Goal: Task Accomplishment & Management: Use online tool/utility

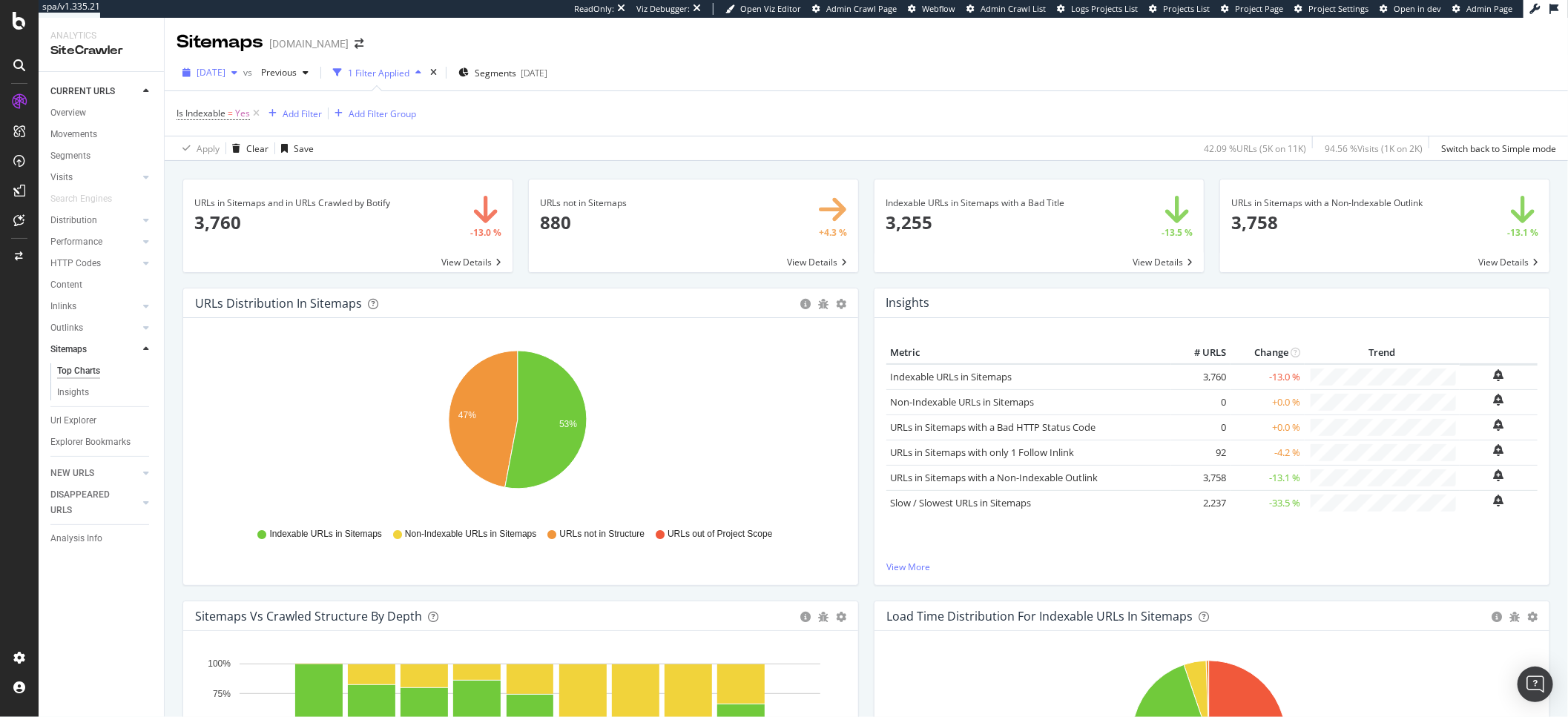
click at [243, 81] on div "[DATE]" at bounding box center [210, 72] width 67 height 22
click at [561, 141] on div "Apply Clear Save 42.09 % URLs ( 5K on 11K ) 94.56 % Visits ( 1K on 2K ) Switch …" at bounding box center [865, 148] width 1403 height 25
click at [727, 507] on icon "47% 53%" at bounding box center [518, 428] width 645 height 172
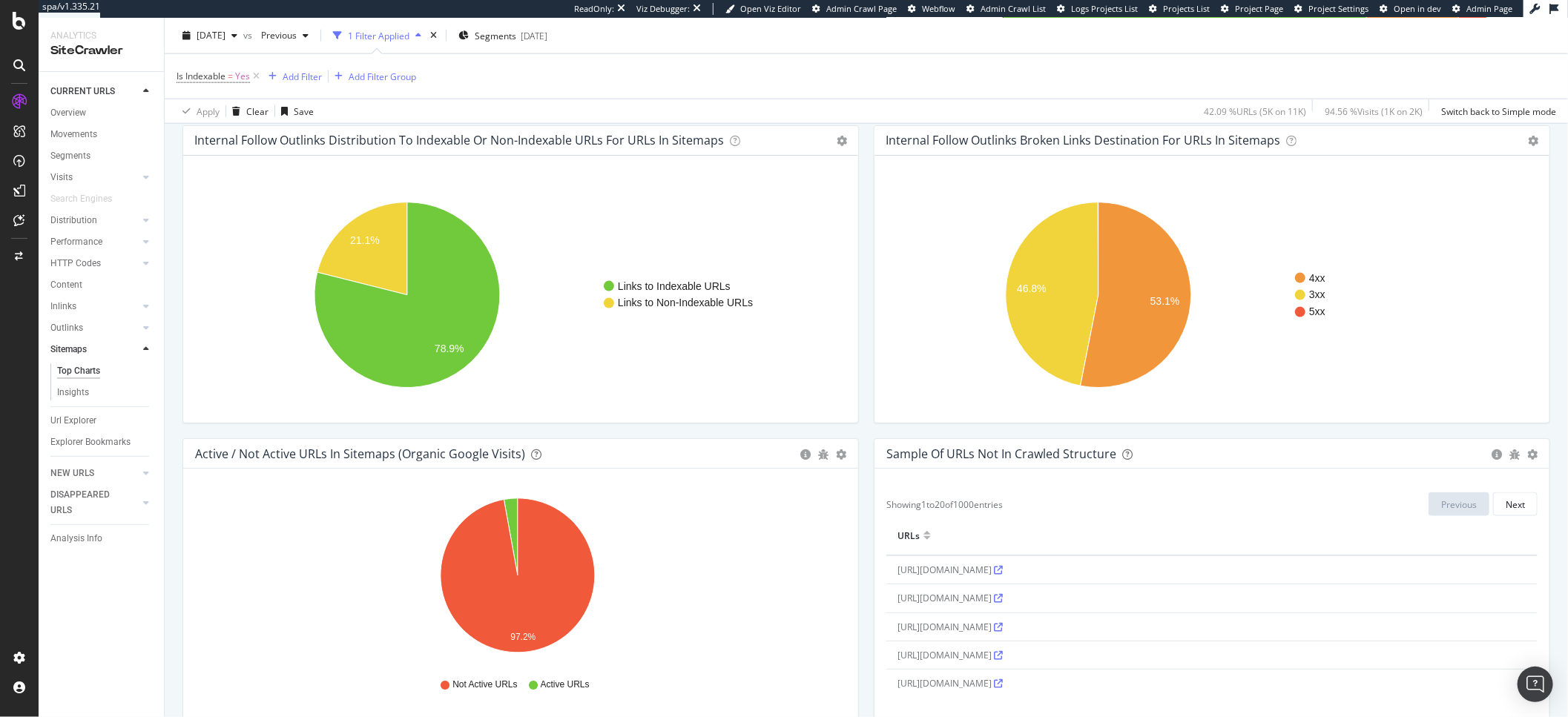
scroll to position [1188, 0]
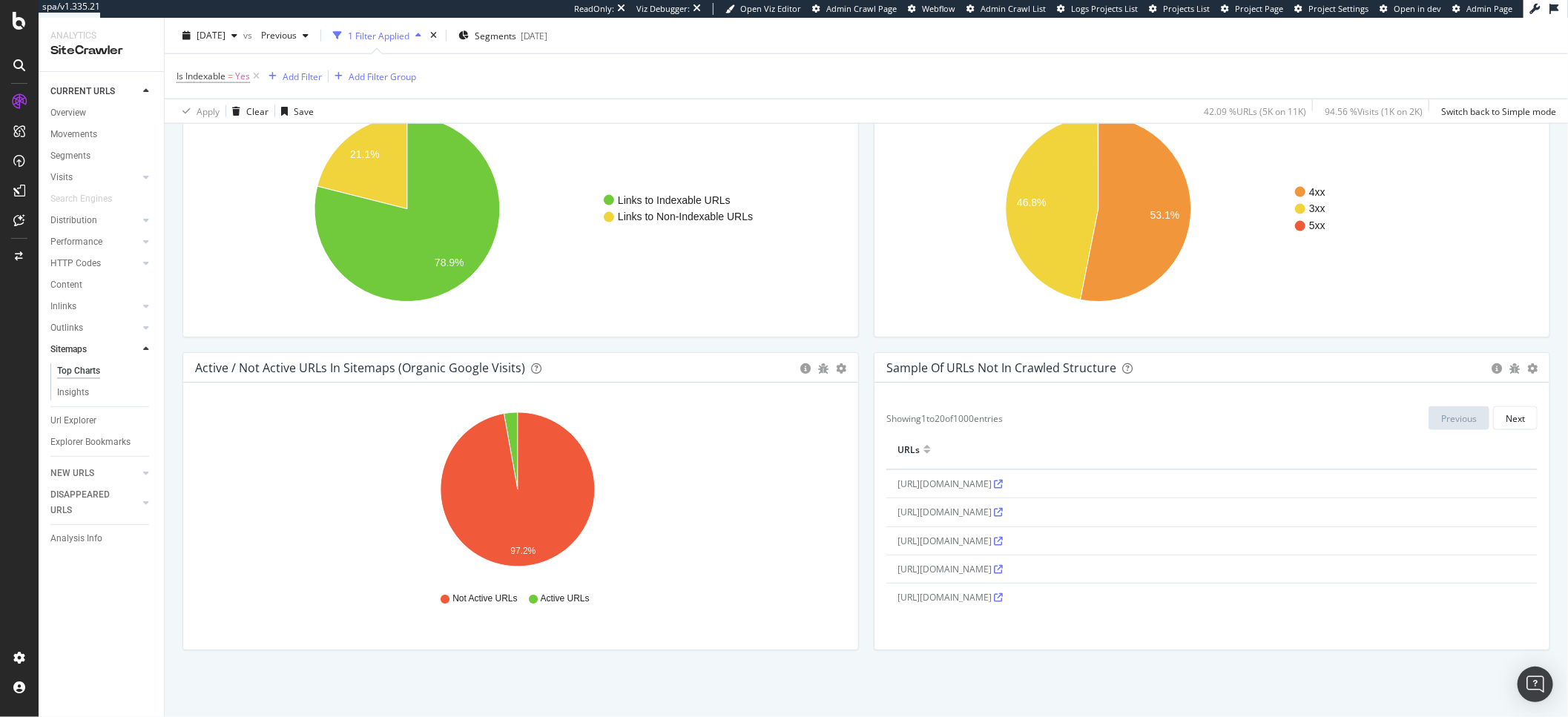
click at [1003, 484] on icon at bounding box center [998, 484] width 9 height 9
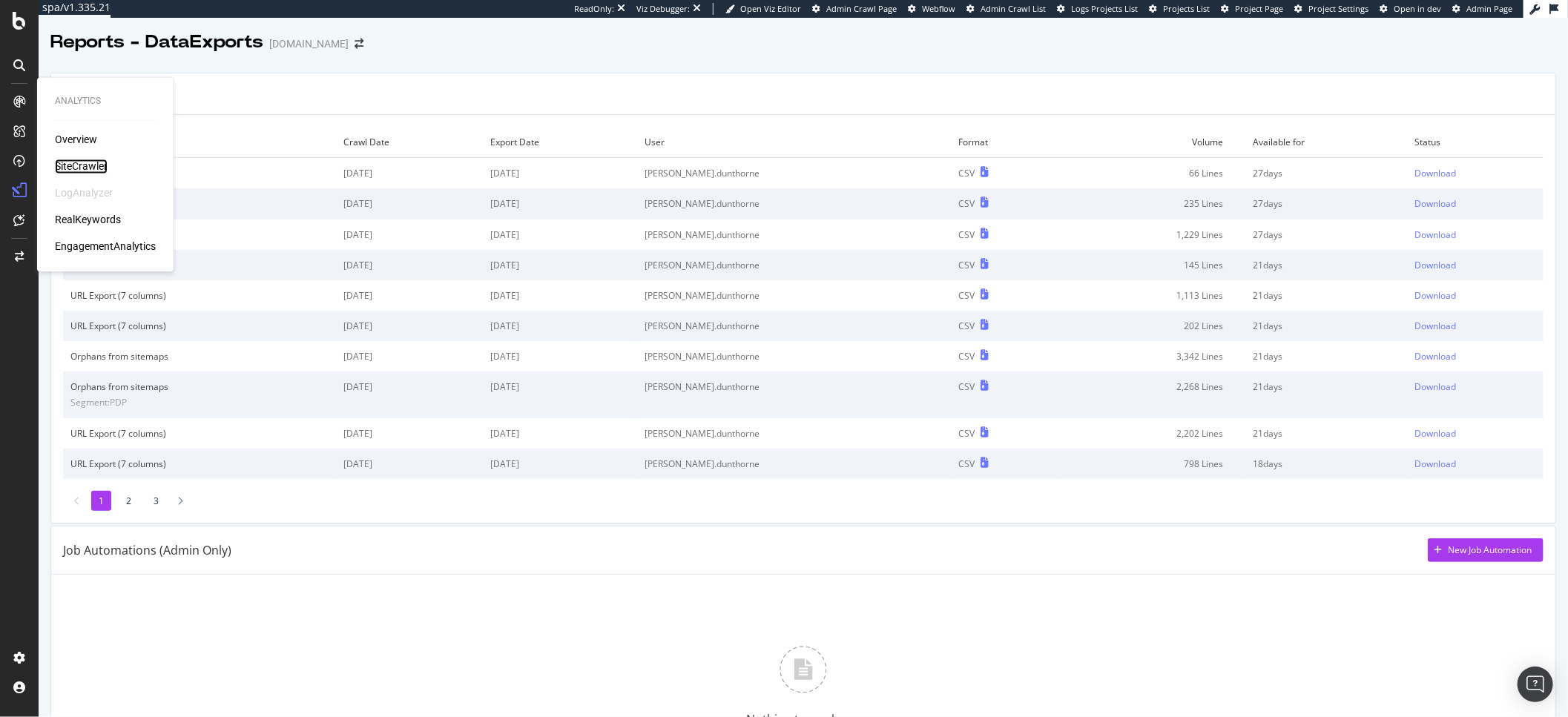
click at [83, 165] on div "SiteCrawler" at bounding box center [81, 167] width 53 height 15
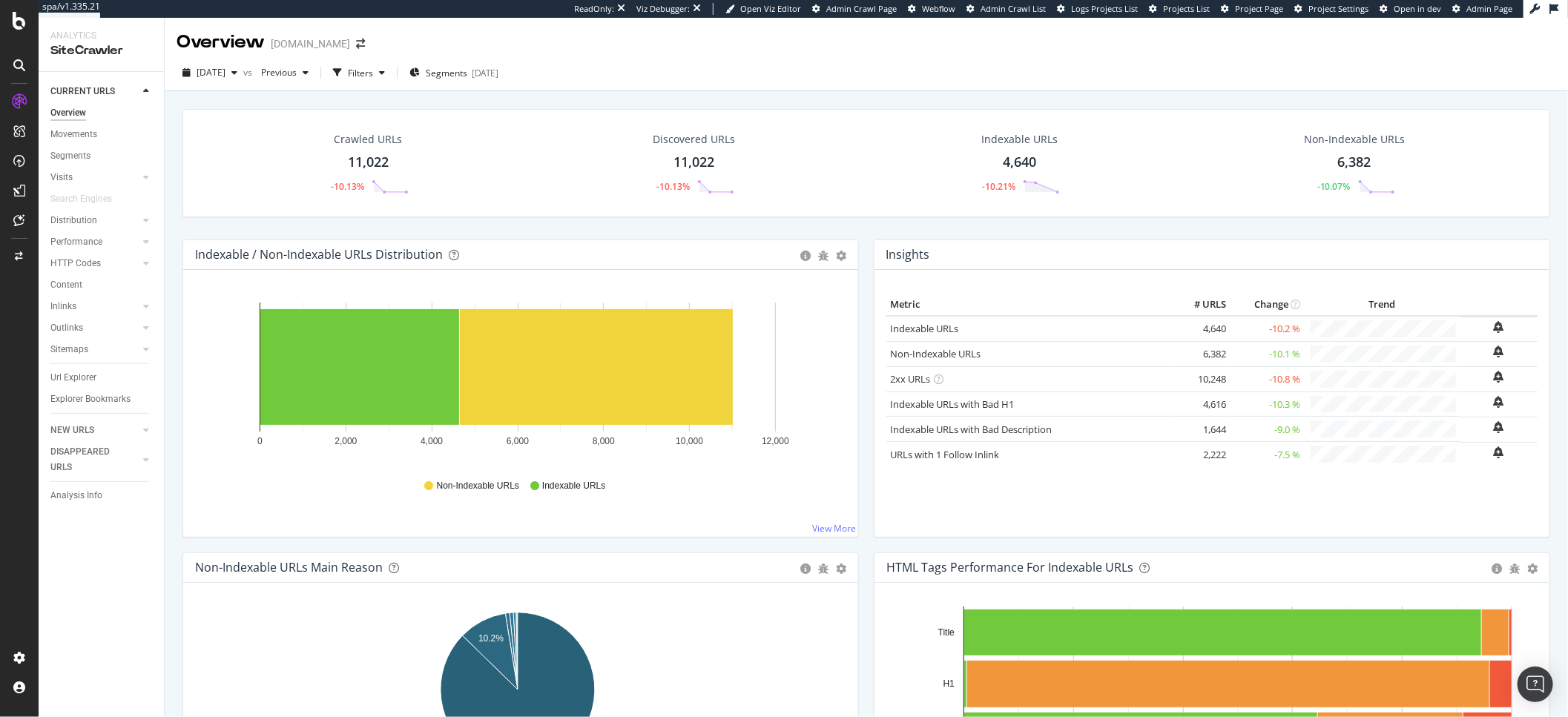
click at [510, 86] on div "2025 Aug. 4th vs Previous Filters Segments 2025-08-01" at bounding box center [865, 75] width 1403 height 30
click at [498, 74] on div "[DATE]" at bounding box center [485, 73] width 27 height 12
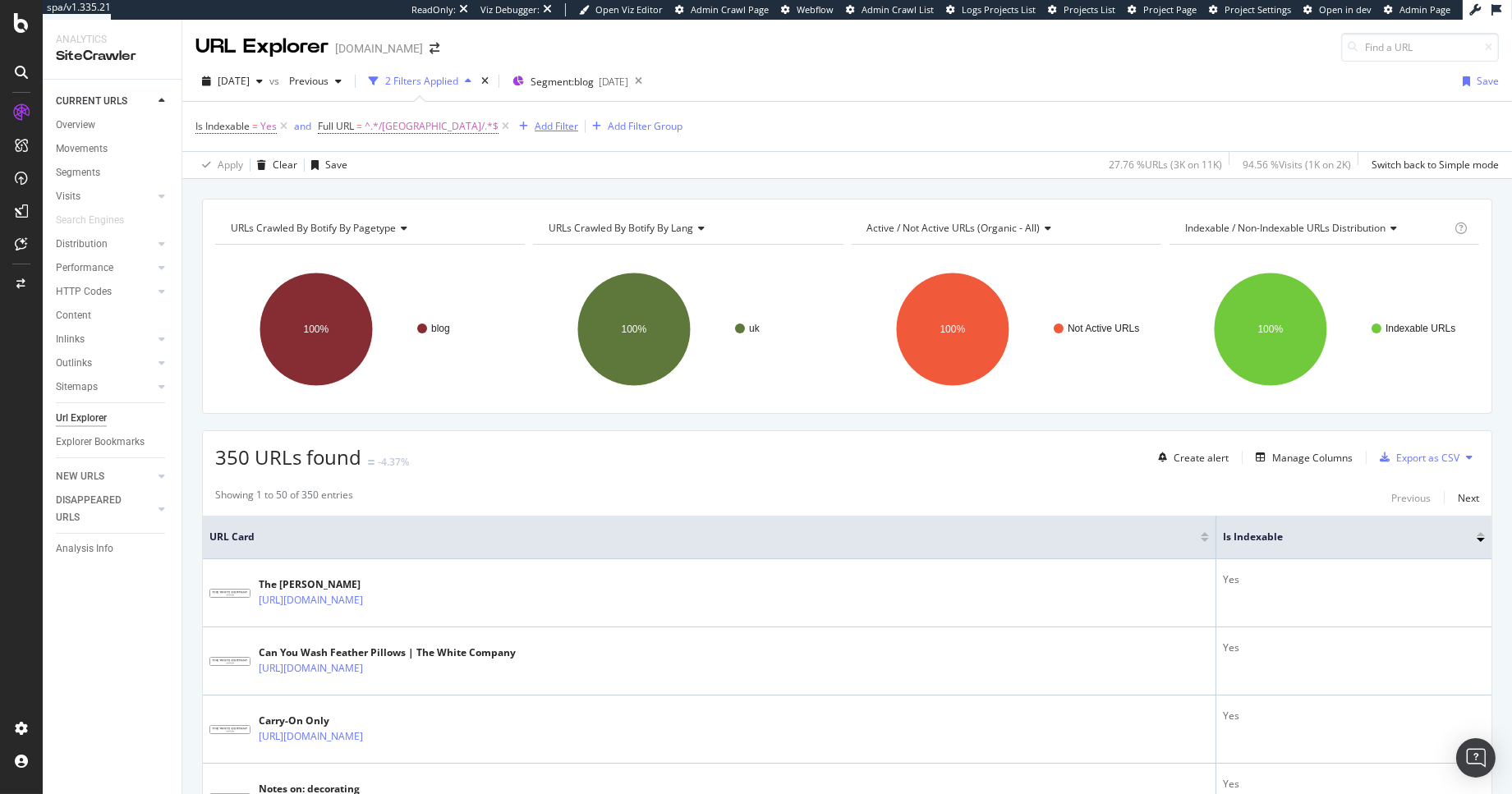
click at [535, 133] on div "Add Filter" at bounding box center [556, 126] width 43 height 14
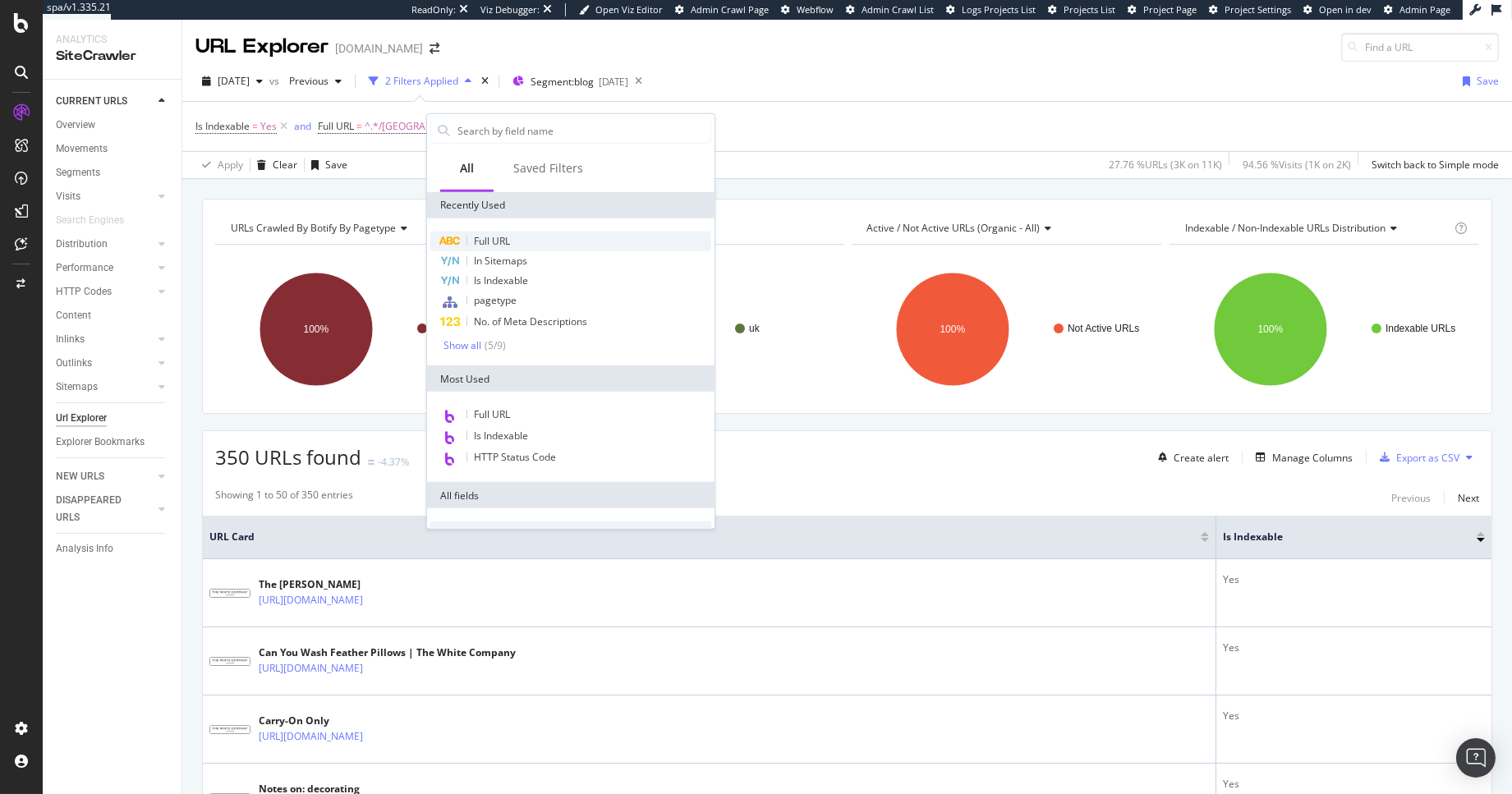
click at [504, 244] on span "Full URL" at bounding box center [492, 241] width 36 height 14
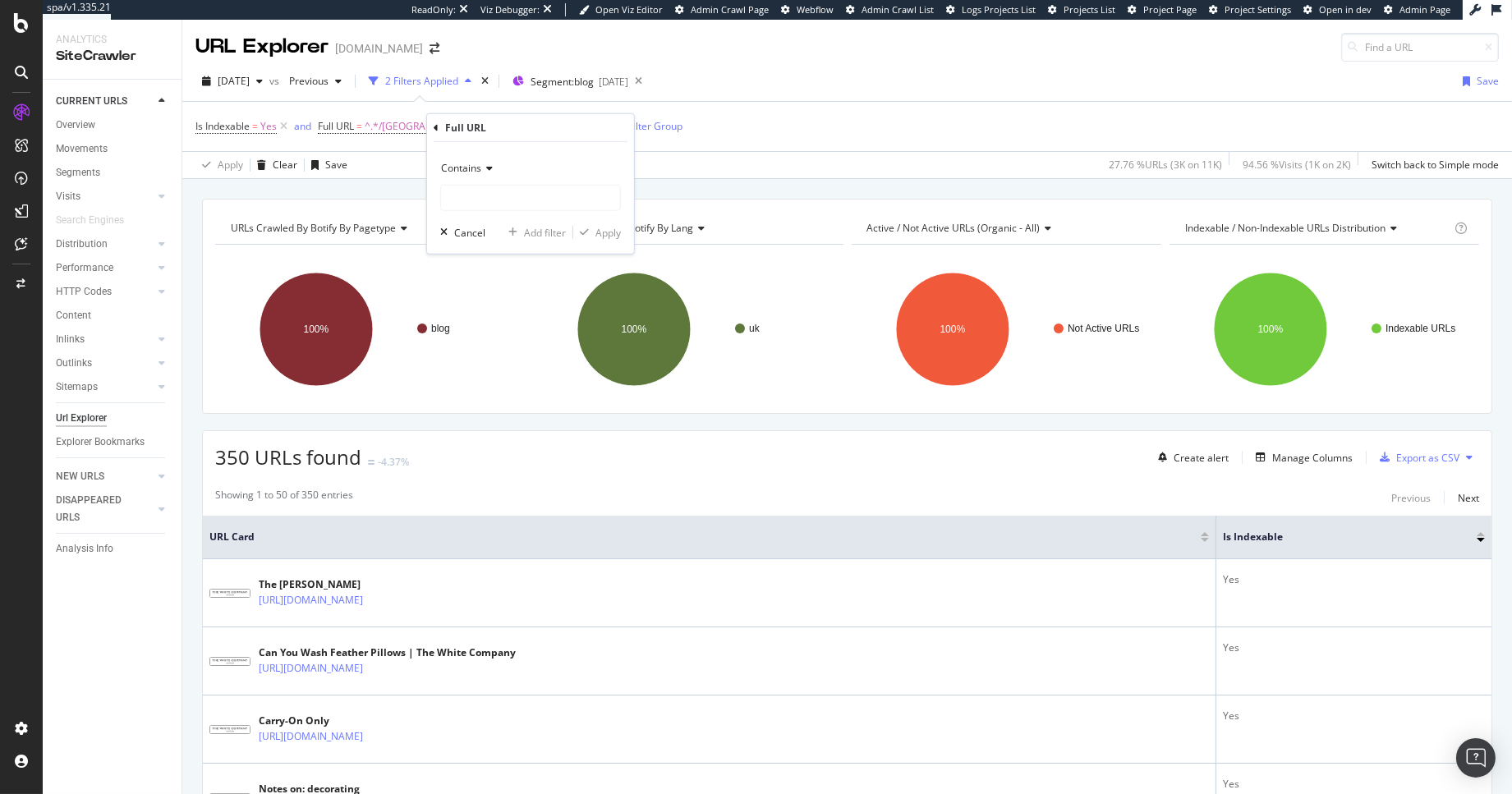
click at [481, 169] on span "Contains" at bounding box center [461, 167] width 40 height 14
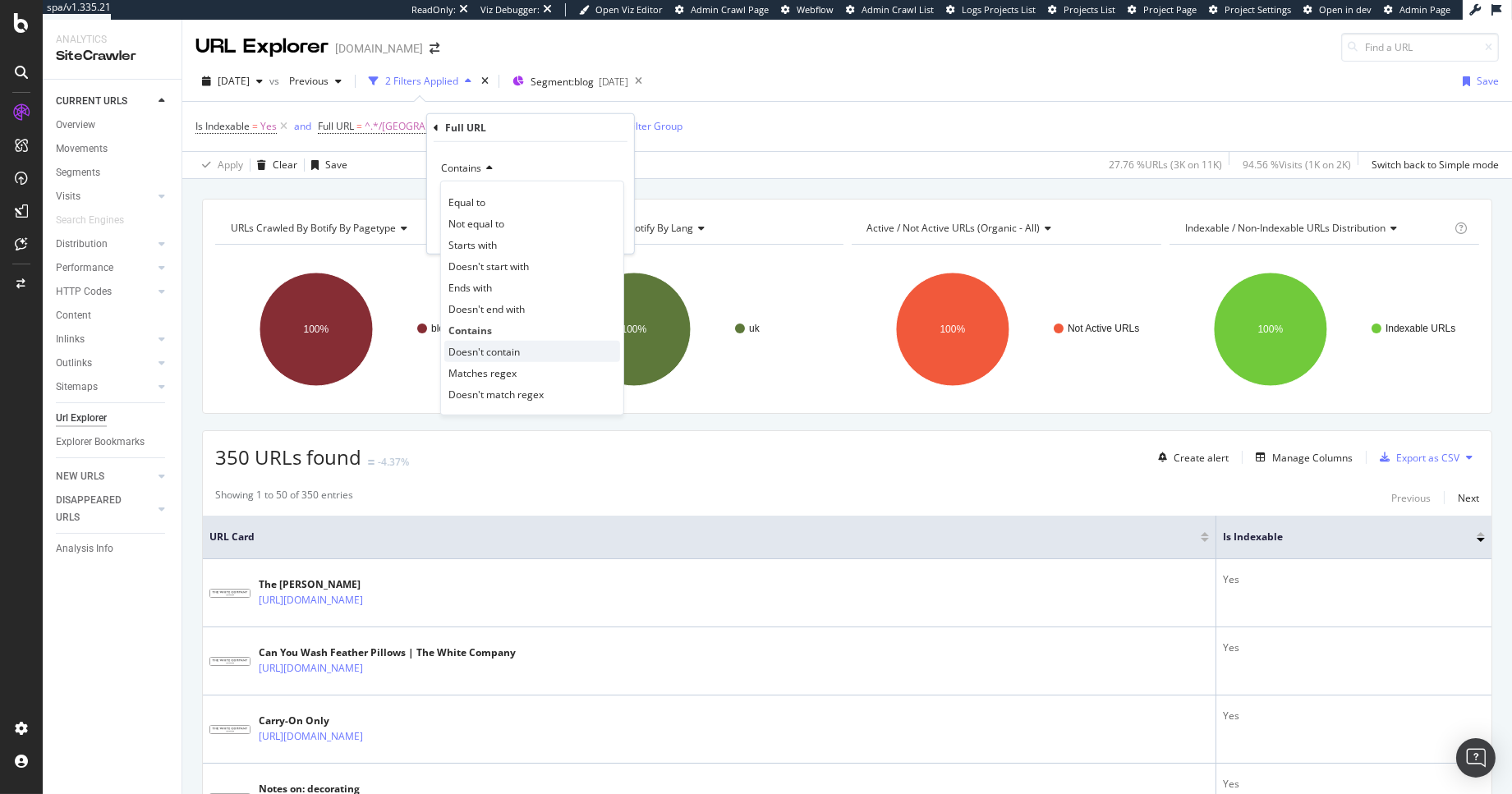
click at [535, 348] on div "Doesn't contain" at bounding box center [532, 351] width 176 height 21
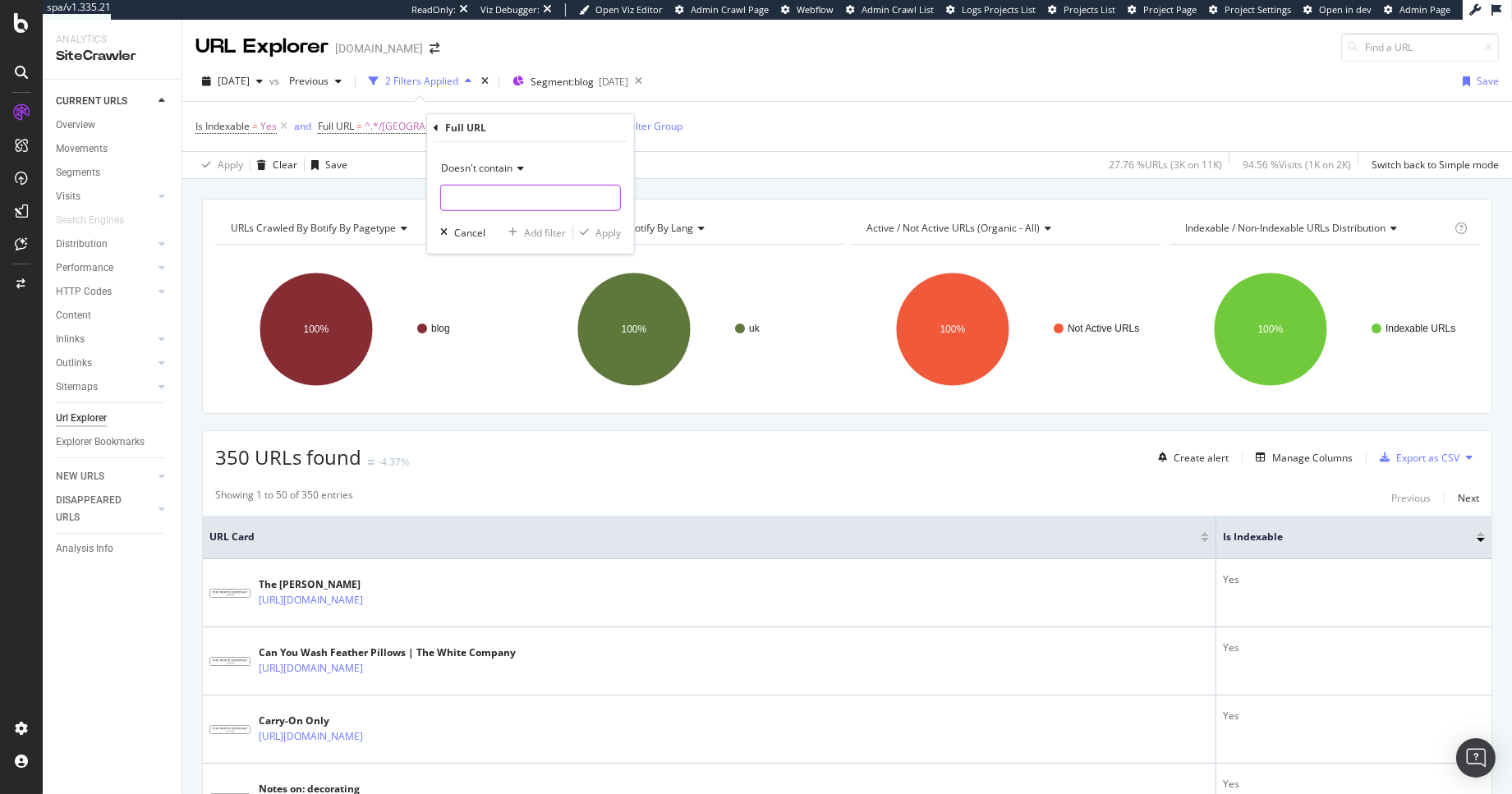
click at [510, 201] on input "text" at bounding box center [531, 197] width 179 height 26
type input "magazine"
click at [611, 234] on div "Apply" at bounding box center [608, 232] width 26 height 14
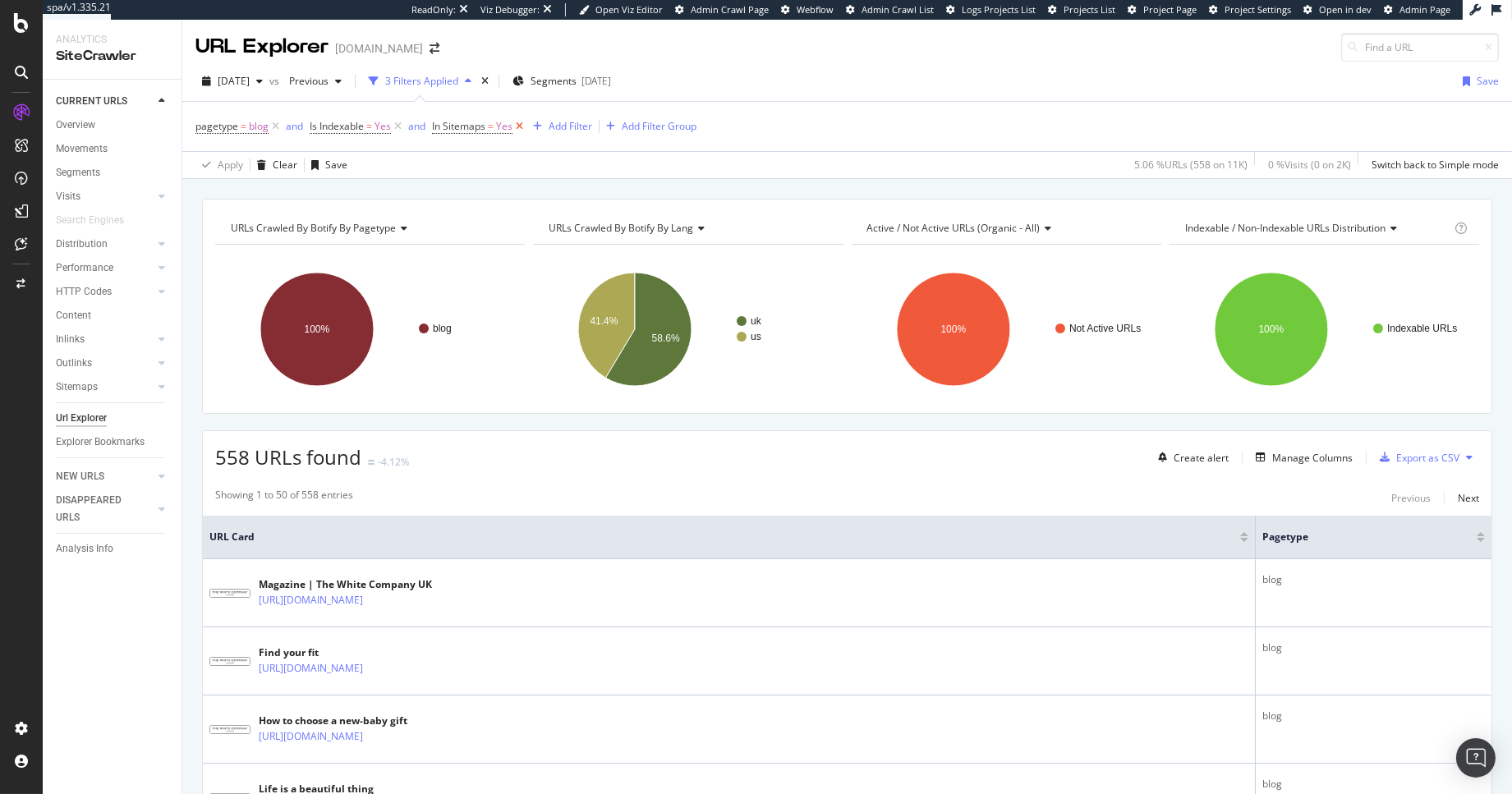
click at [521, 126] on icon at bounding box center [520, 126] width 14 height 16
click at [446, 134] on div "Add Filter" at bounding box center [437, 126] width 65 height 18
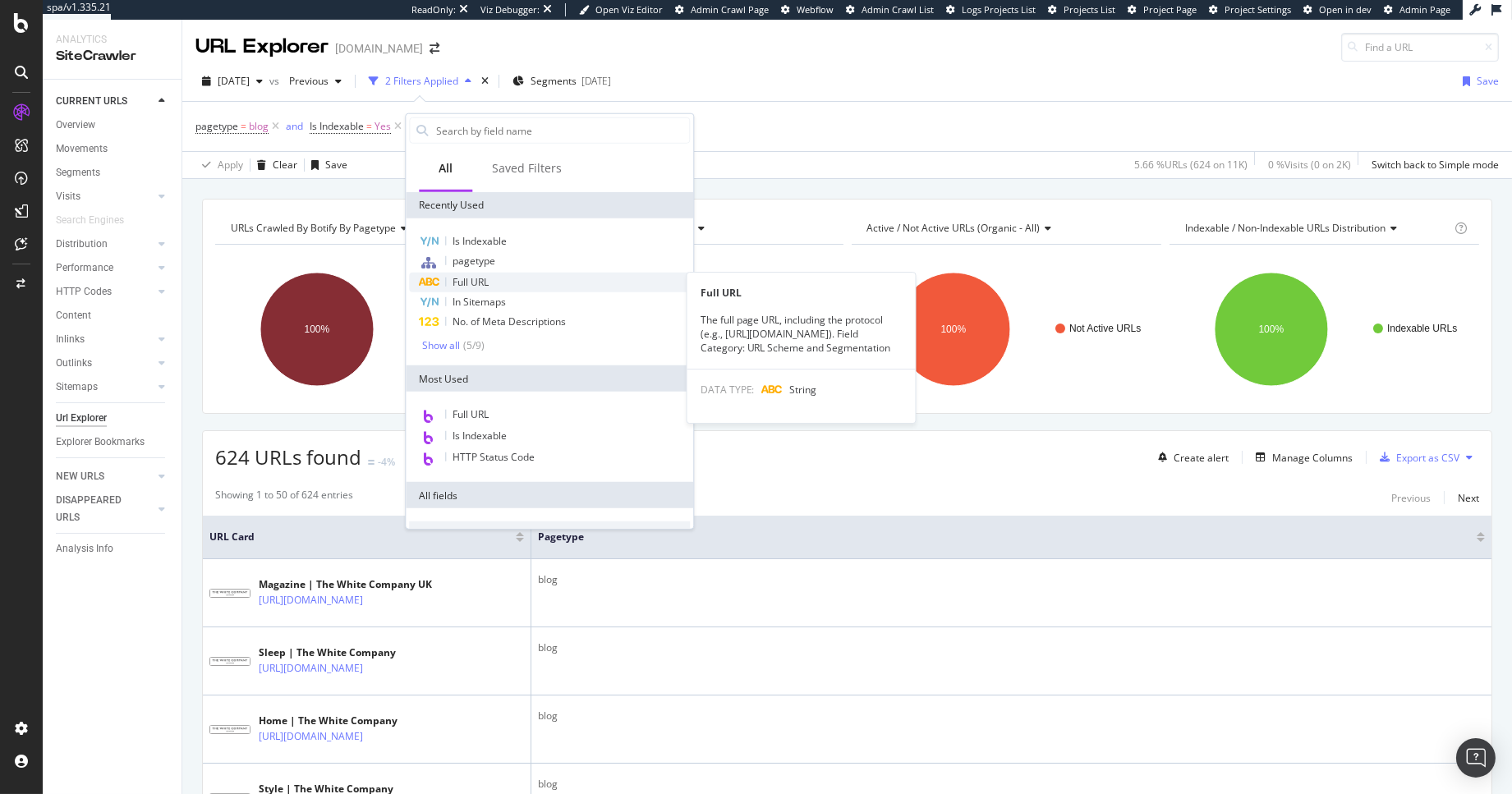
click at [498, 283] on div "Full URL" at bounding box center [549, 282] width 281 height 20
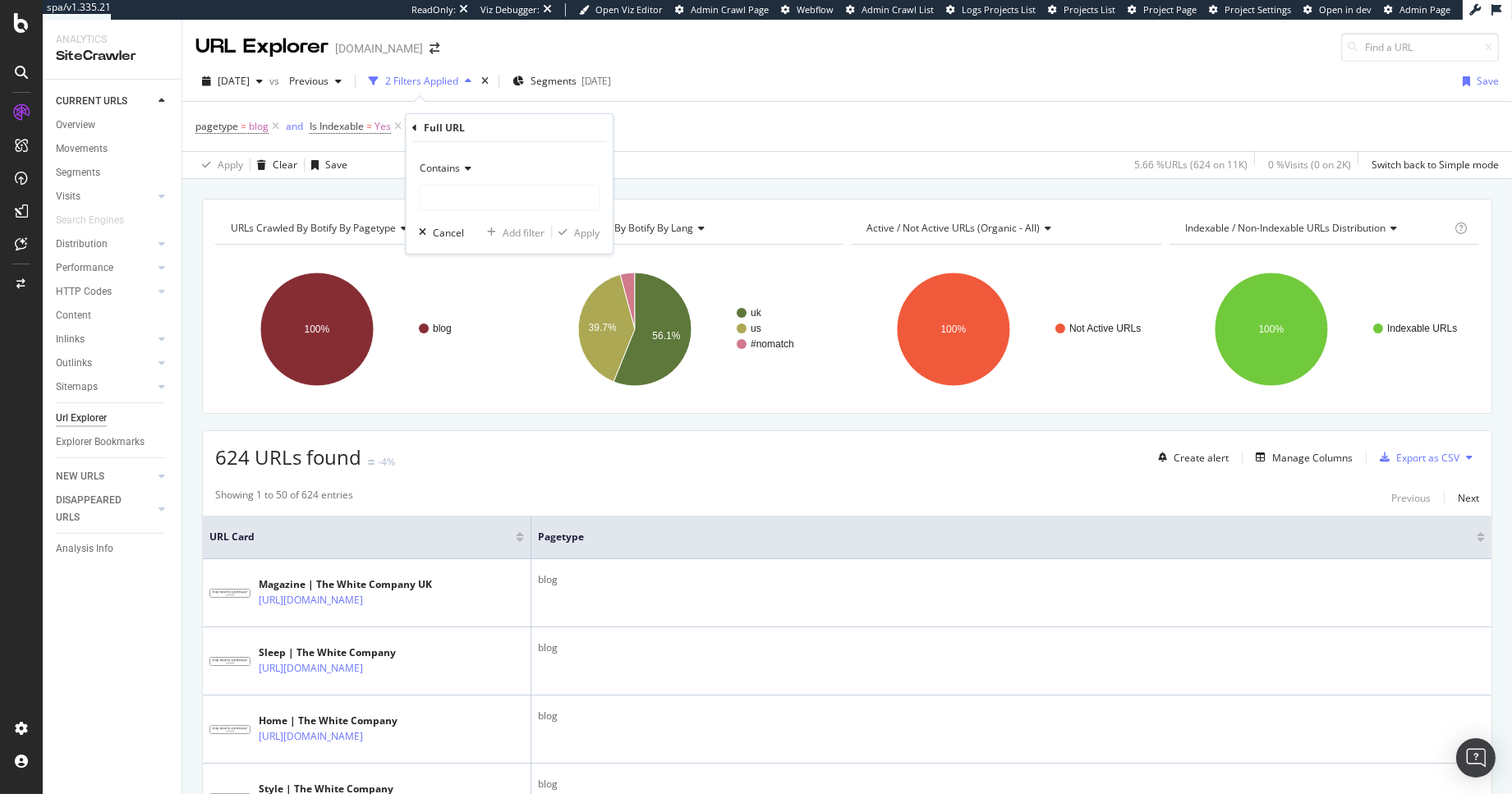
click at [451, 177] on div "Contains" at bounding box center [509, 168] width 180 height 26
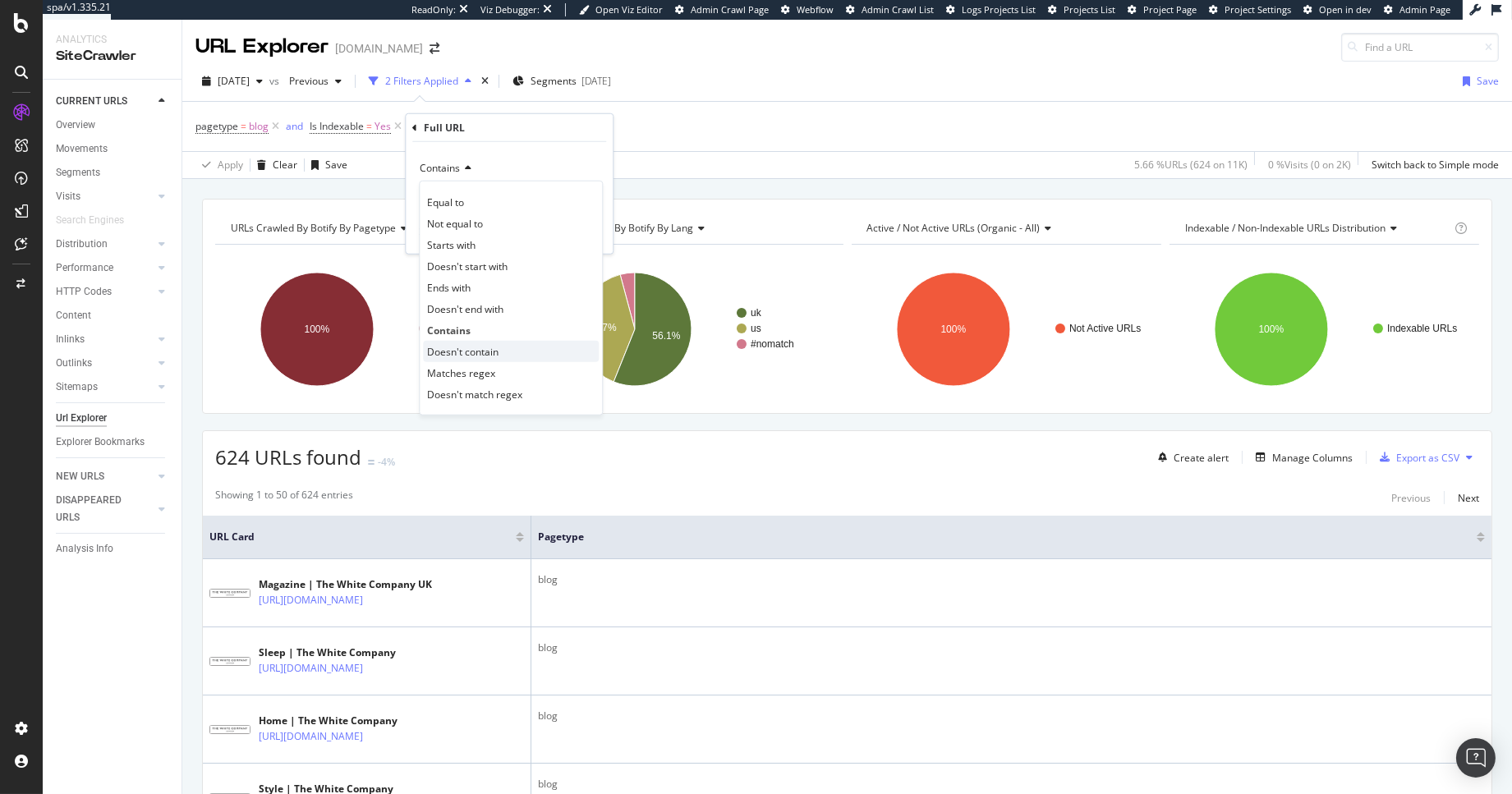
click at [492, 350] on span "Doesn't contain" at bounding box center [463, 351] width 71 height 14
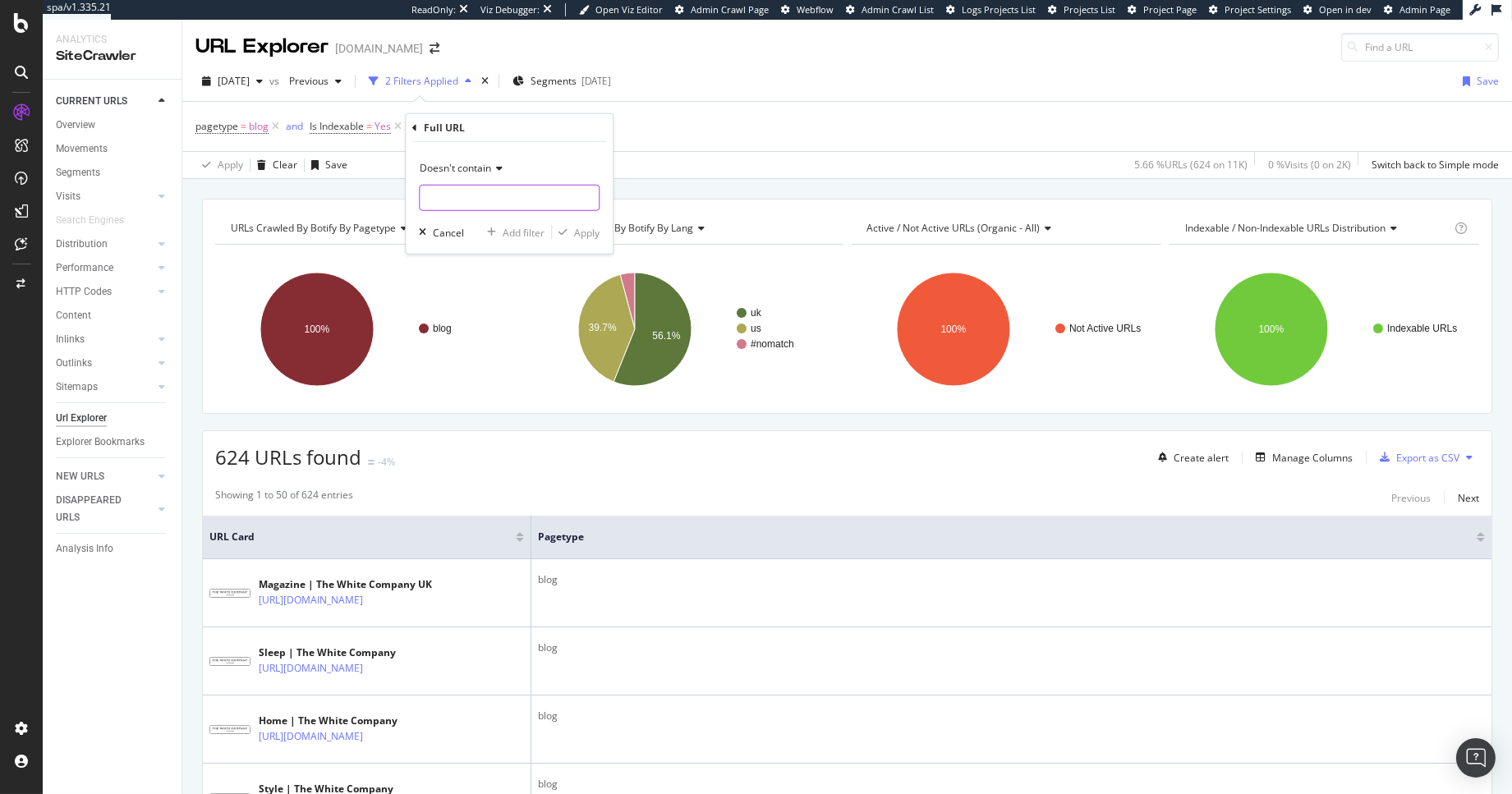
click at [459, 204] on input "text" at bounding box center [509, 197] width 179 height 26
type input ","
type input "magazine"
click at [433, 376] on rect "A chart." at bounding box center [370, 329] width 310 height 143
click at [564, 127] on icon at bounding box center [561, 126] width 14 height 16
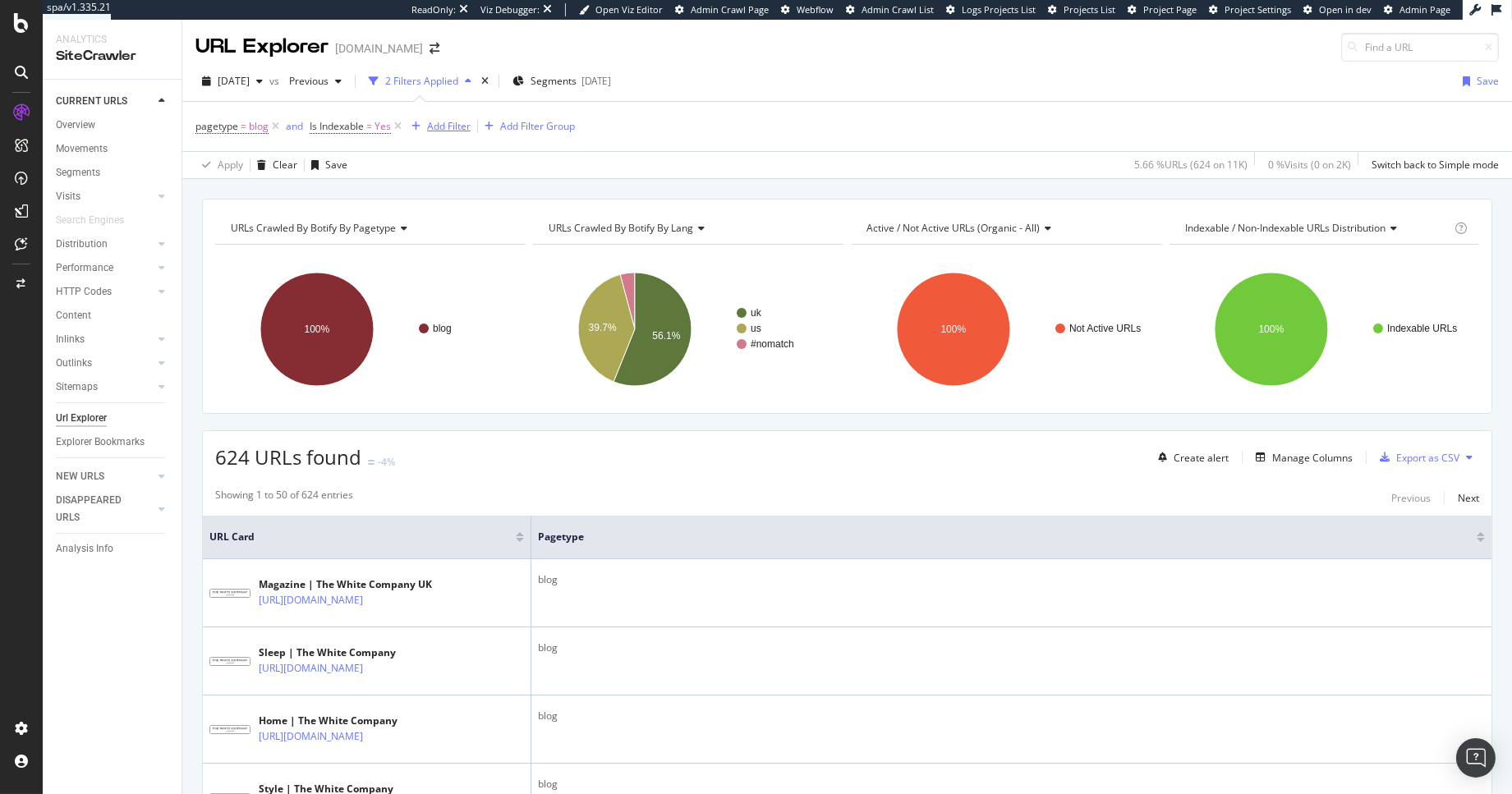
click at [451, 128] on div "Add Filter" at bounding box center [448, 126] width 43 height 14
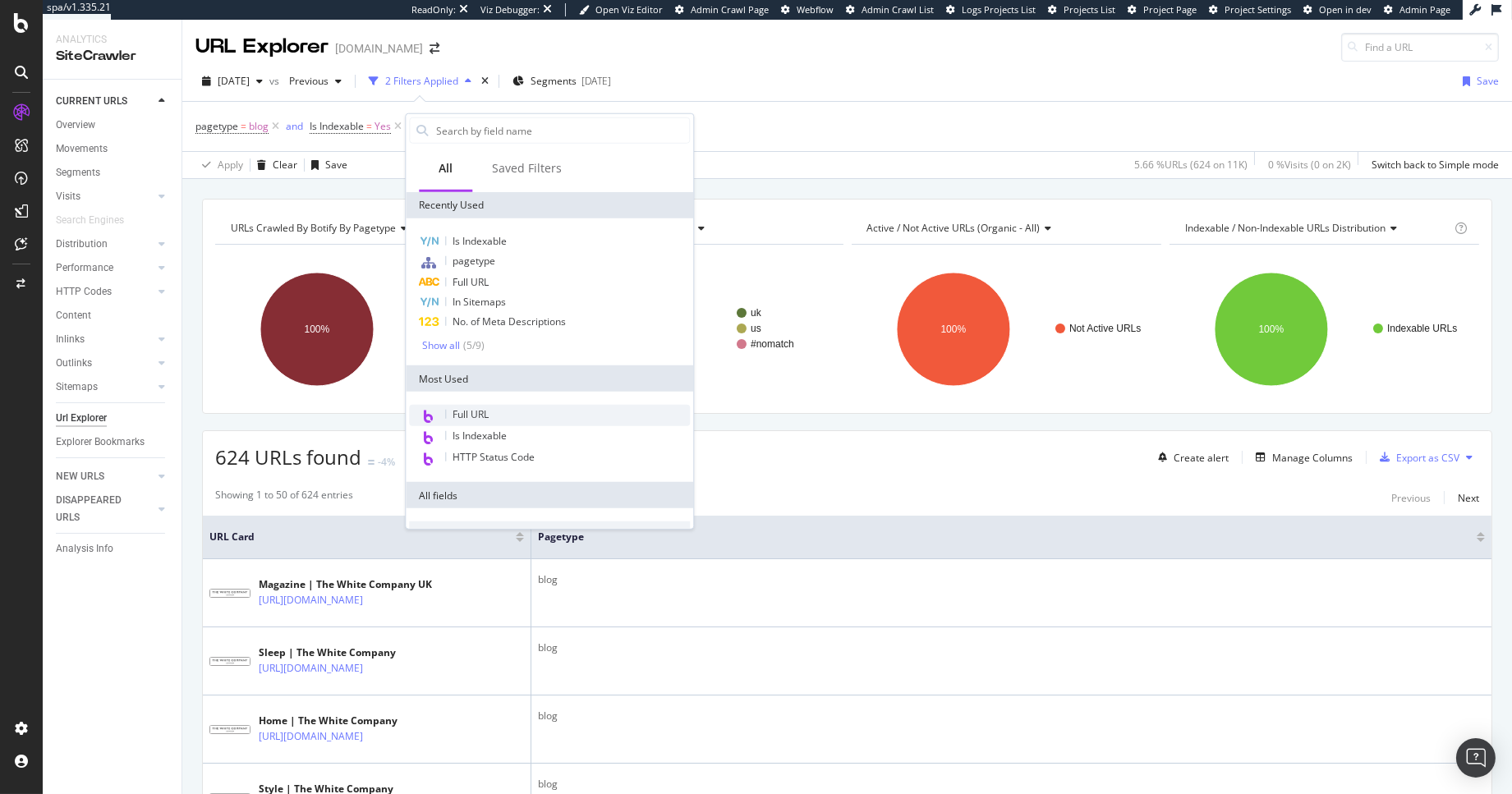
click at [490, 410] on div "Full URL" at bounding box center [549, 415] width 281 height 21
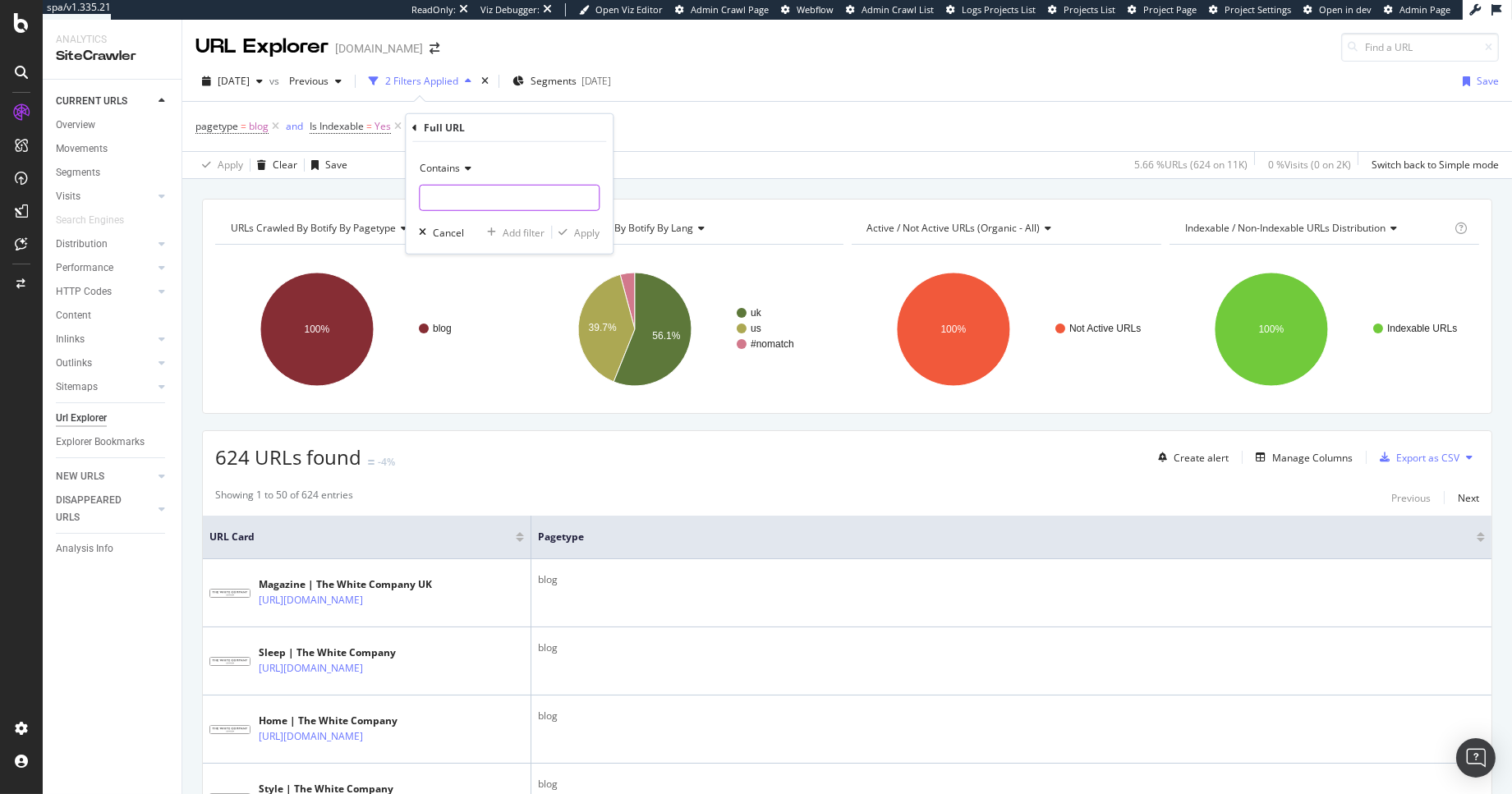
click at [463, 198] on input "text" at bounding box center [509, 197] width 179 height 26
type input "/uk/"
click at [584, 234] on div "Apply" at bounding box center [587, 232] width 26 height 14
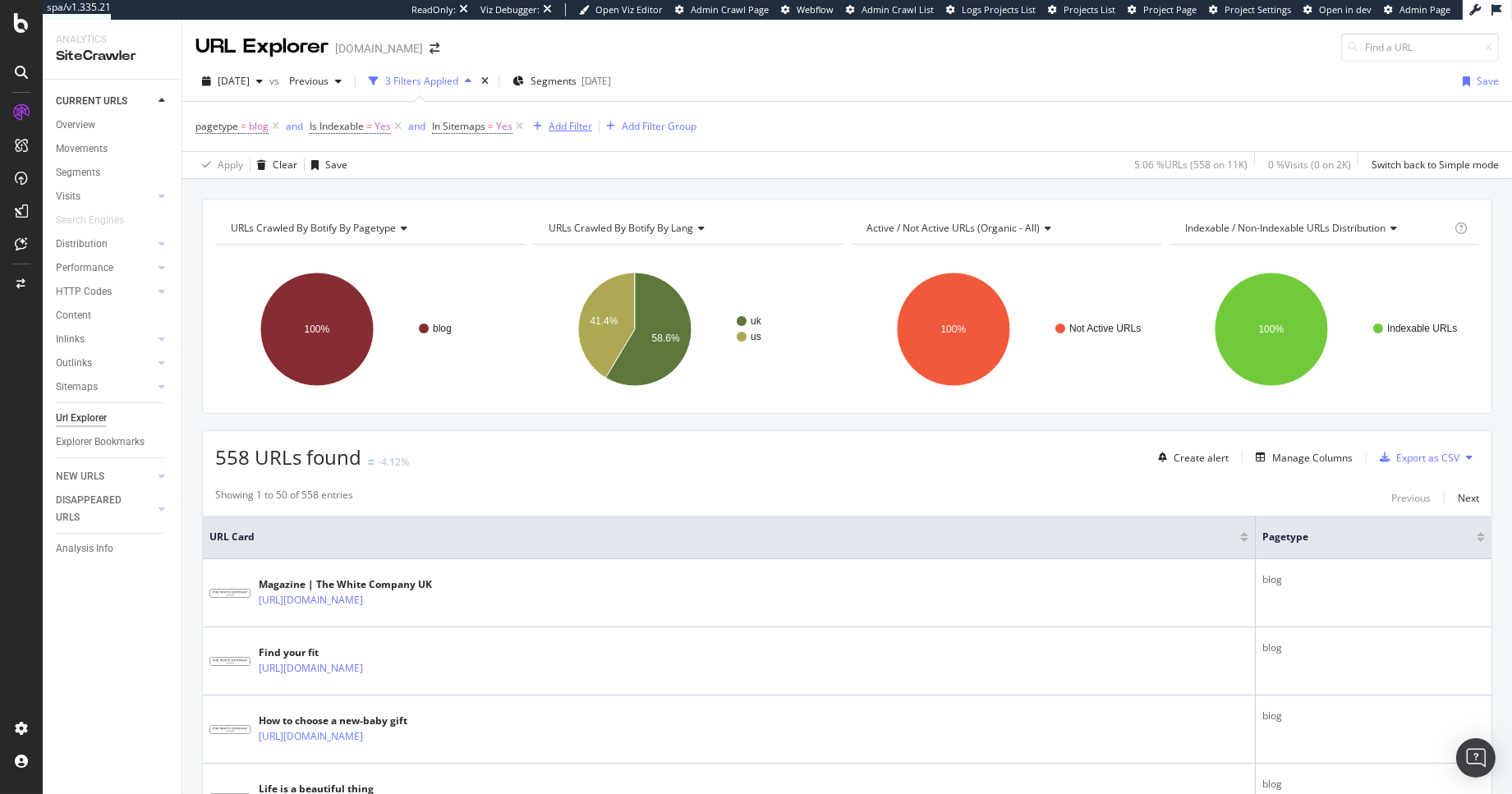
click at [564, 131] on div "Add Filter" at bounding box center [570, 126] width 43 height 14
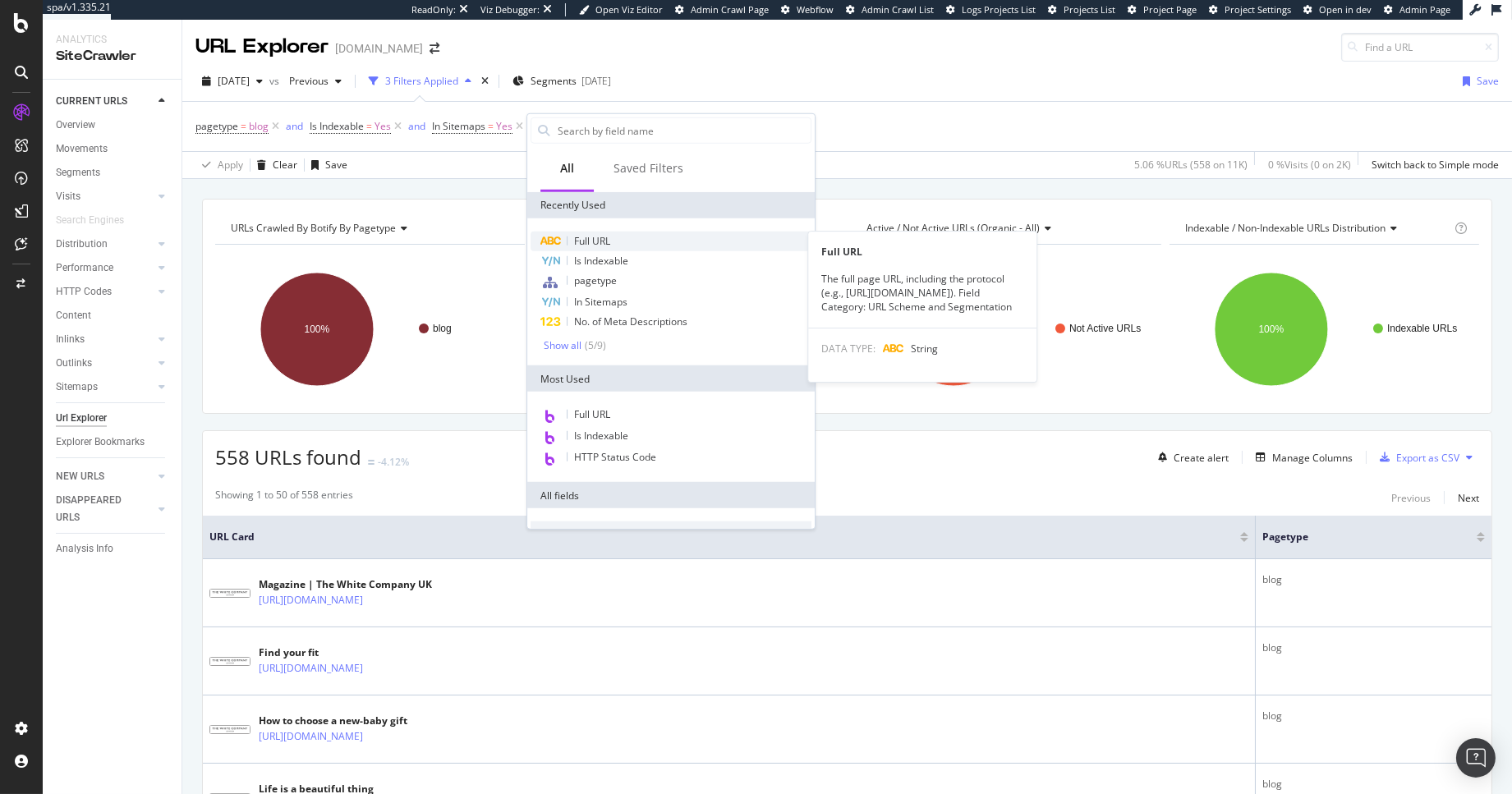
click at [620, 238] on div "Full URL" at bounding box center [671, 241] width 281 height 20
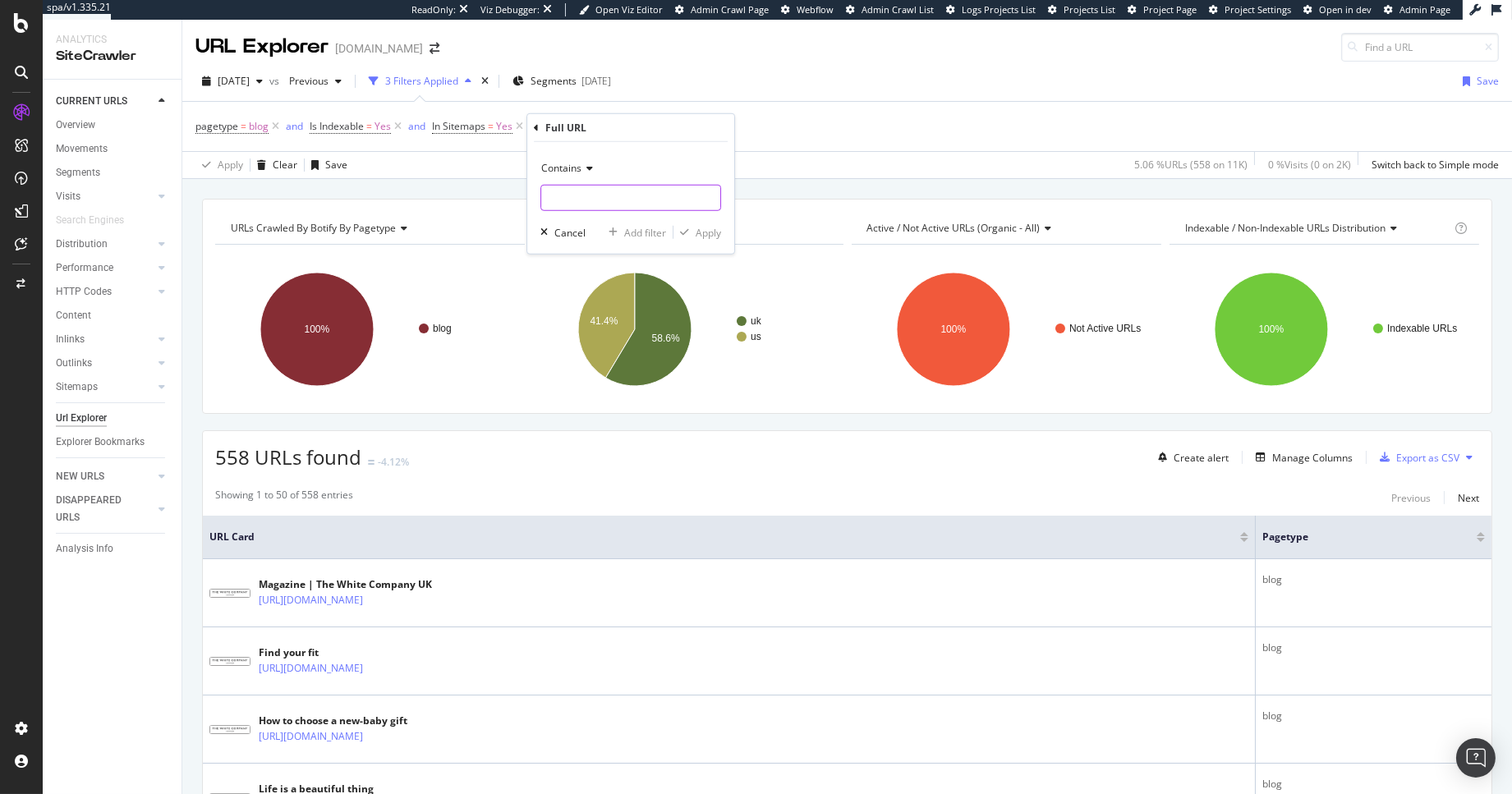
click at [598, 203] on input "text" at bounding box center [630, 197] width 179 height 26
type input "/uk/"
click at [701, 230] on div "Apply" at bounding box center [708, 232] width 26 height 14
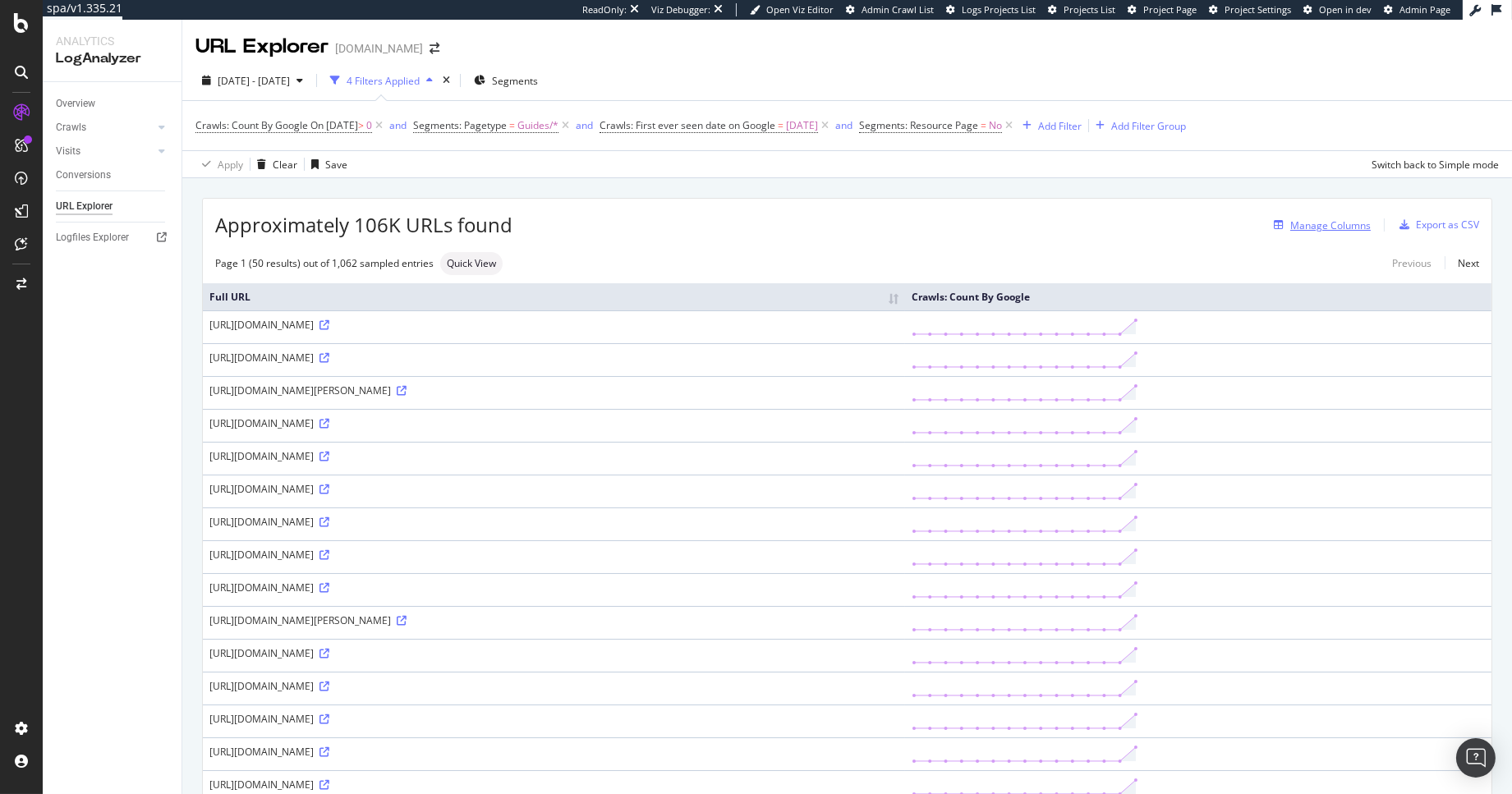
click at [1333, 229] on div "Manage Columns" at bounding box center [1330, 225] width 81 height 14
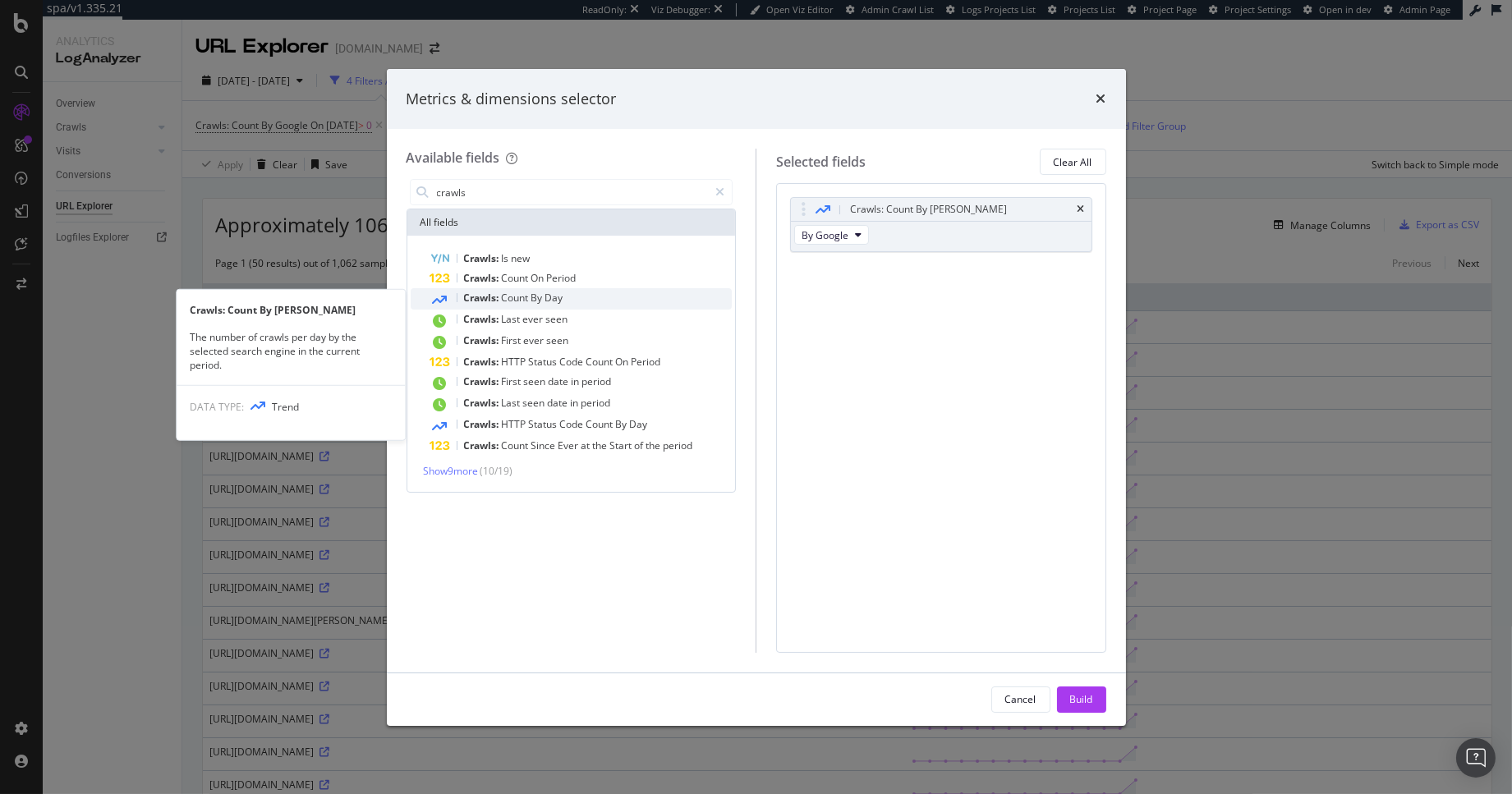
type input "crawls"
click at [563, 294] on span "Day" at bounding box center [554, 298] width 18 height 14
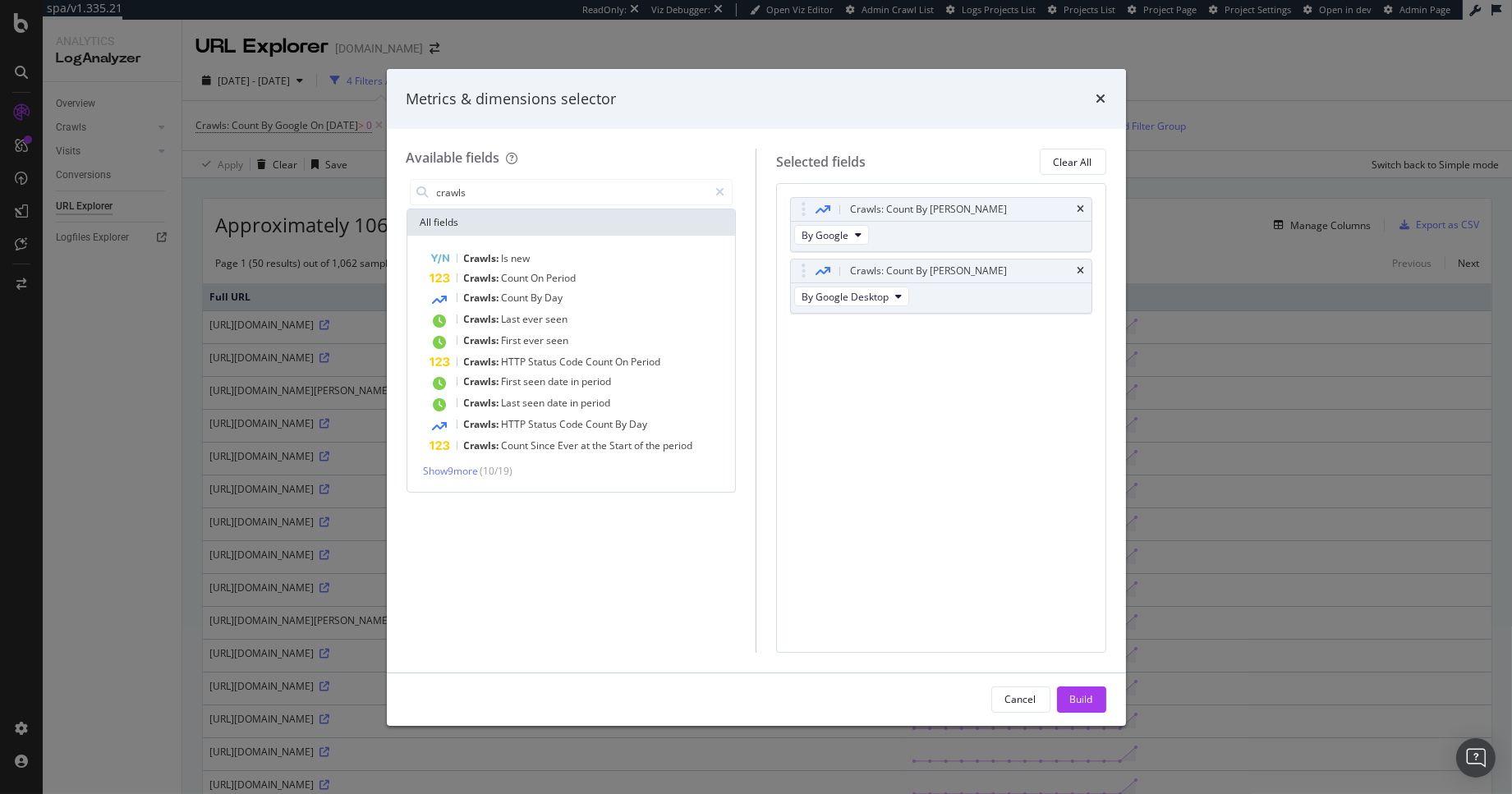
click at [563, 294] on span "Day" at bounding box center [554, 298] width 18 height 14
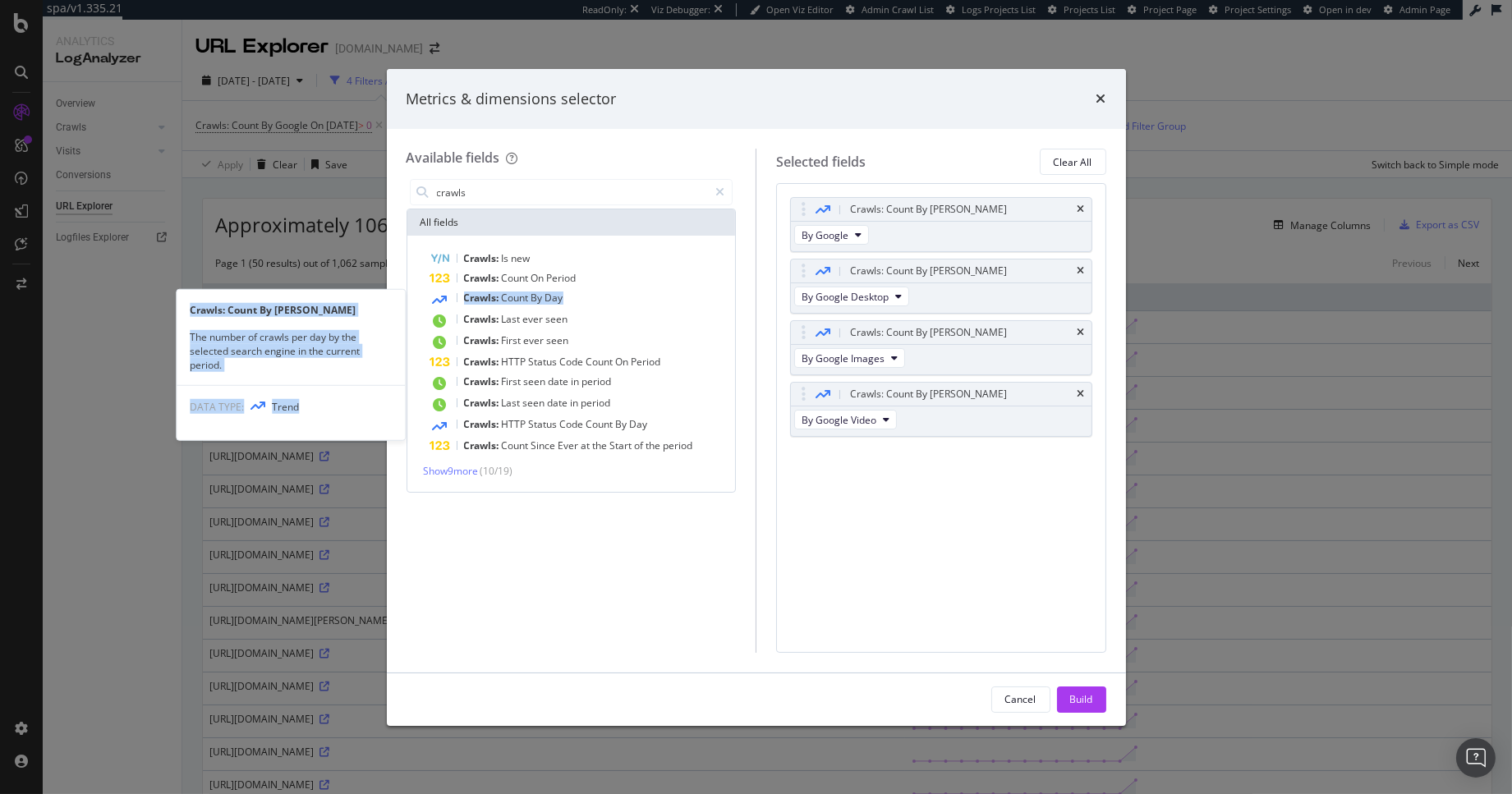
click at [563, 294] on span "Day" at bounding box center [554, 298] width 18 height 14
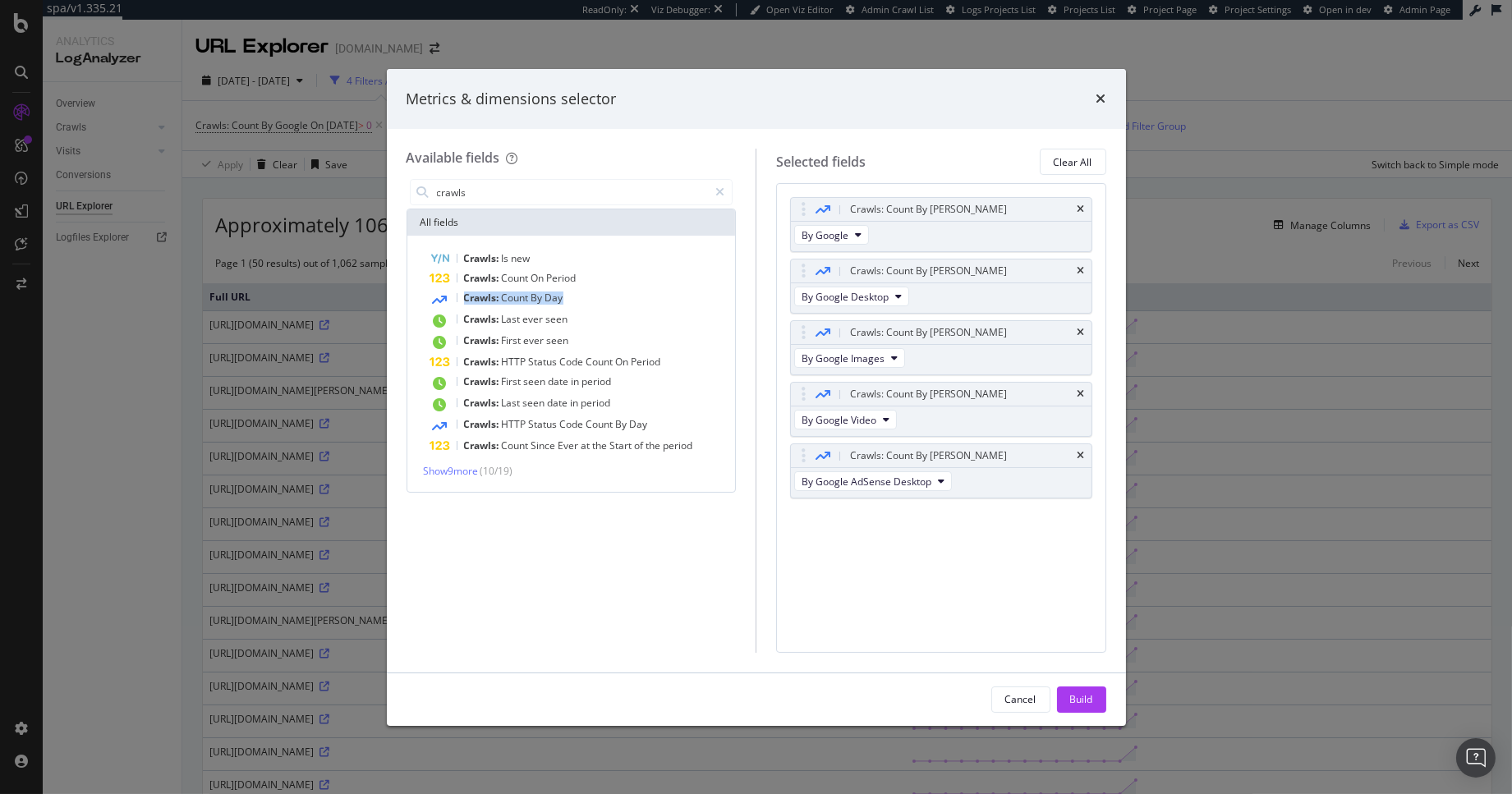
click at [563, 294] on span "Day" at bounding box center [554, 298] width 18 height 14
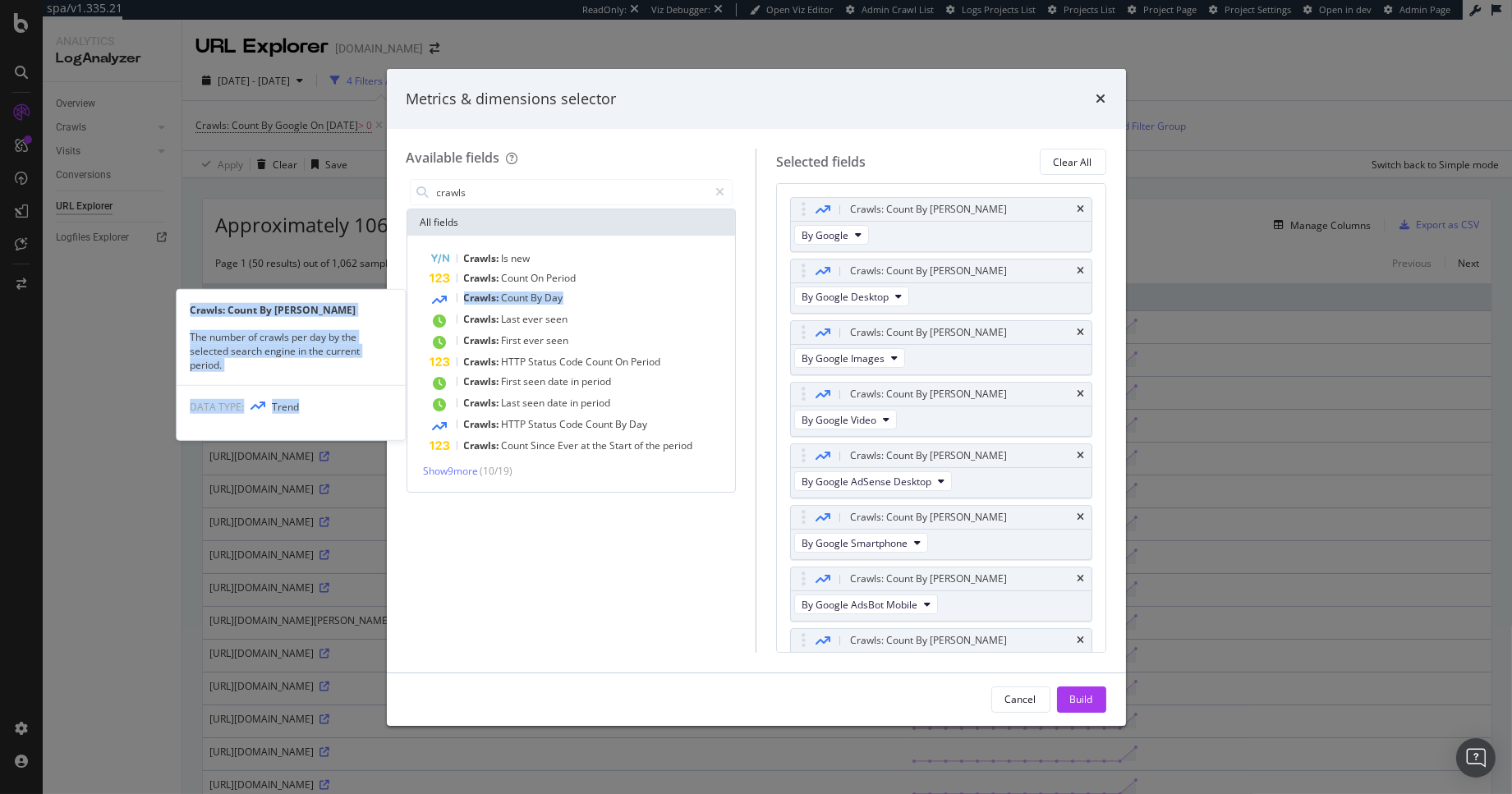
click at [563, 294] on span "Day" at bounding box center [554, 298] width 18 height 14
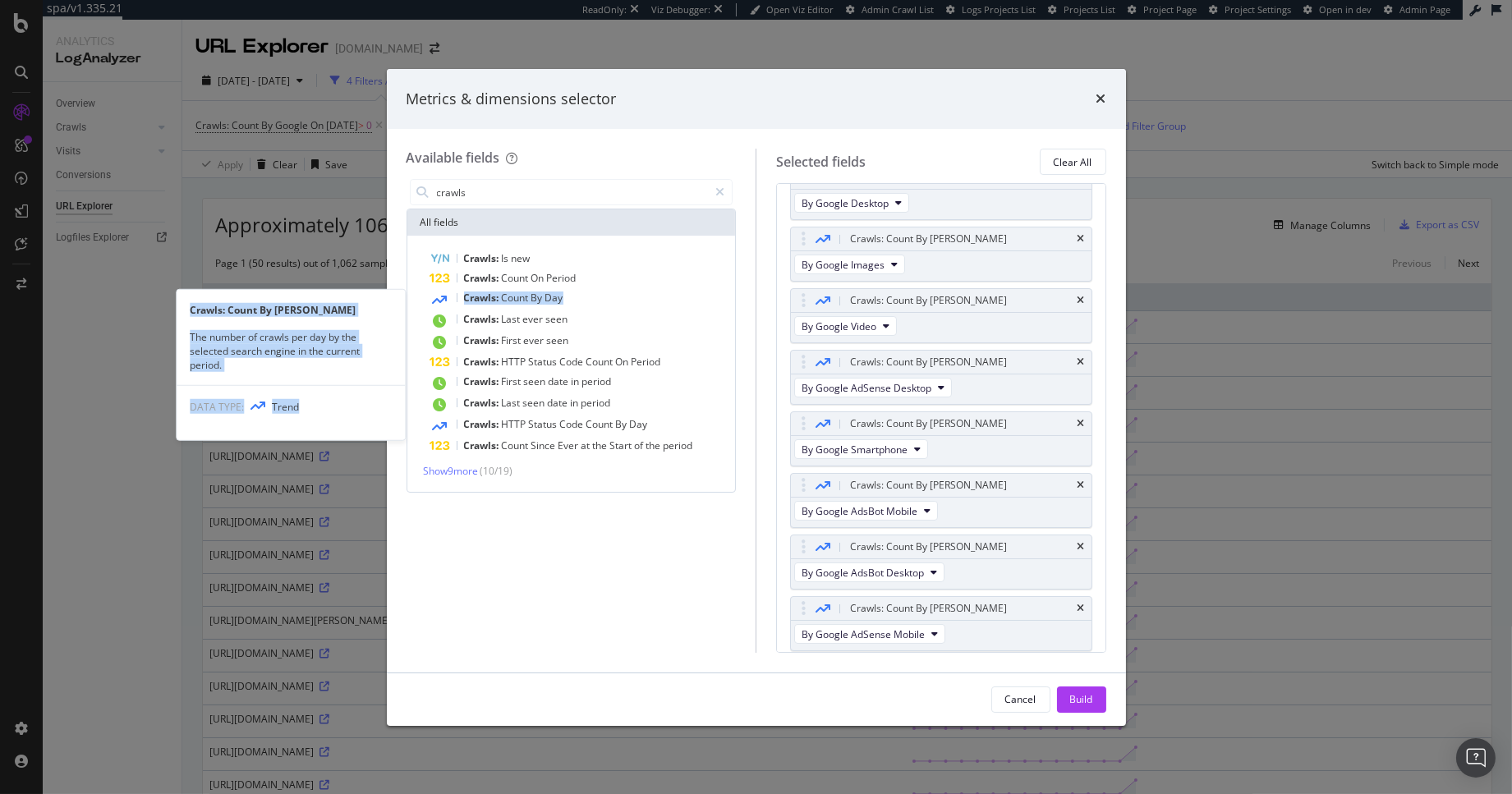
scroll to position [94, 0]
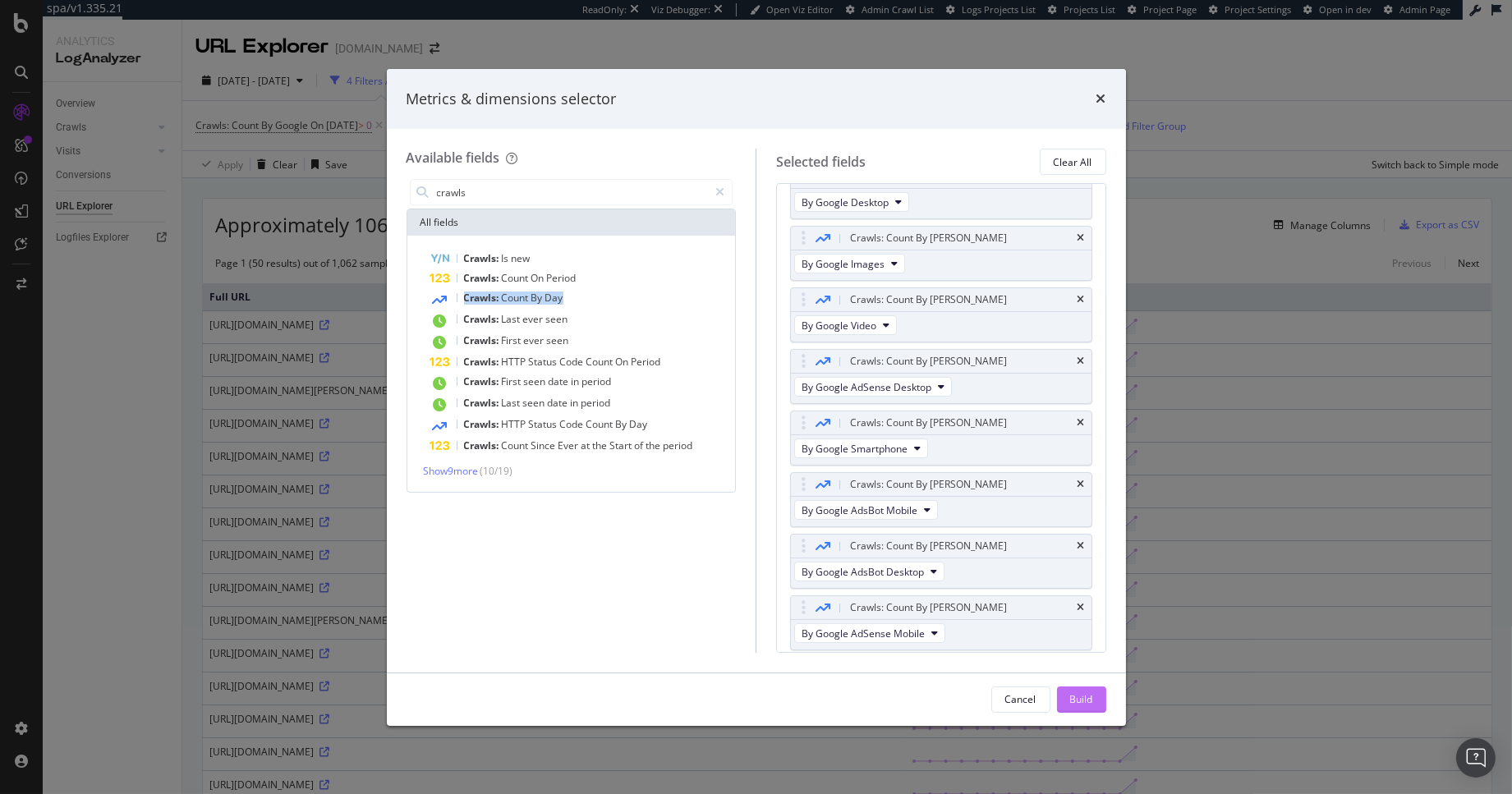
click at [1092, 703] on div "Build" at bounding box center [1081, 699] width 23 height 14
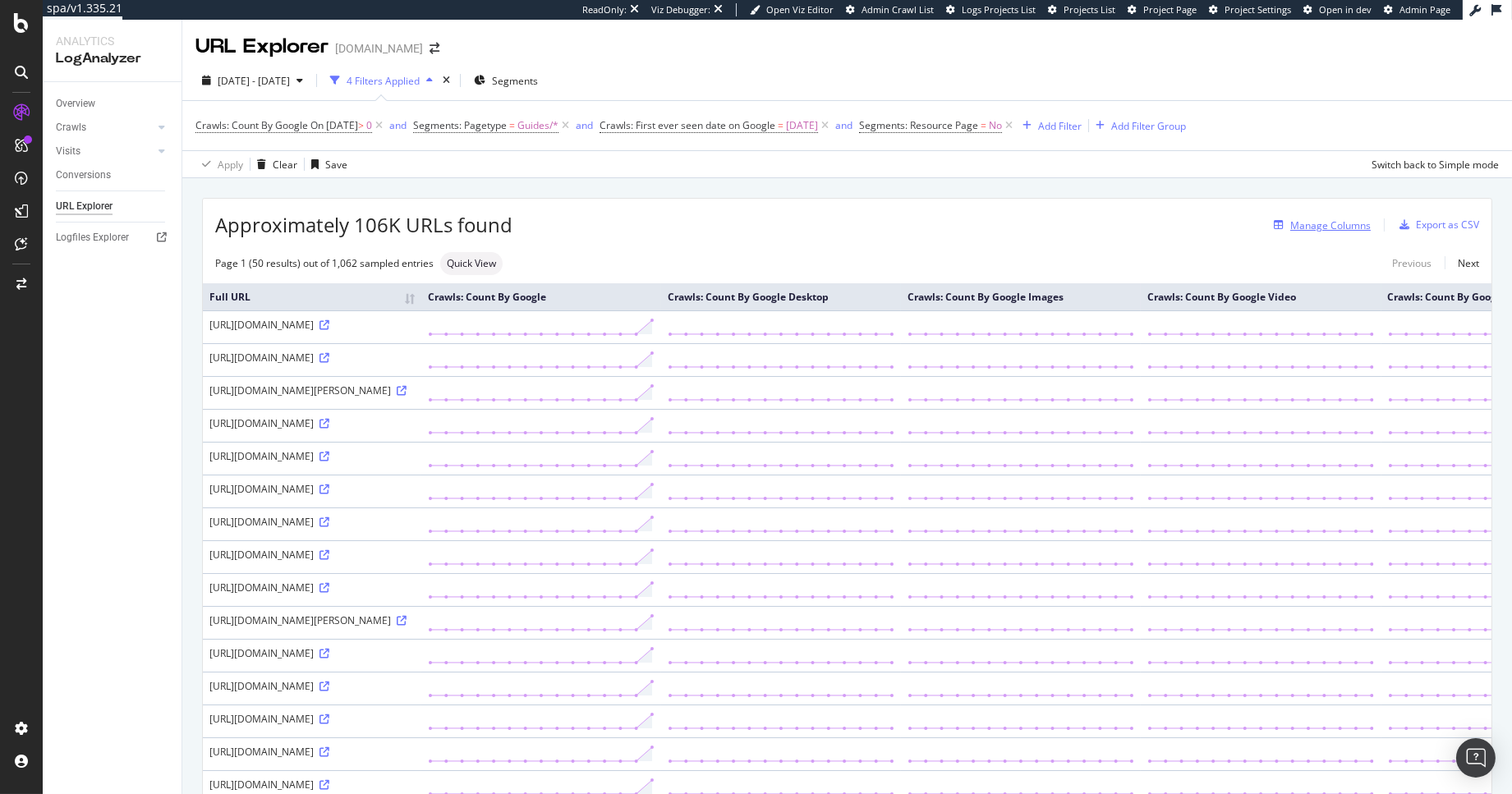
click at [1330, 225] on div "Manage Columns" at bounding box center [1330, 225] width 81 height 14
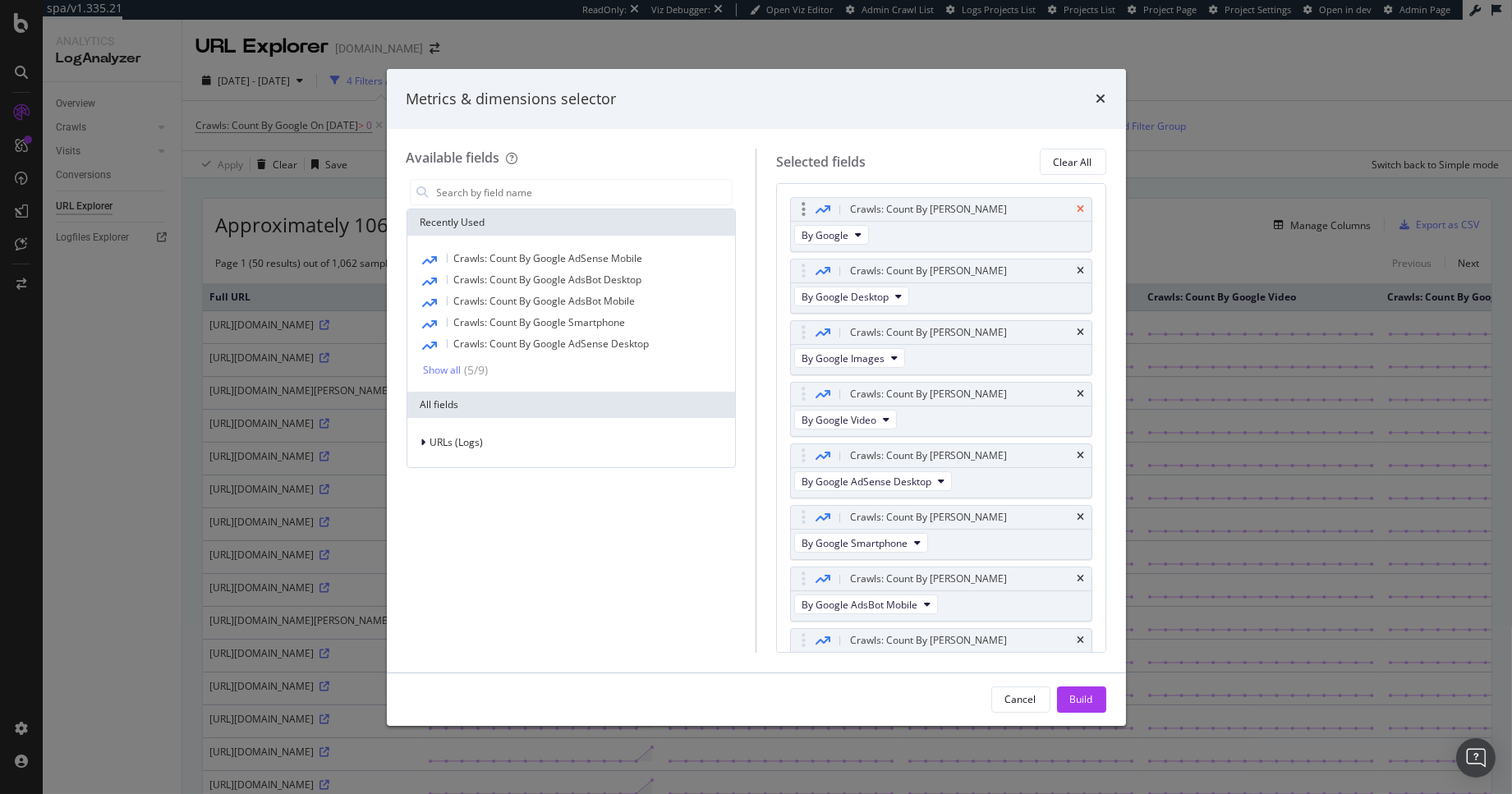
click at [1077, 207] on icon "times" at bounding box center [1081, 209] width 8 height 10
click at [1077, 266] on icon "times" at bounding box center [1081, 271] width 8 height 10
click at [1077, 327] on icon "times" at bounding box center [1081, 332] width 8 height 10
click at [1069, 386] on div "Crawls: Count By Day" at bounding box center [961, 394] width 228 height 16
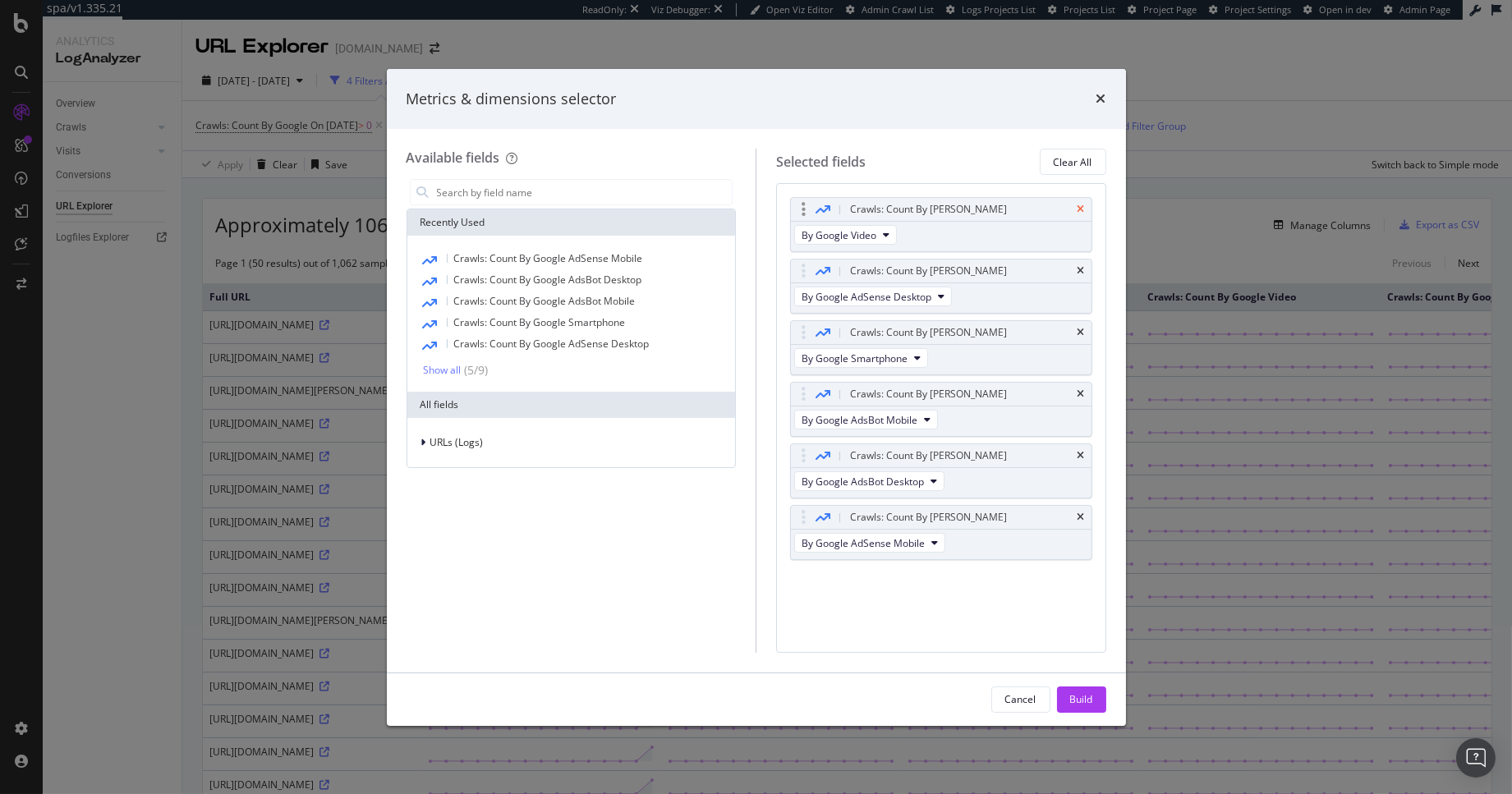
click at [1081, 207] on icon "times" at bounding box center [1081, 209] width 8 height 10
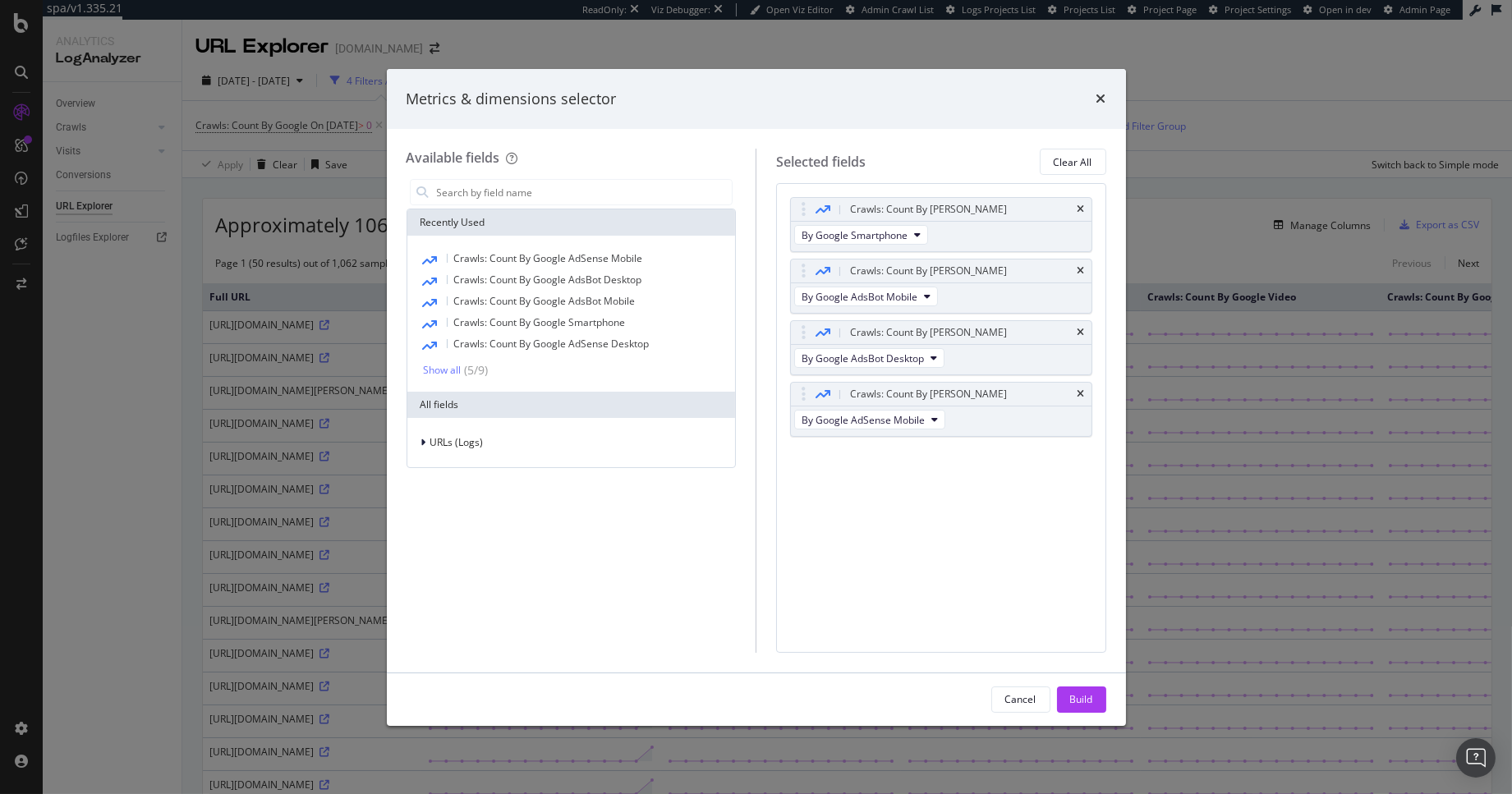
click at [1081, 207] on icon "times" at bounding box center [1081, 209] width 8 height 10
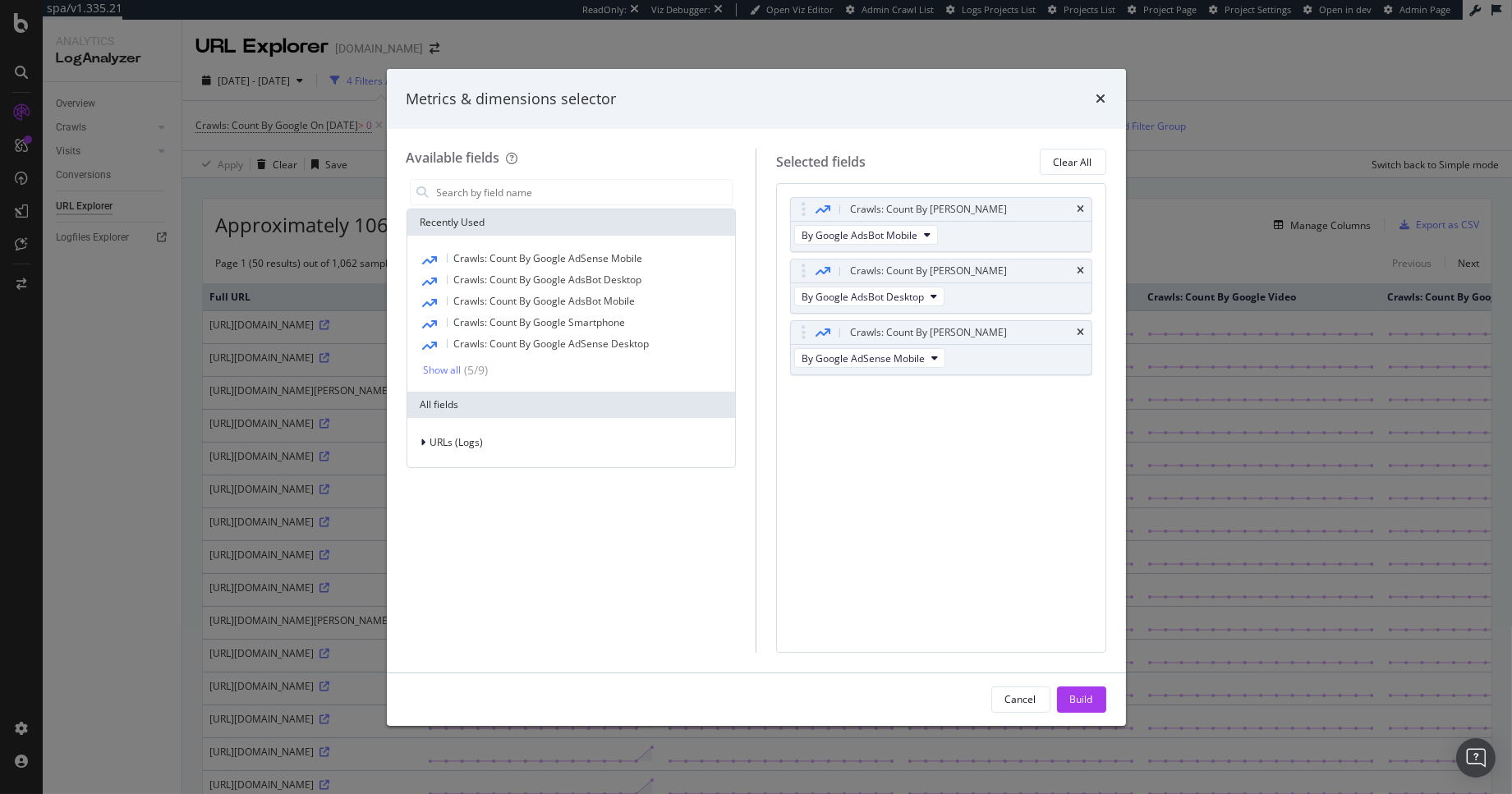
click at [1081, 207] on icon "times" at bounding box center [1081, 209] width 8 height 10
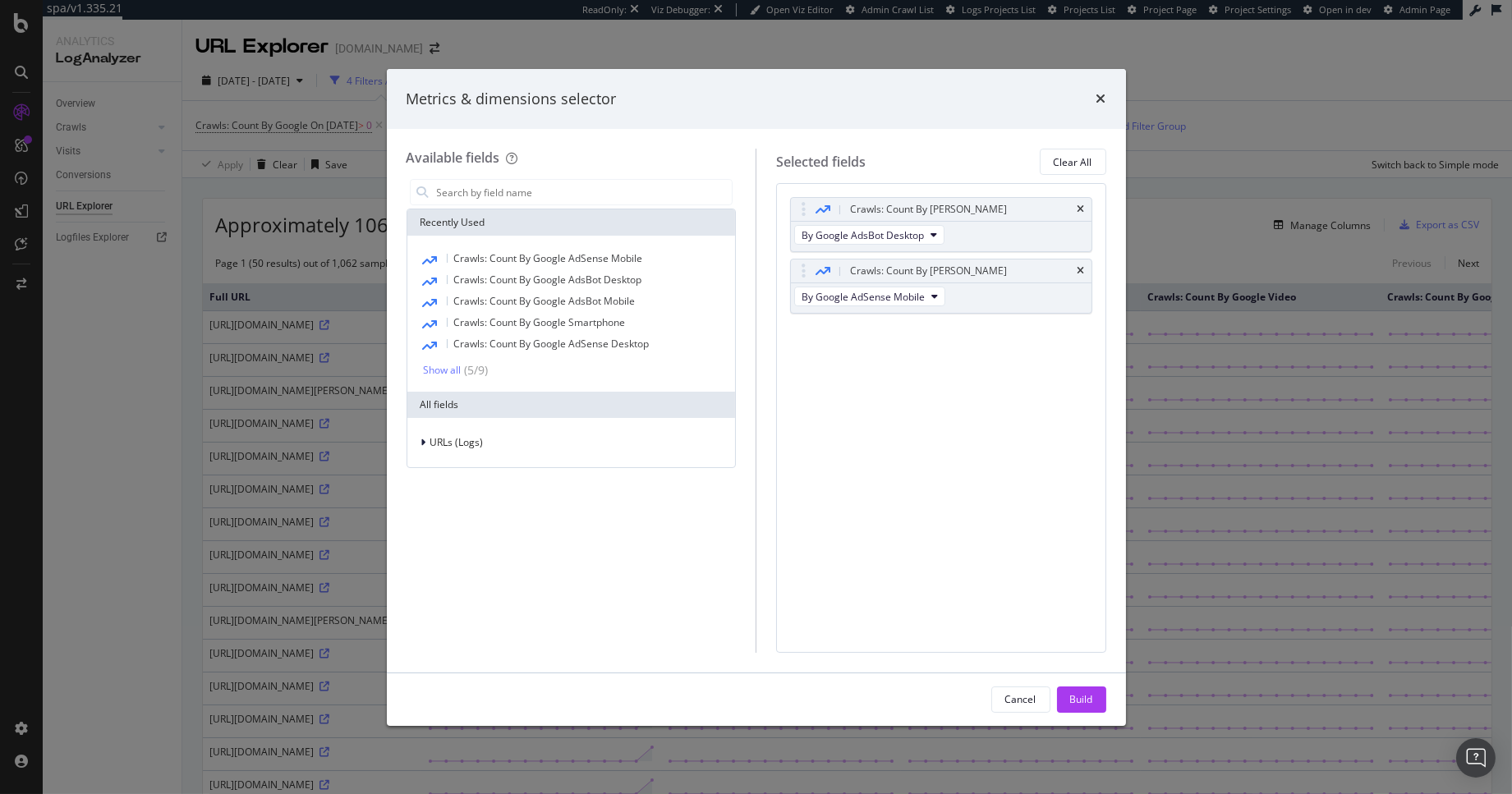
click at [1081, 207] on icon "times" at bounding box center [1081, 209] width 8 height 10
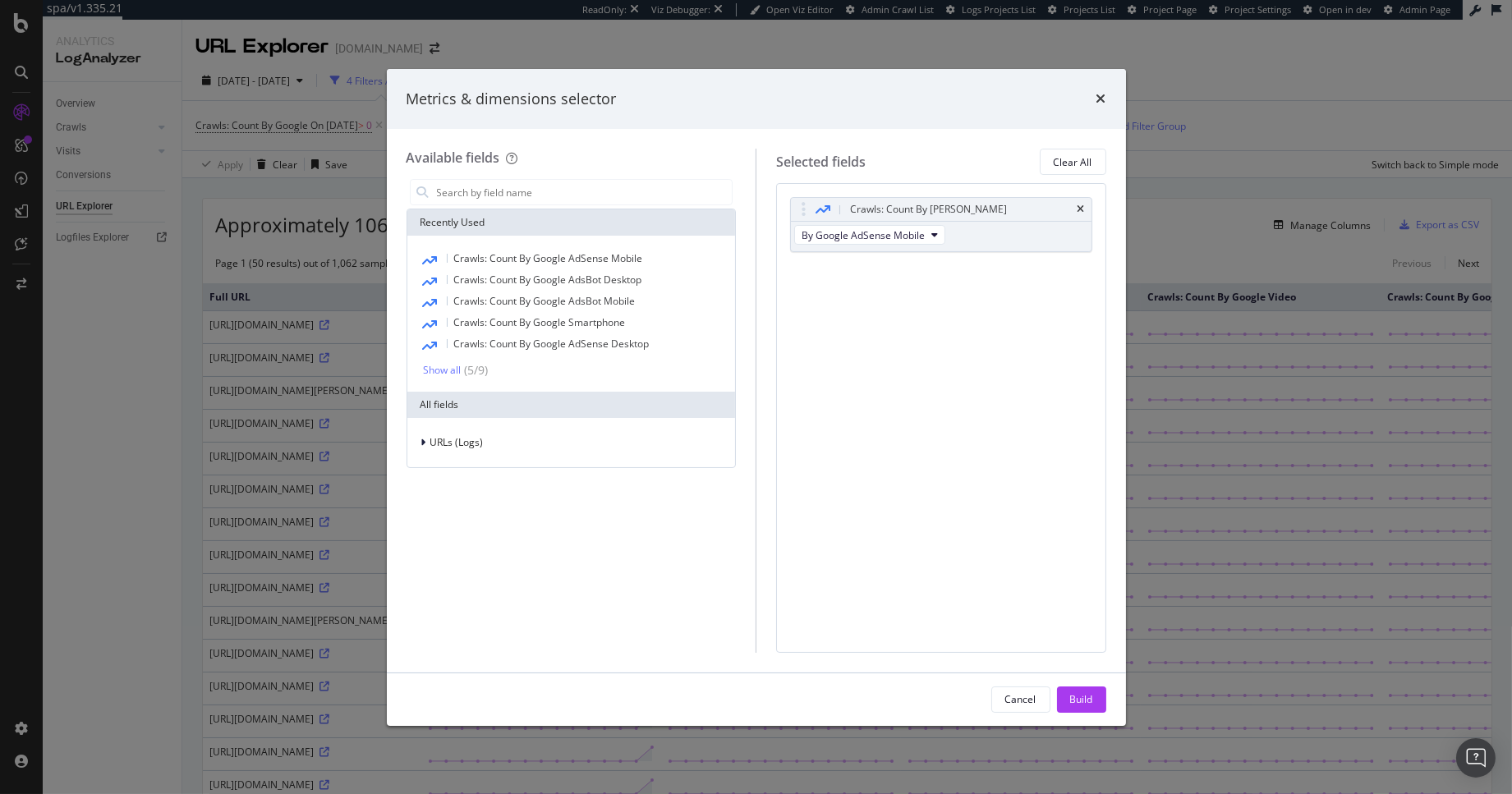
click at [1081, 207] on icon "times" at bounding box center [1081, 209] width 8 height 10
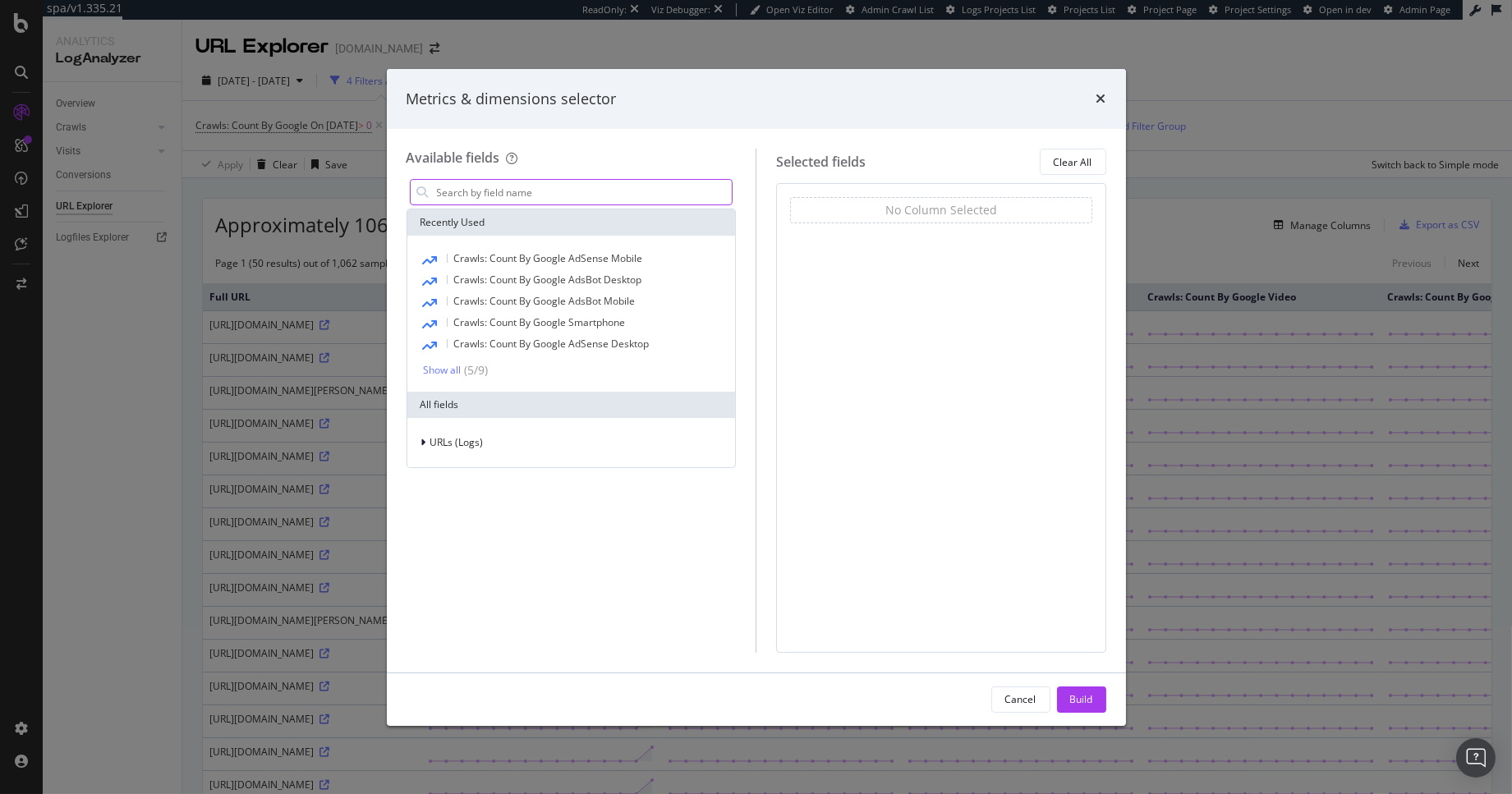
click at [573, 196] on input "modal" at bounding box center [584, 192] width 298 height 25
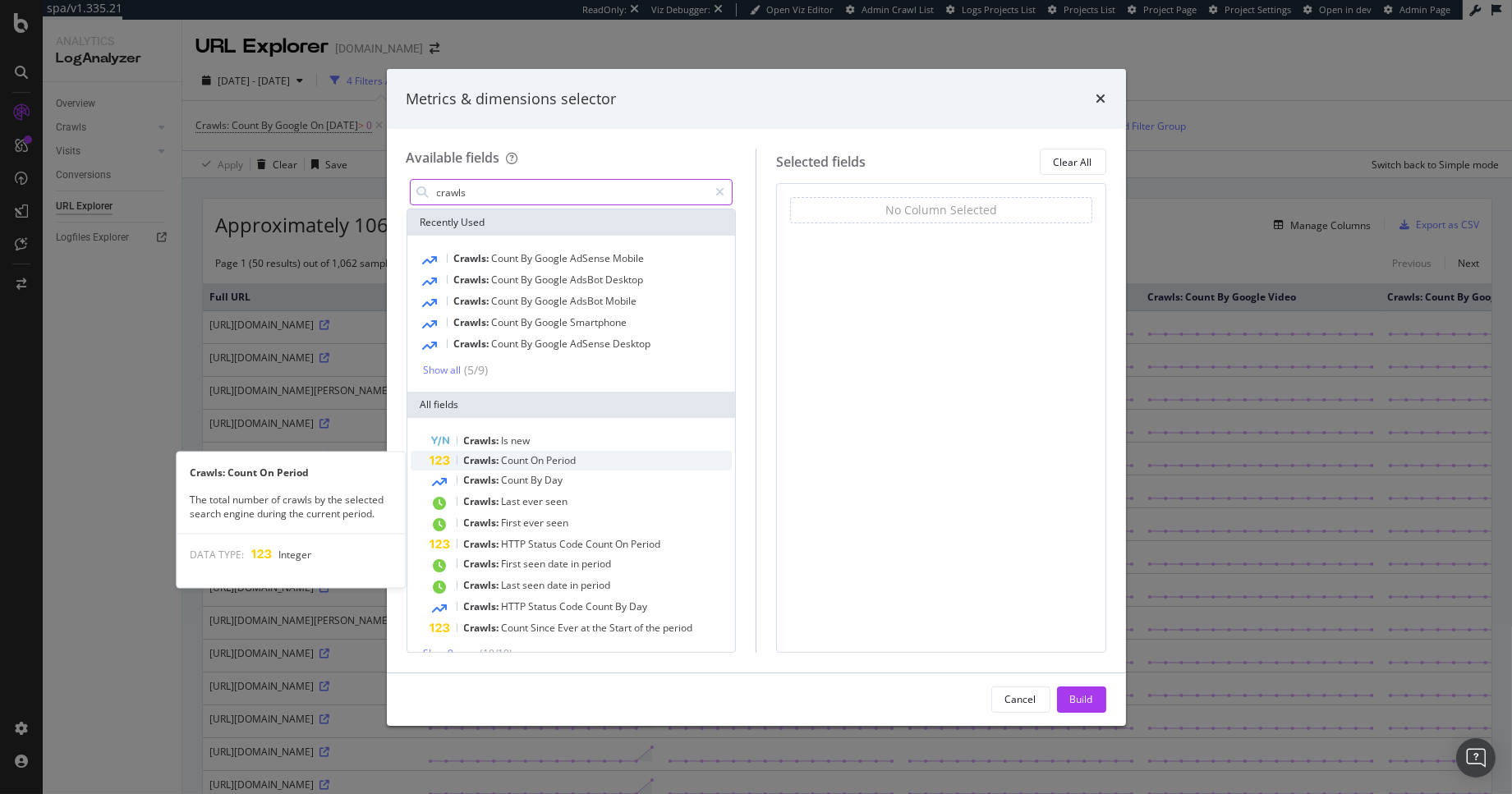
type input "crawls"
click at [576, 462] on span "Period" at bounding box center [561, 460] width 30 height 14
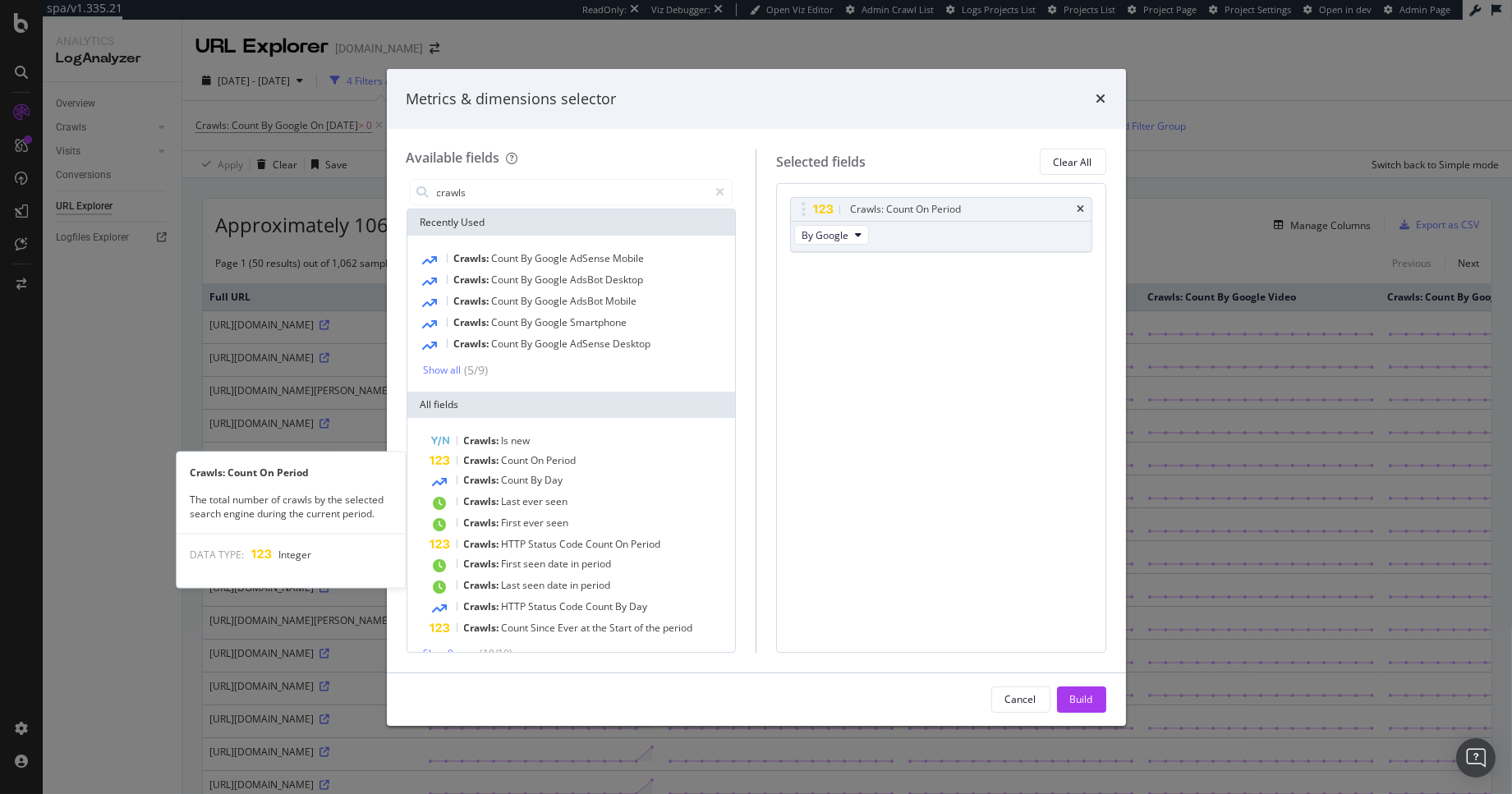
click at [576, 462] on span "Period" at bounding box center [561, 460] width 30 height 14
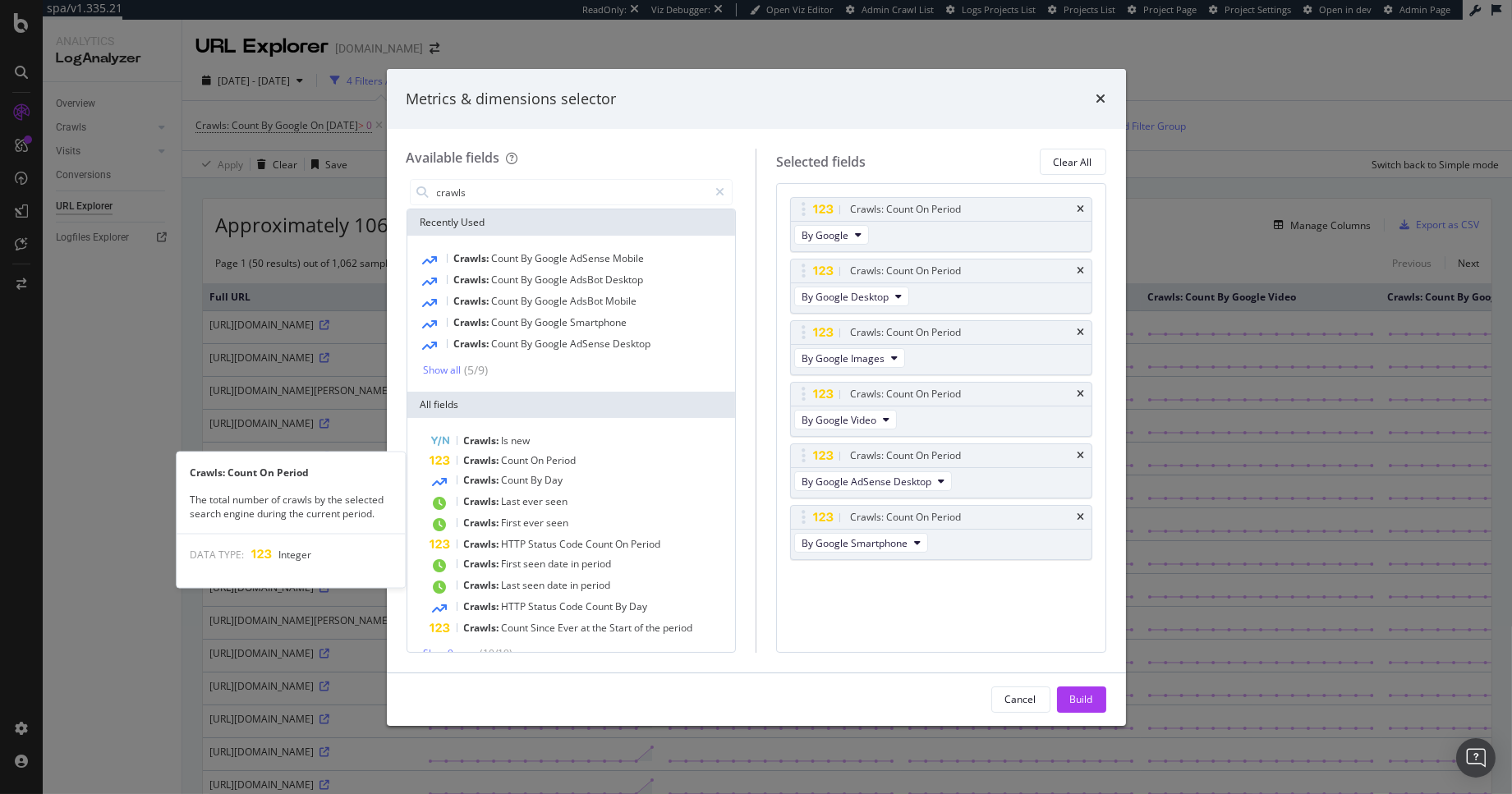
click at [576, 462] on span "Period" at bounding box center [561, 460] width 30 height 14
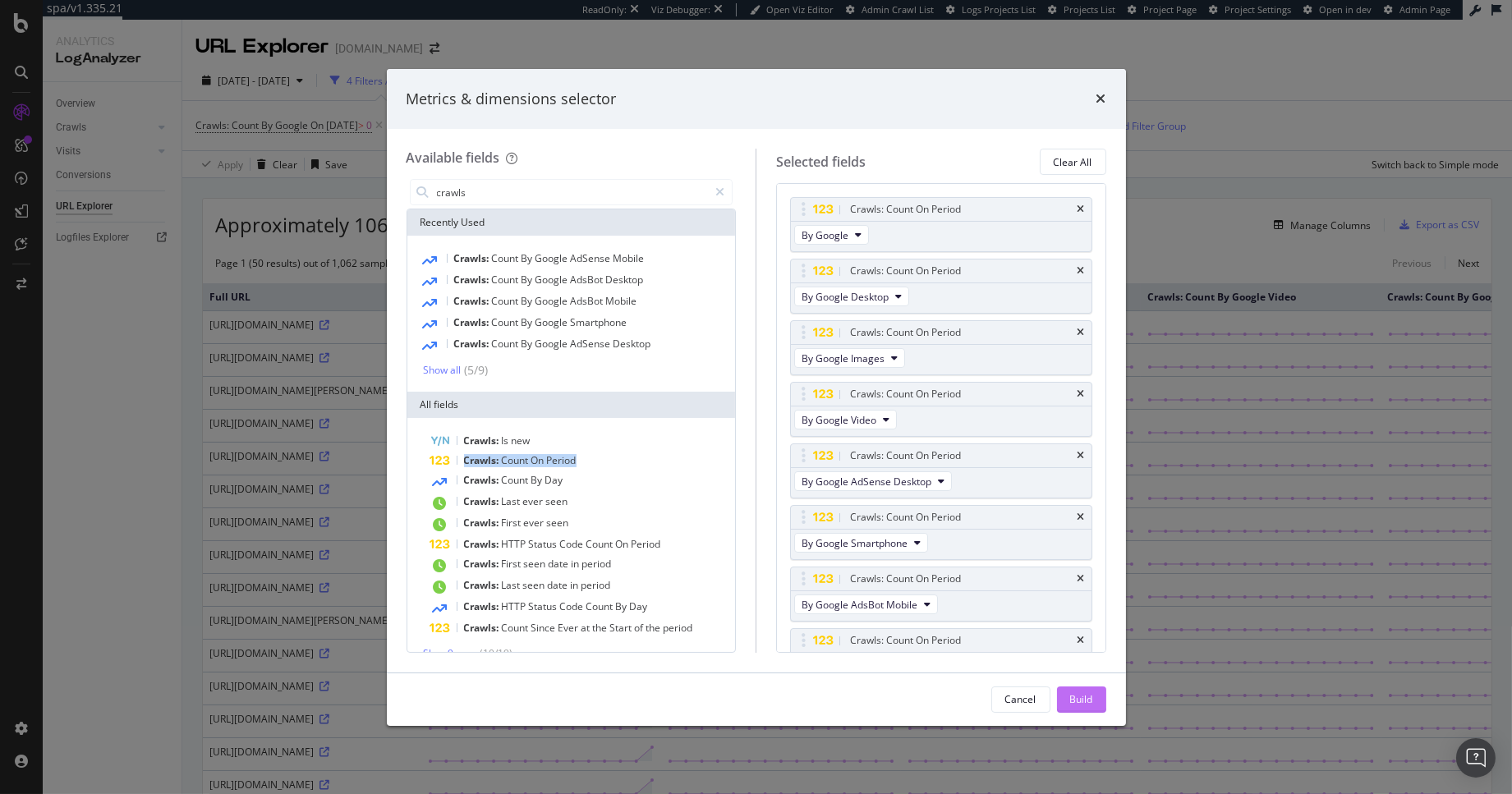
scroll to position [94, 0]
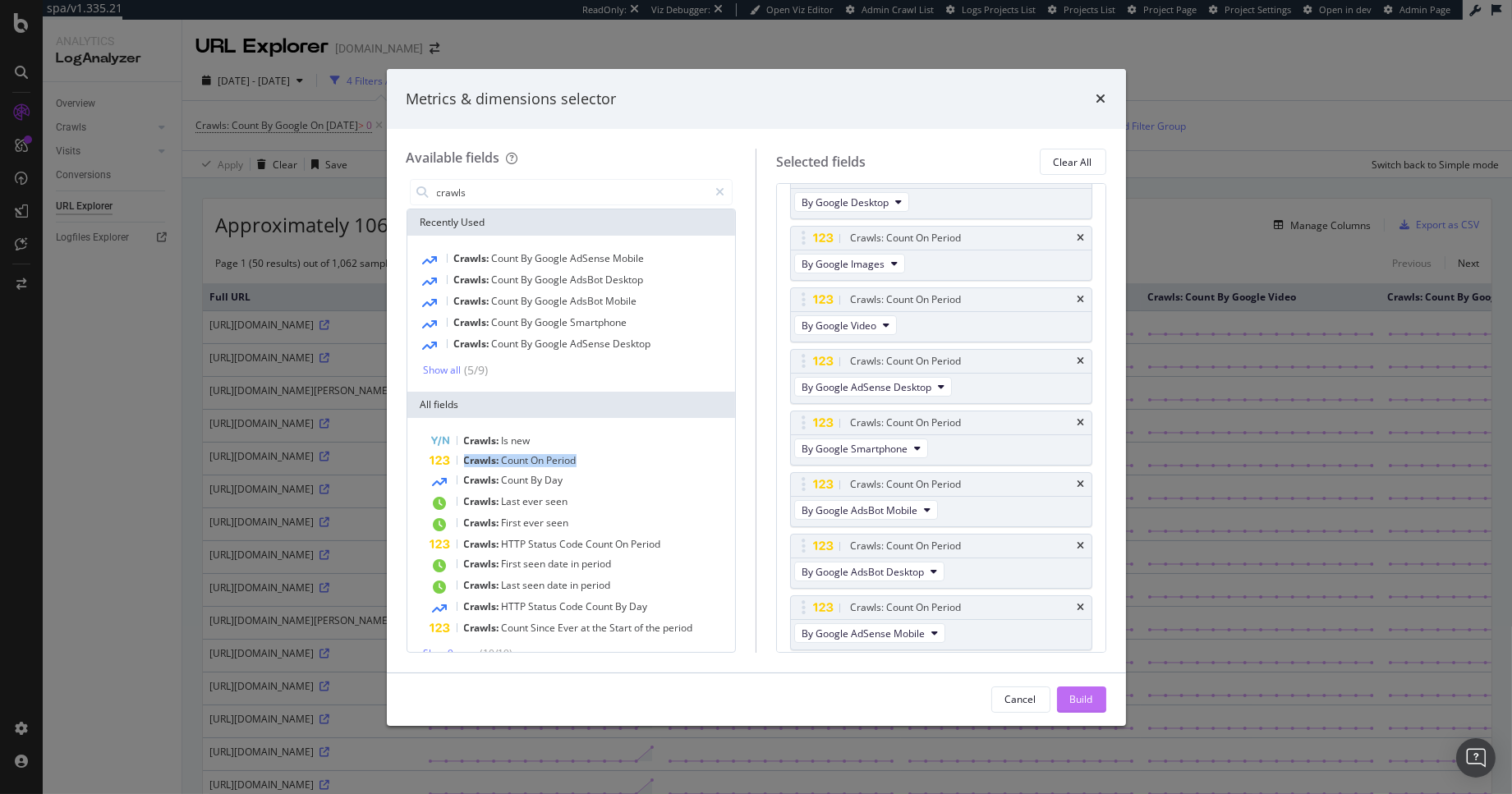
click at [1084, 694] on div "Build" at bounding box center [1081, 699] width 23 height 14
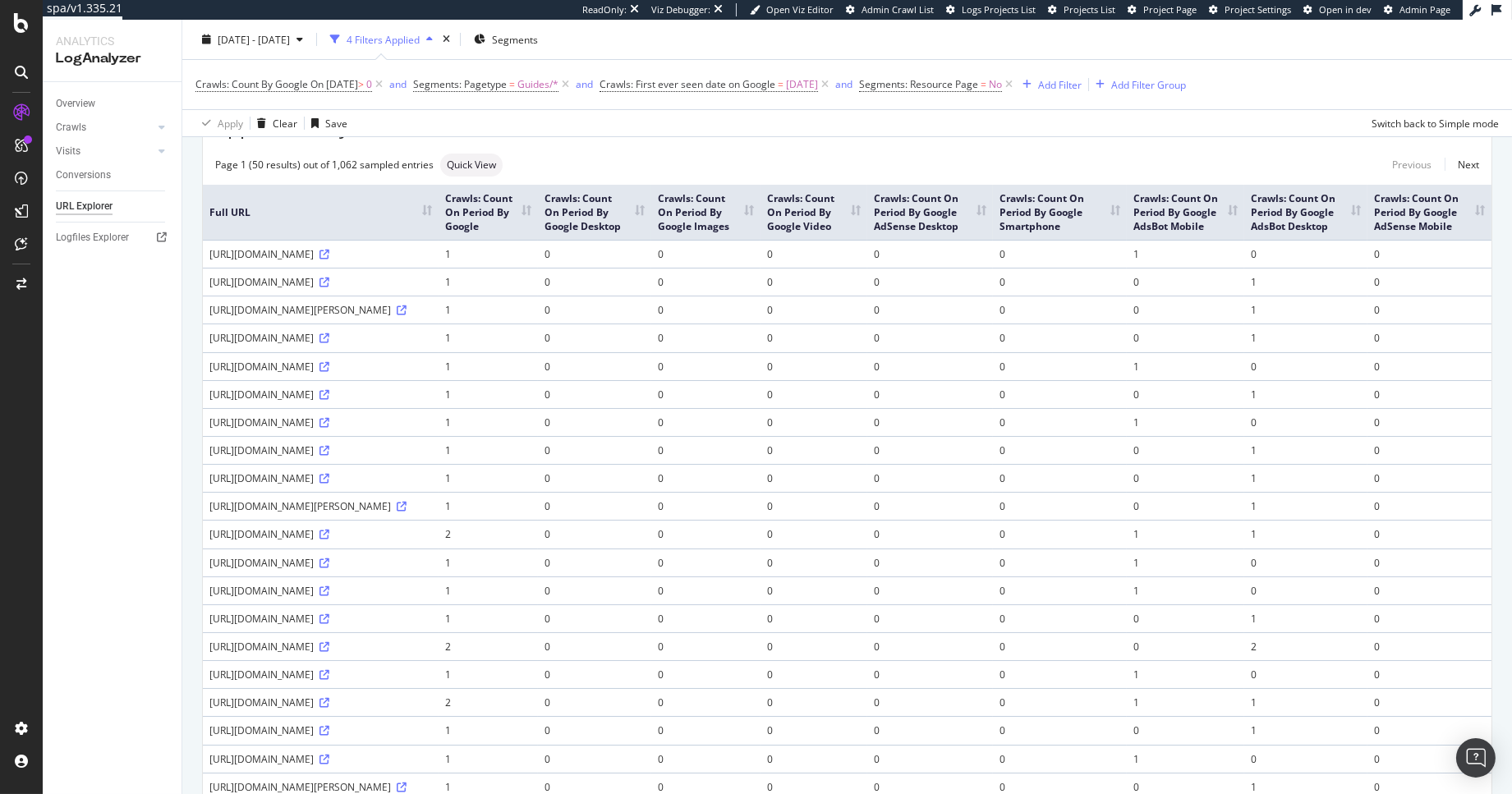
scroll to position [101, 0]
click at [1127, 220] on th "Crawls: Count On Period By Google Smartphone" at bounding box center [1060, 209] width 134 height 55
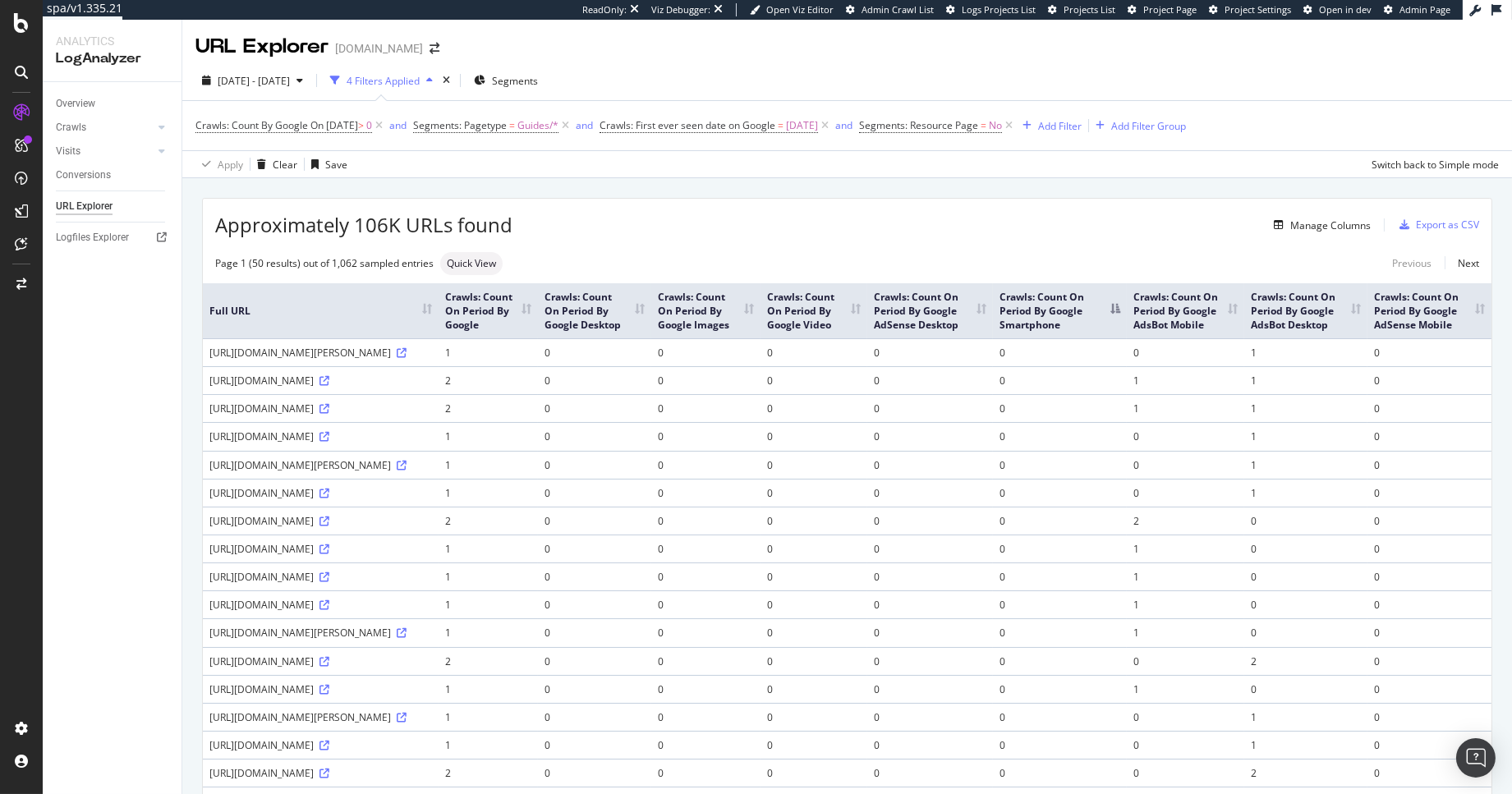
click at [1127, 318] on th "Crawls: Count On Period By Google Smartphone" at bounding box center [1060, 310] width 134 height 55
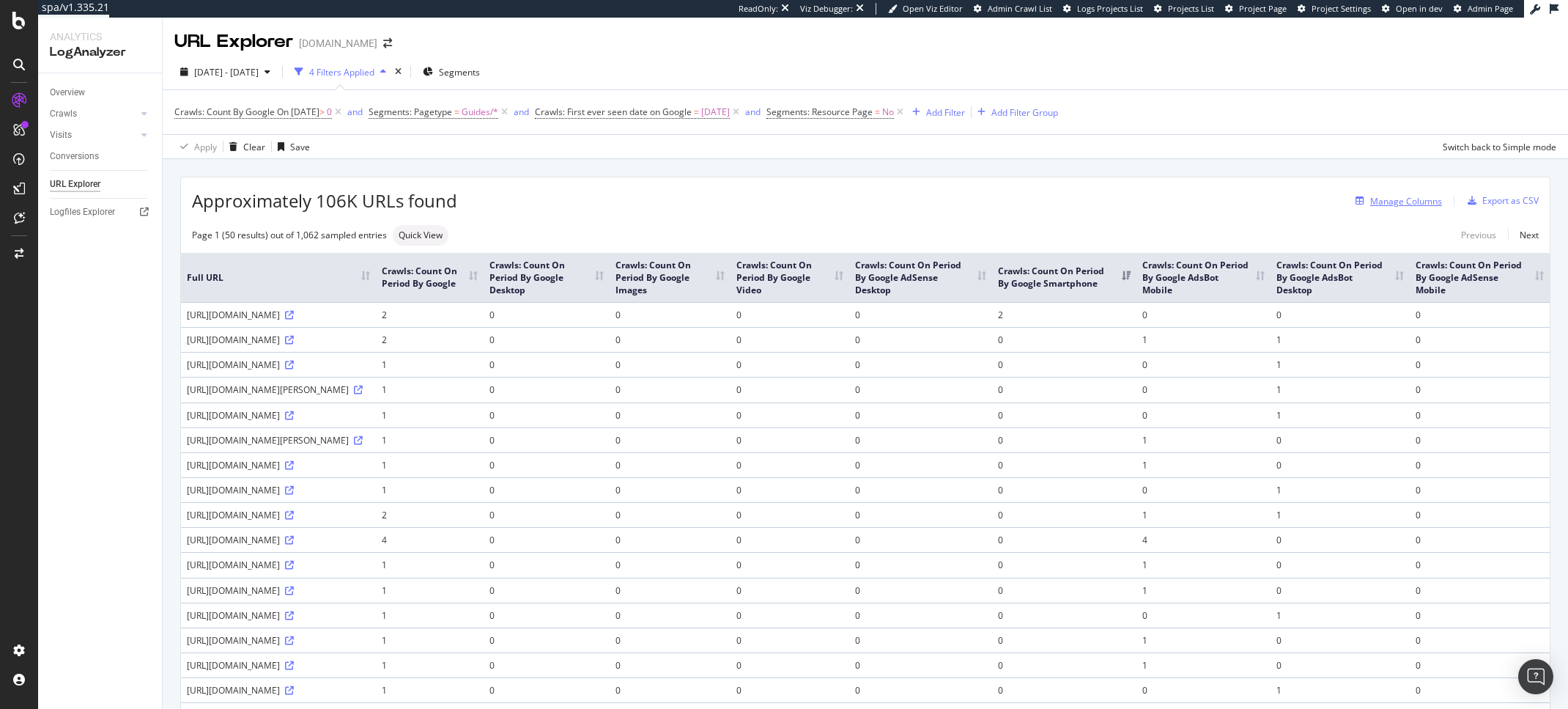
click at [1348, 210] on button "Manage Columns" at bounding box center [1396, 200] width 93 height 17
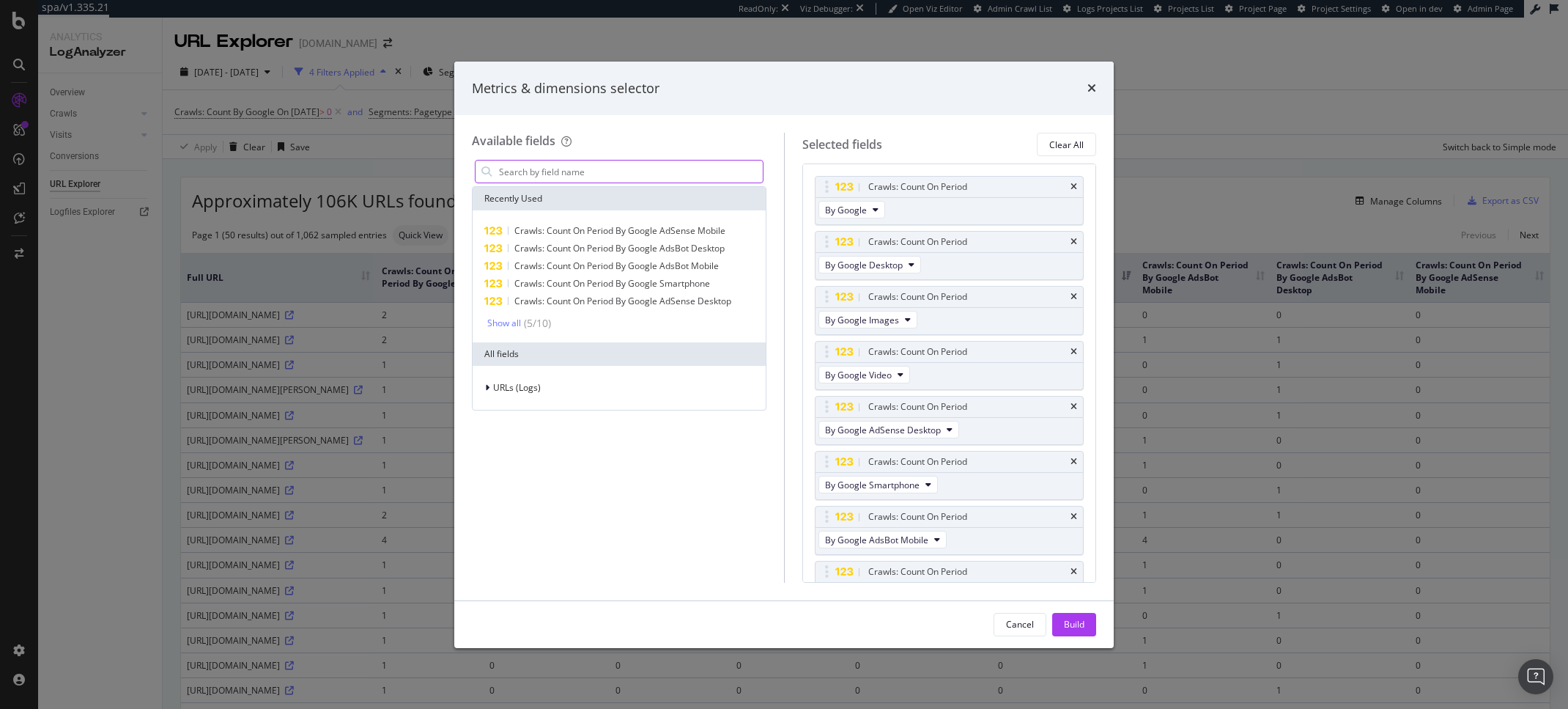
click at [618, 169] on input "modal" at bounding box center [630, 172] width 266 height 22
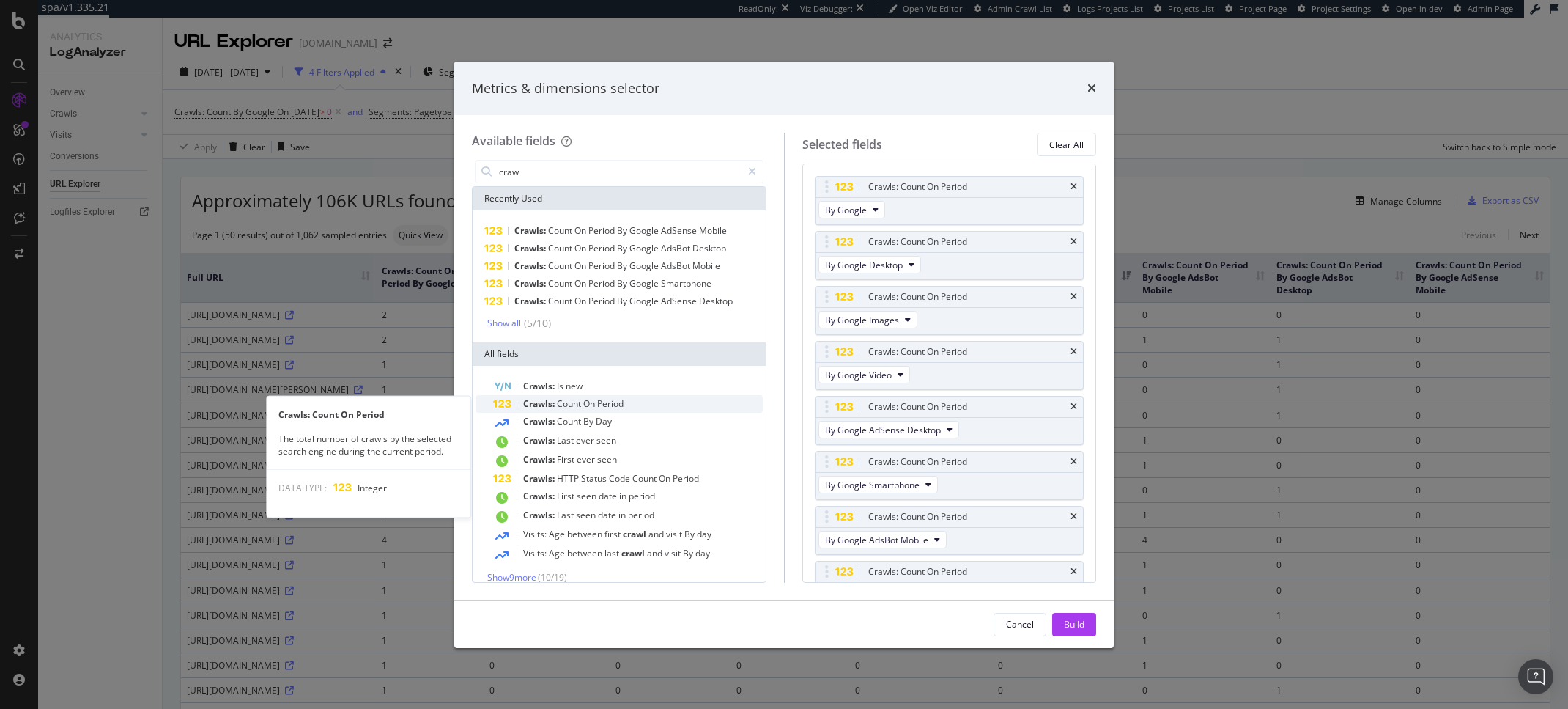
type input "craw"
click at [605, 404] on span "Period" at bounding box center [610, 403] width 27 height 12
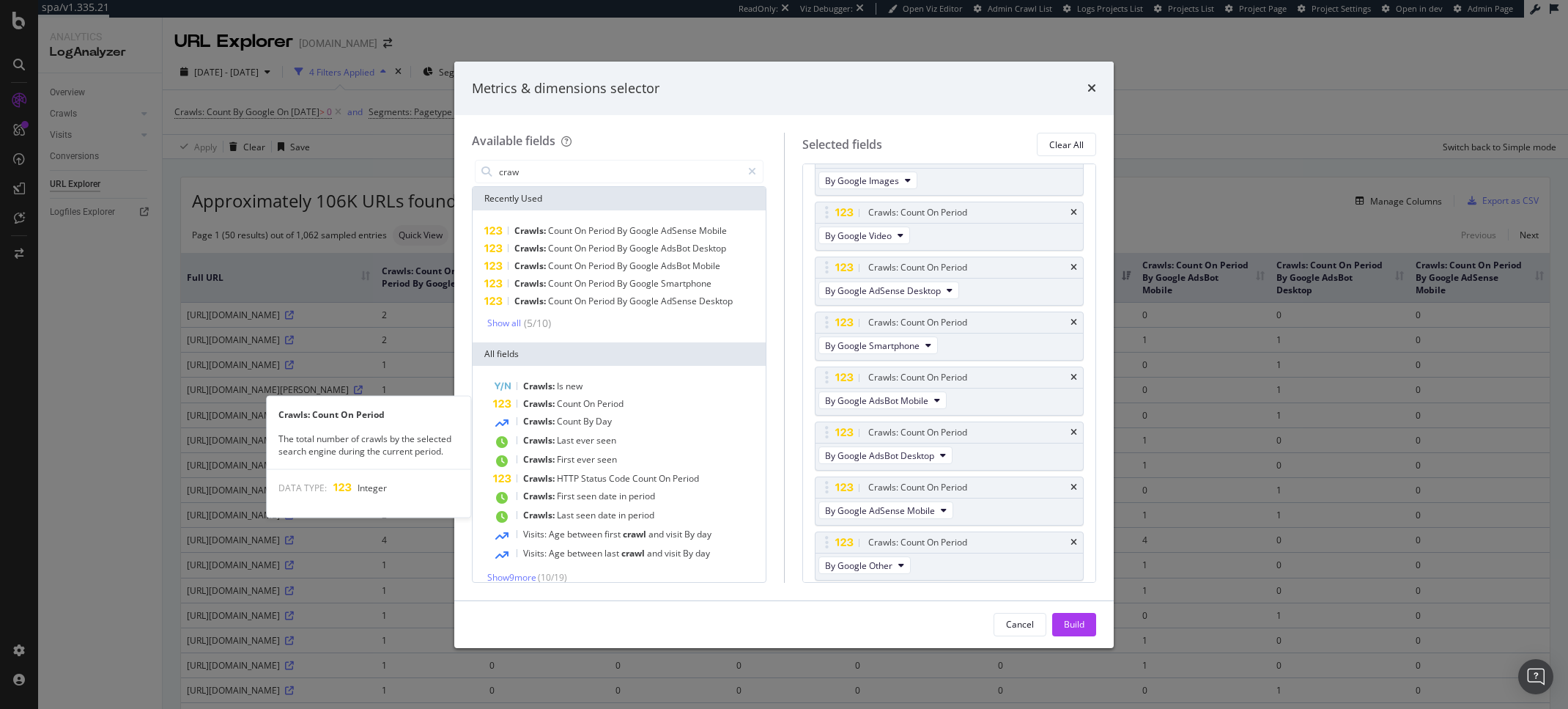
click at [605, 404] on span "Period" at bounding box center [610, 403] width 27 height 12
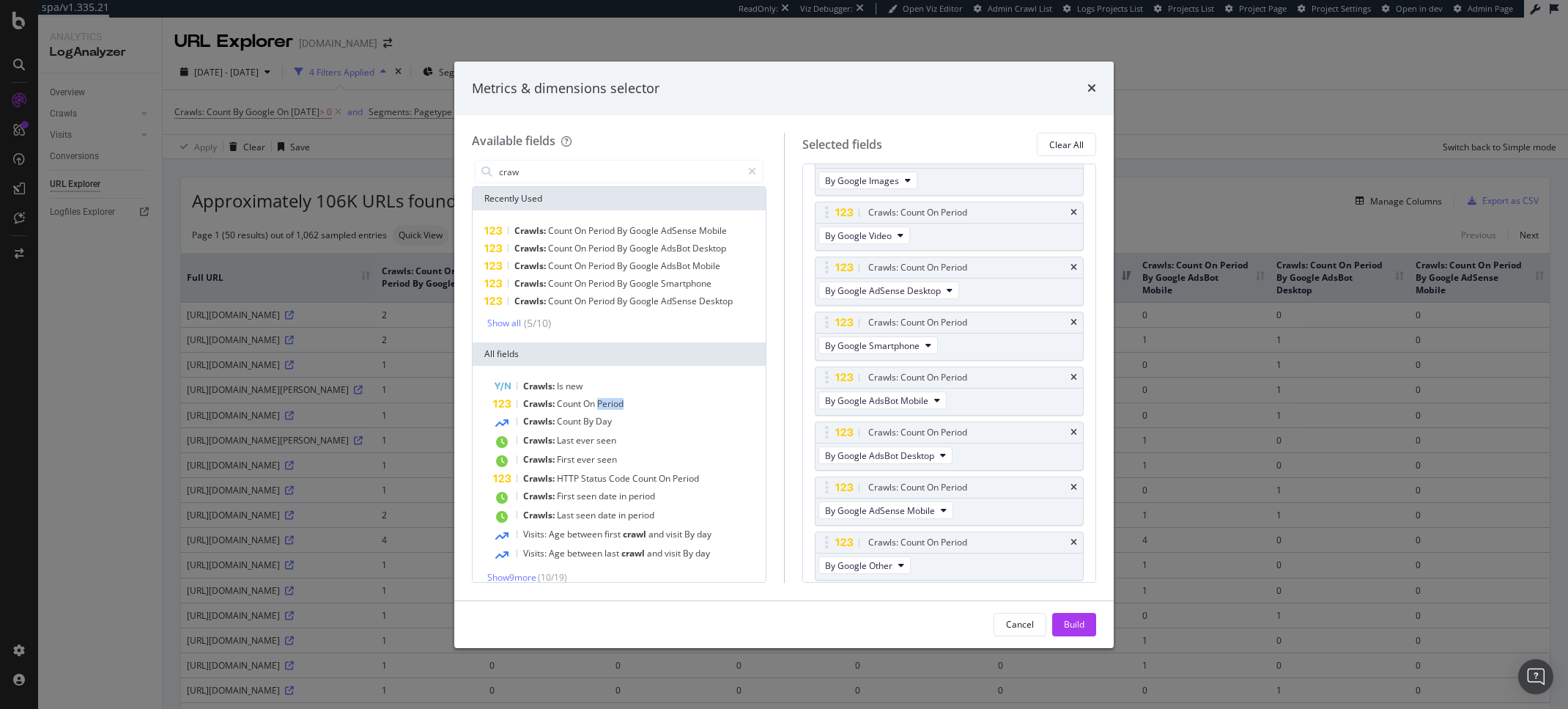
click at [605, 404] on span "Period" at bounding box center [610, 403] width 27 height 12
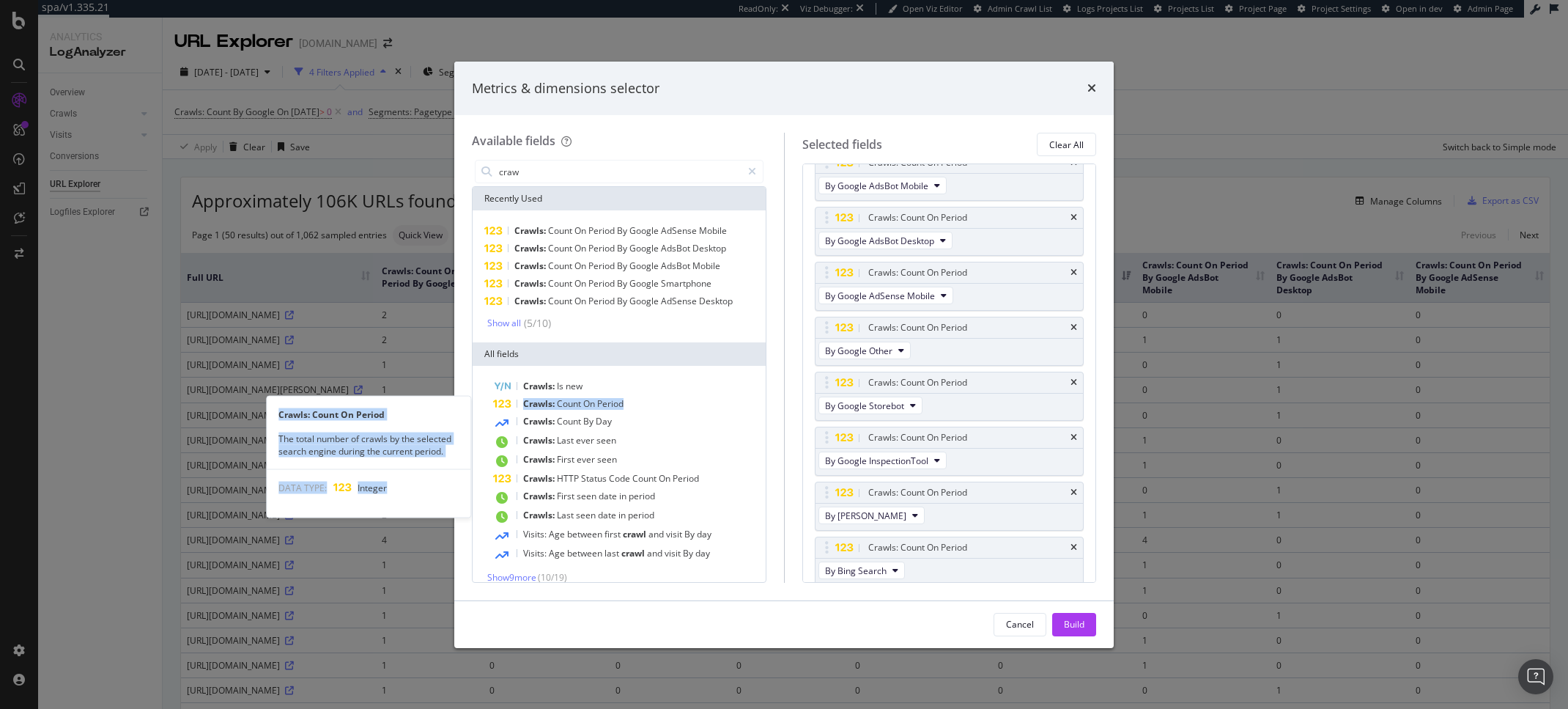
scroll to position [360, 0]
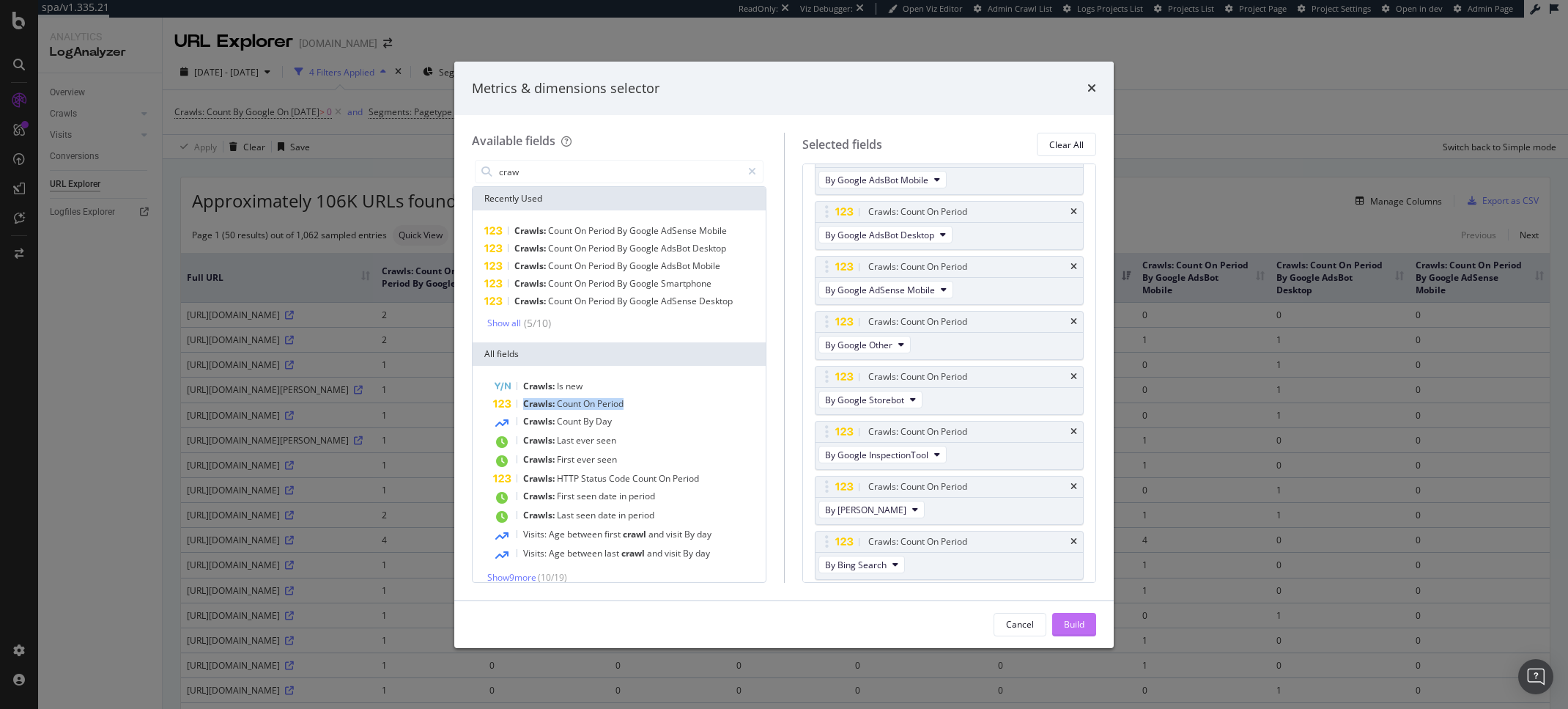
click at [1070, 622] on div "Build" at bounding box center [1073, 624] width 20 height 12
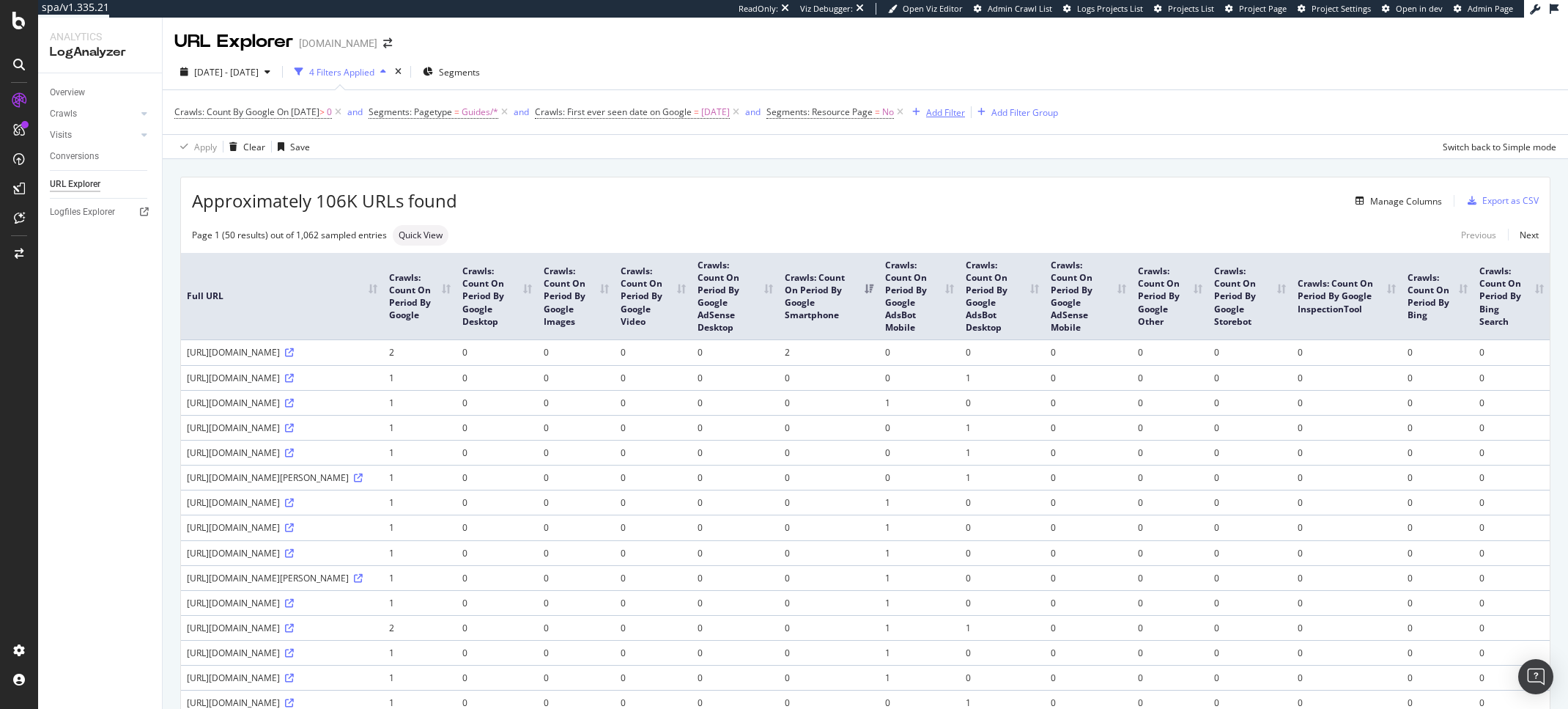
click at [965, 112] on div "Add Filter" at bounding box center [945, 112] width 39 height 12
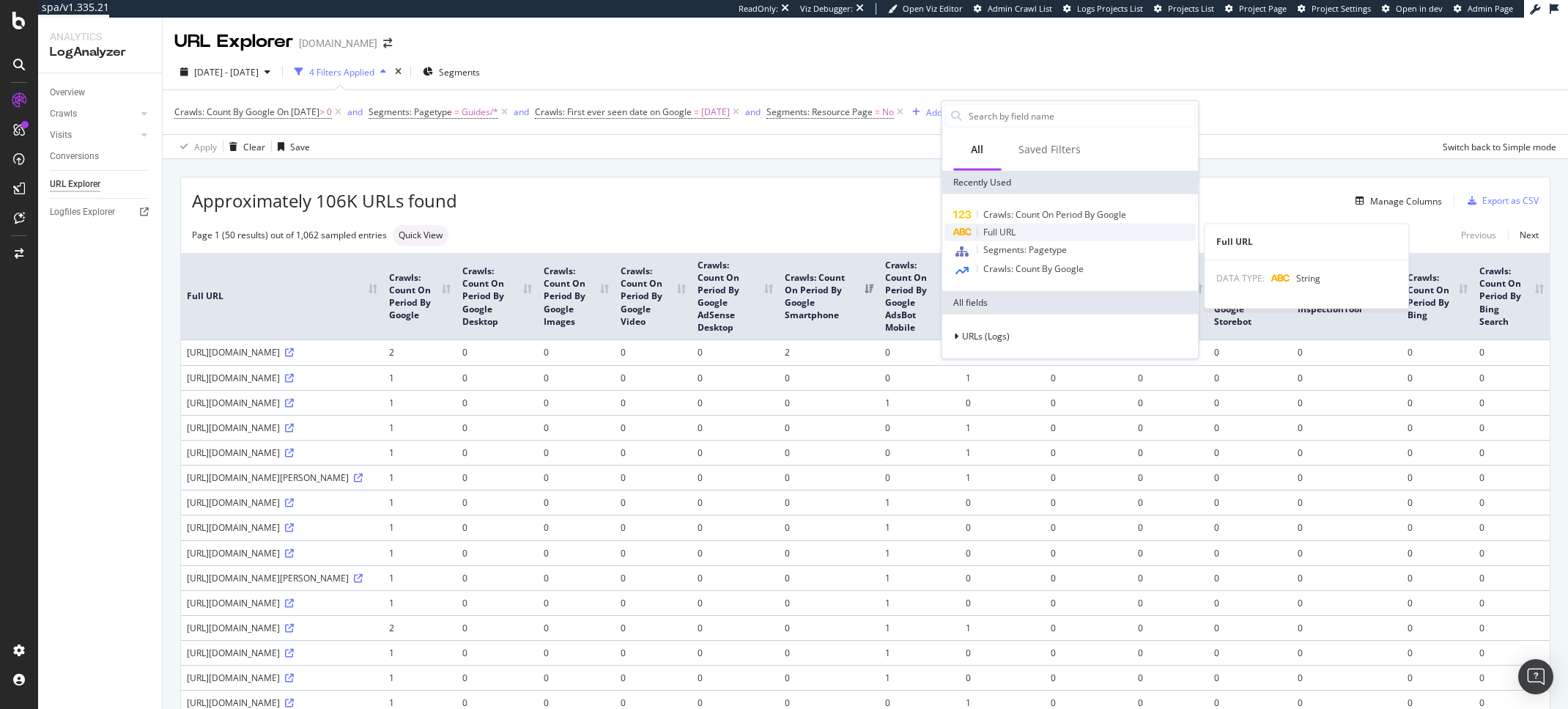
click at [1037, 227] on div "Full URL" at bounding box center [1070, 232] width 250 height 17
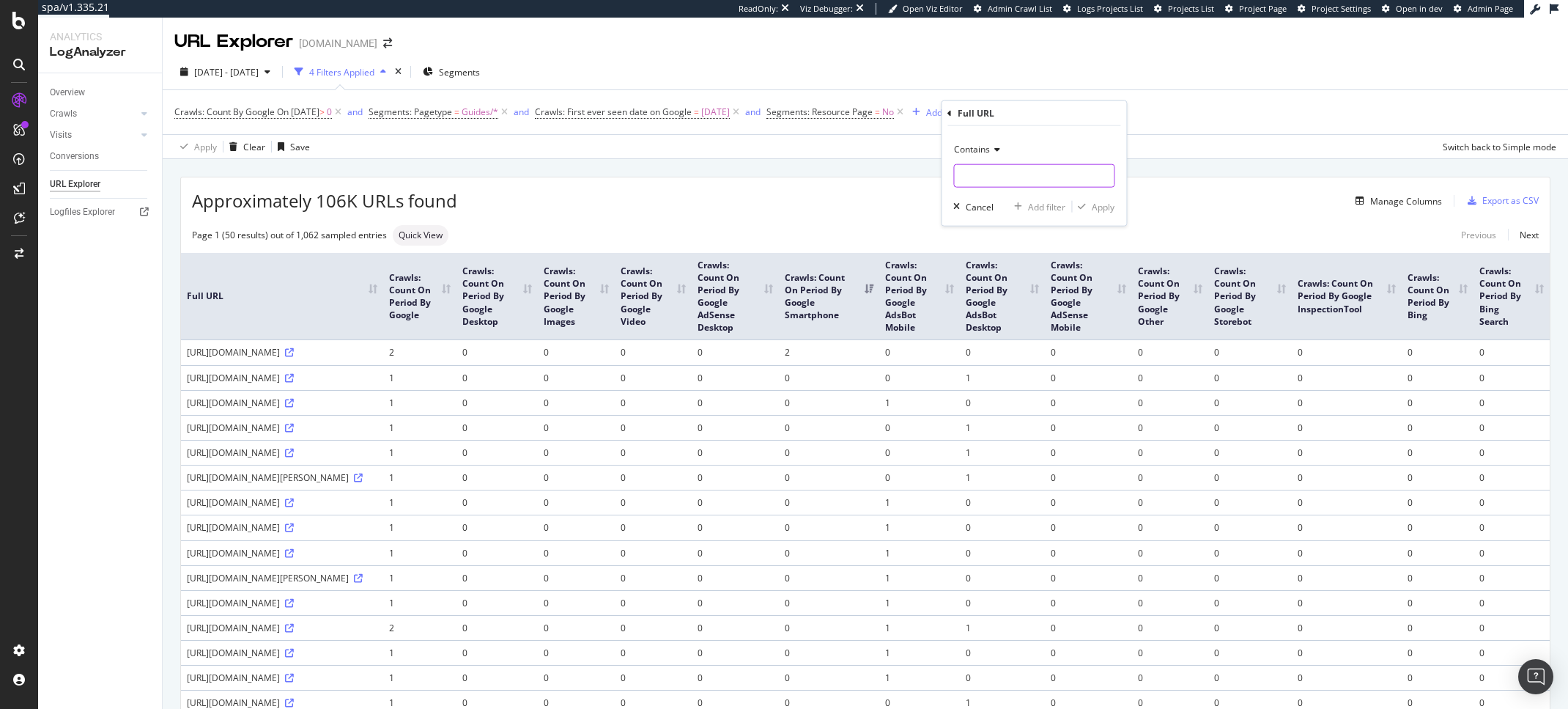
click at [1004, 181] on input "text" at bounding box center [1033, 175] width 160 height 24
type input "?"
click at [1106, 202] on div "Apply" at bounding box center [1103, 206] width 23 height 12
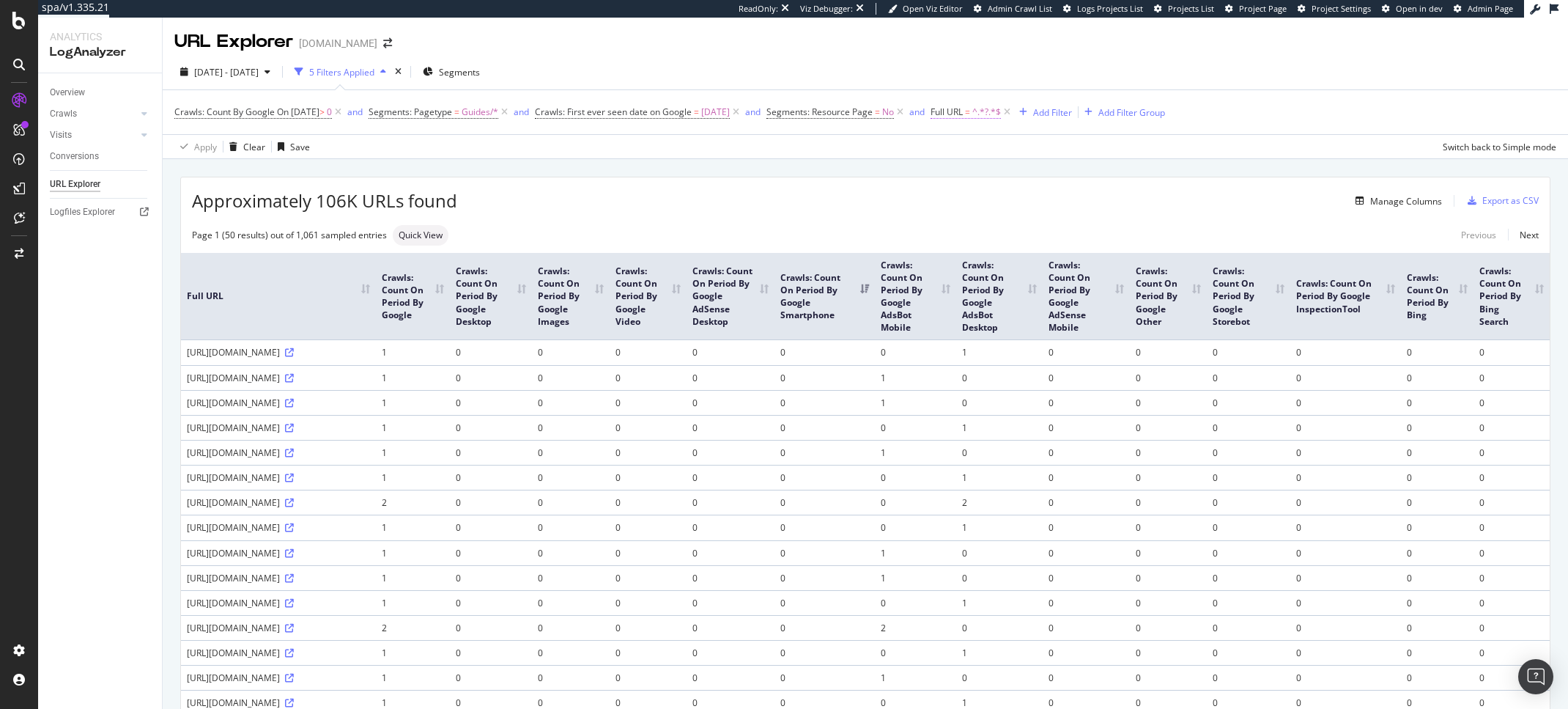
click at [963, 115] on span "Full URL" at bounding box center [947, 112] width 32 height 12
click at [991, 159] on div "Contains" at bounding box center [1058, 147] width 161 height 24
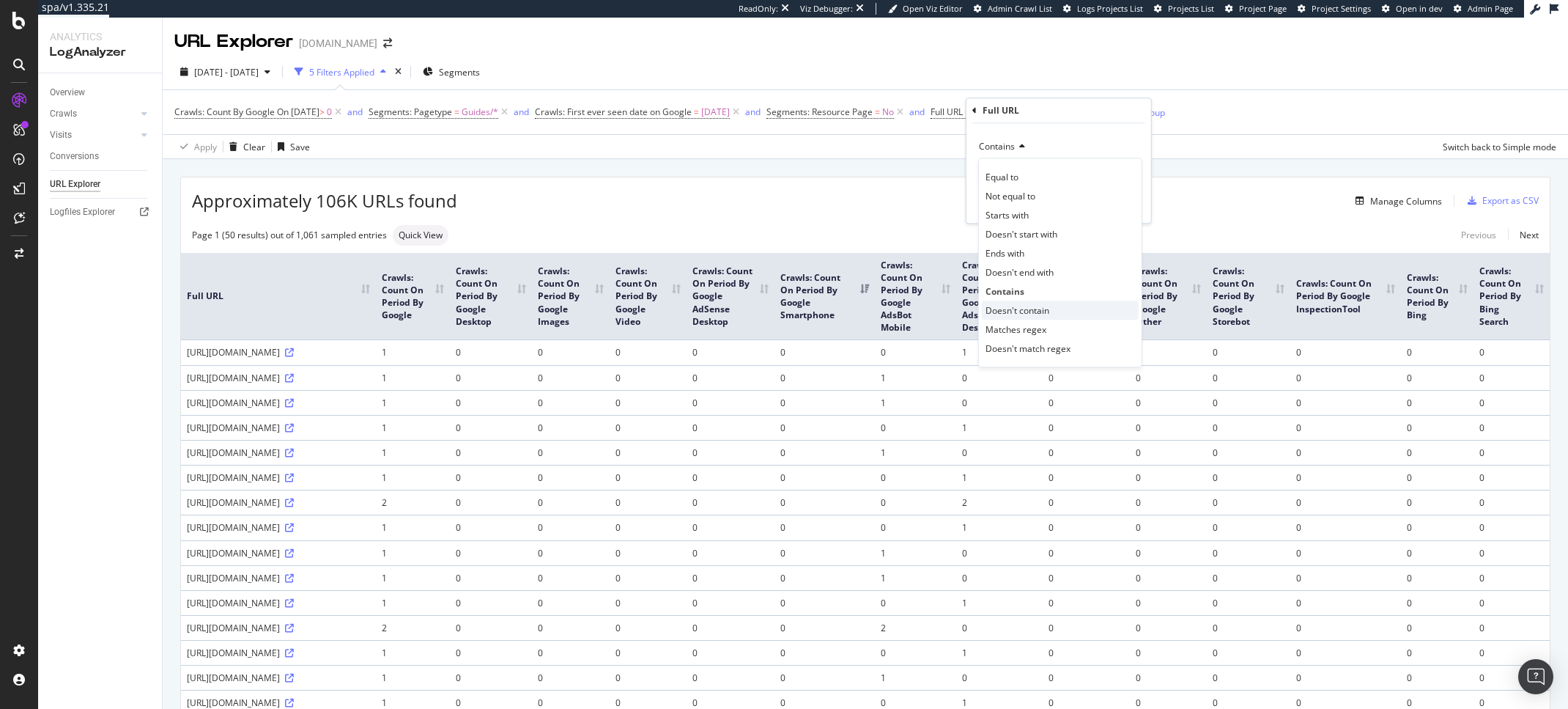
click at [1044, 311] on span "Doesn't contain" at bounding box center [1017, 310] width 64 height 12
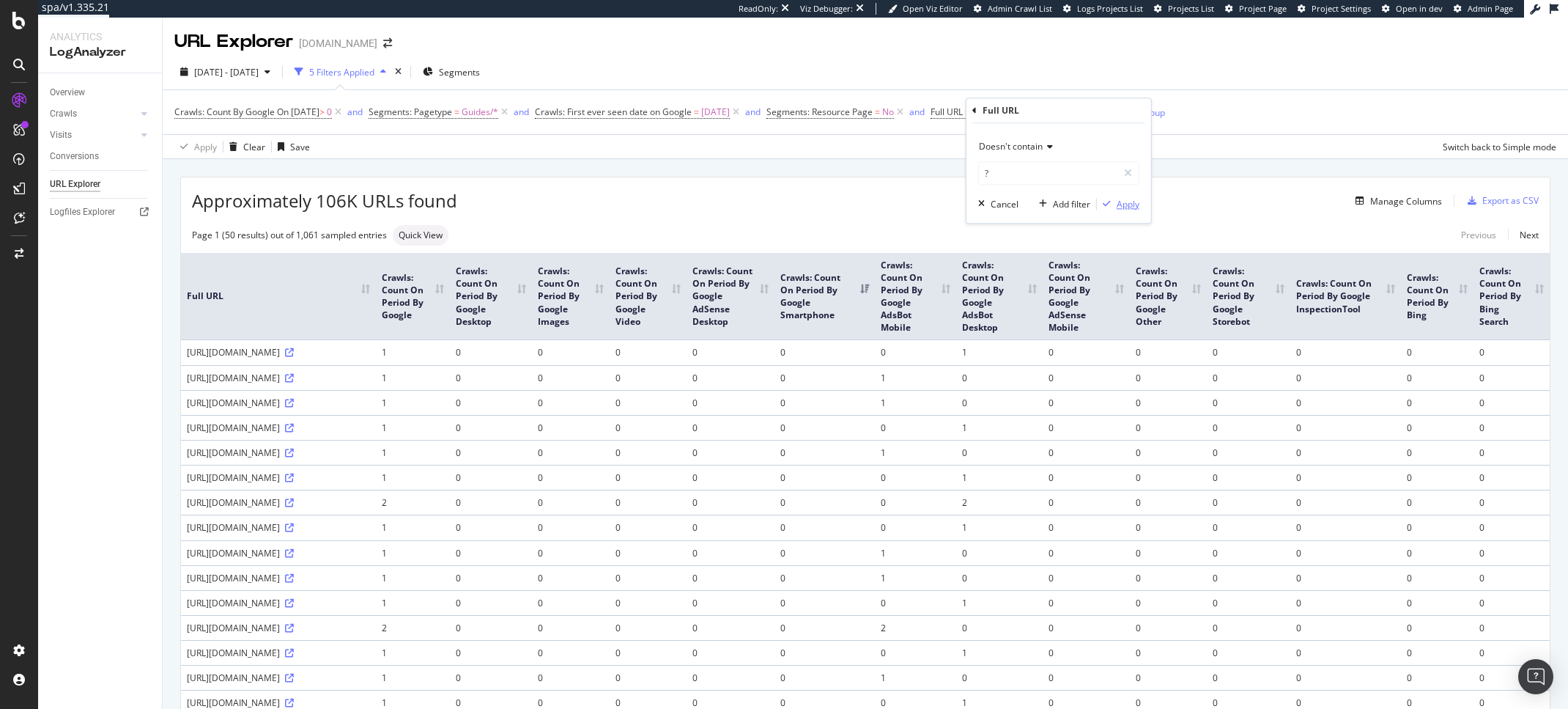
click at [1127, 200] on div "Apply" at bounding box center [1128, 204] width 23 height 12
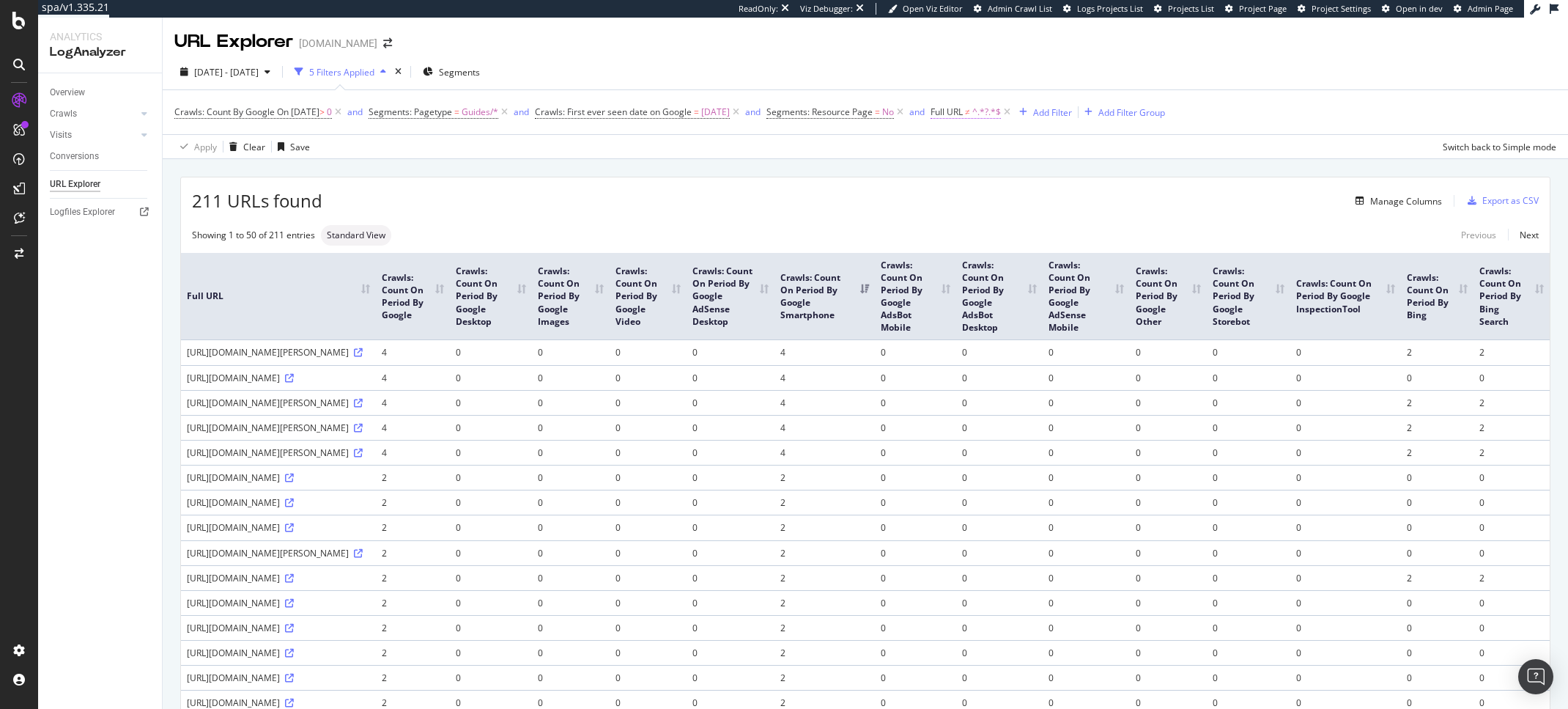
click at [963, 112] on span "Full URL" at bounding box center [947, 112] width 32 height 12
click at [1024, 146] on span "Doesn't contain" at bounding box center [1010, 146] width 64 height 12
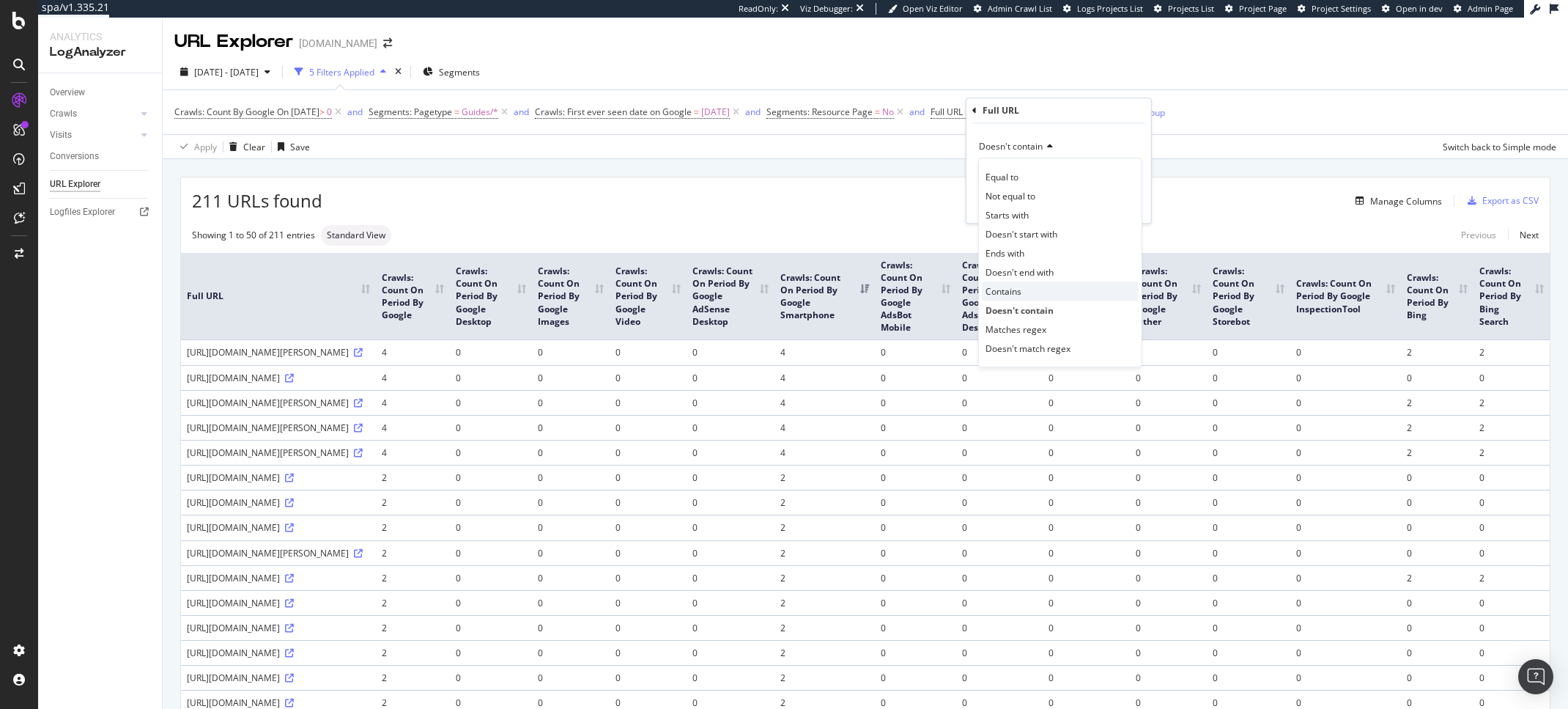
click at [1032, 290] on div "Contains" at bounding box center [1060, 291] width 157 height 19
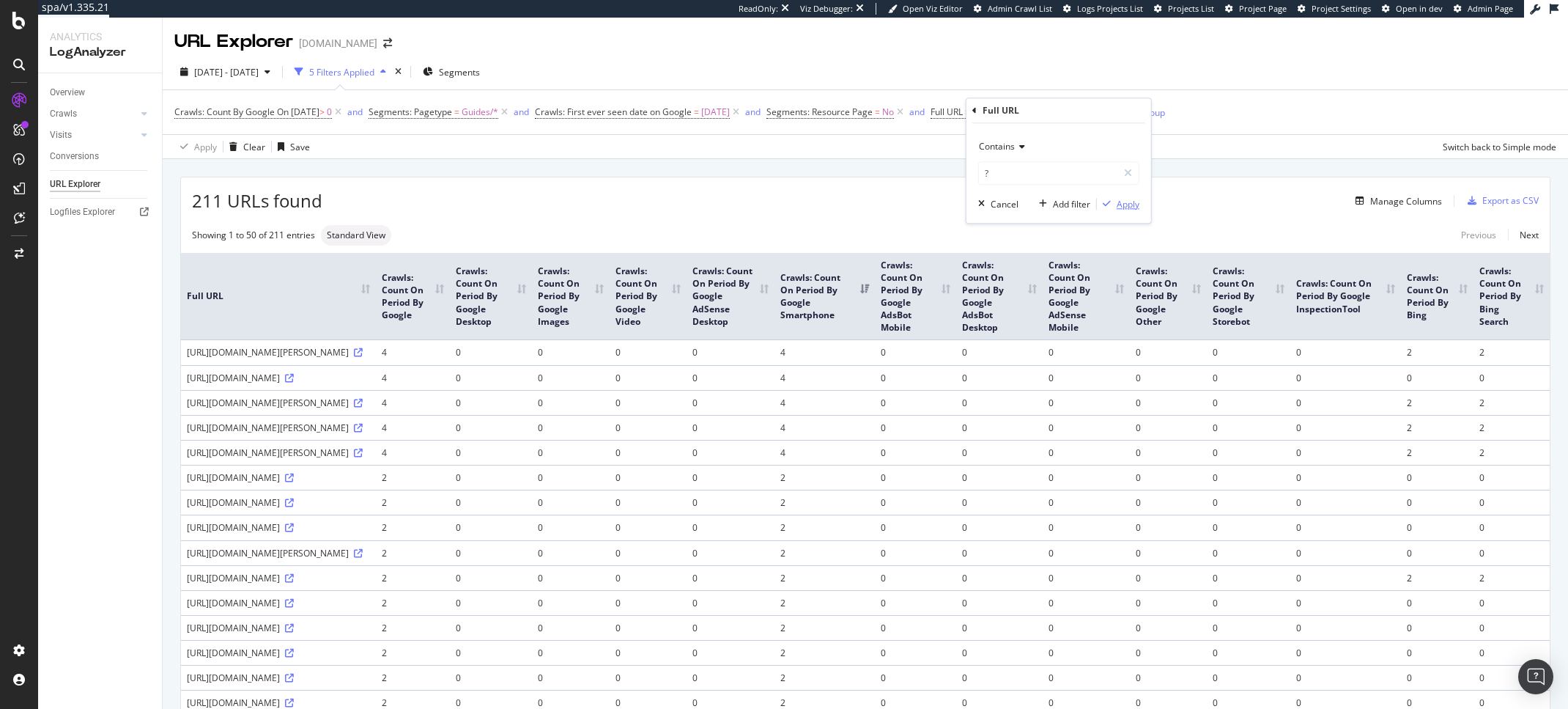
click at [1124, 201] on div "Apply" at bounding box center [1128, 204] width 23 height 12
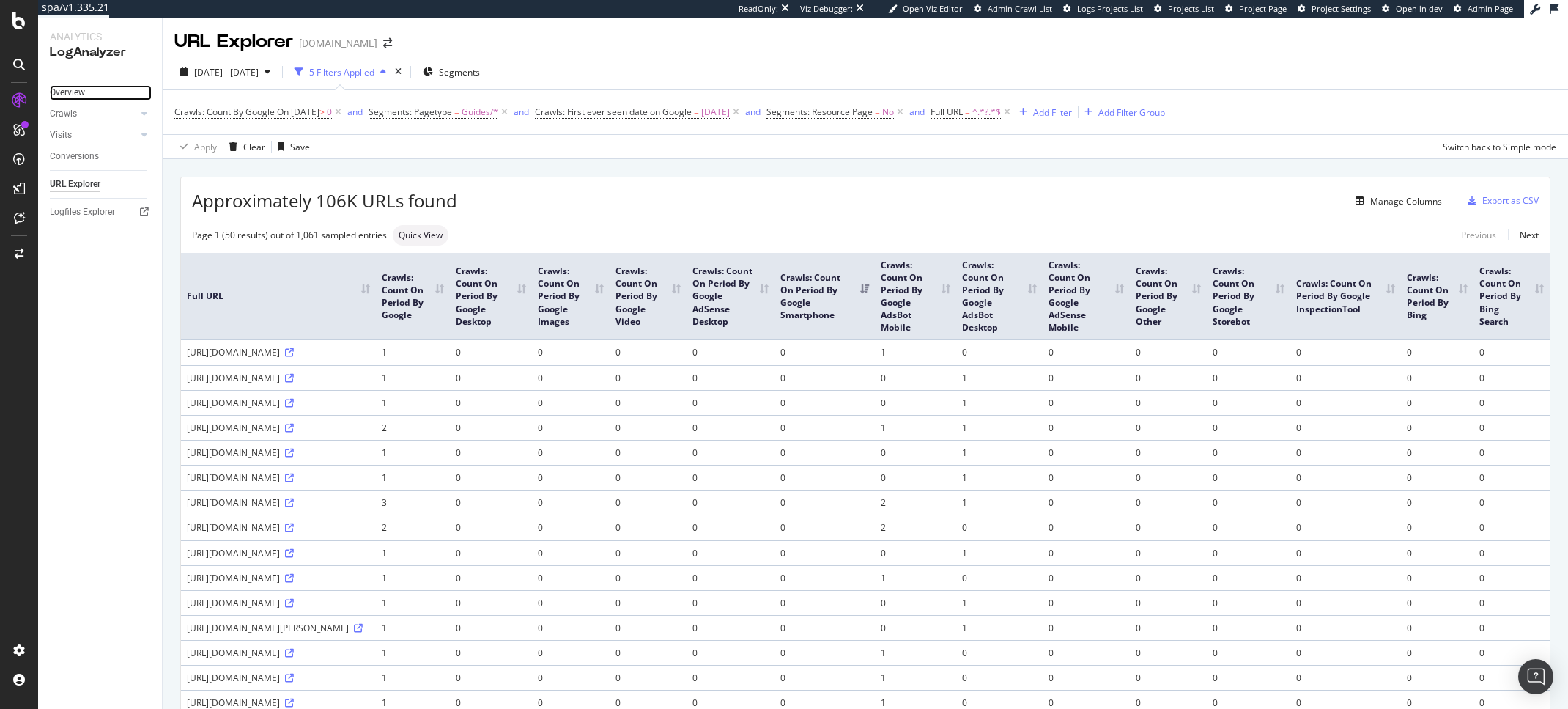
click at [91, 85] on link "Overview" at bounding box center [101, 93] width 102 height 15
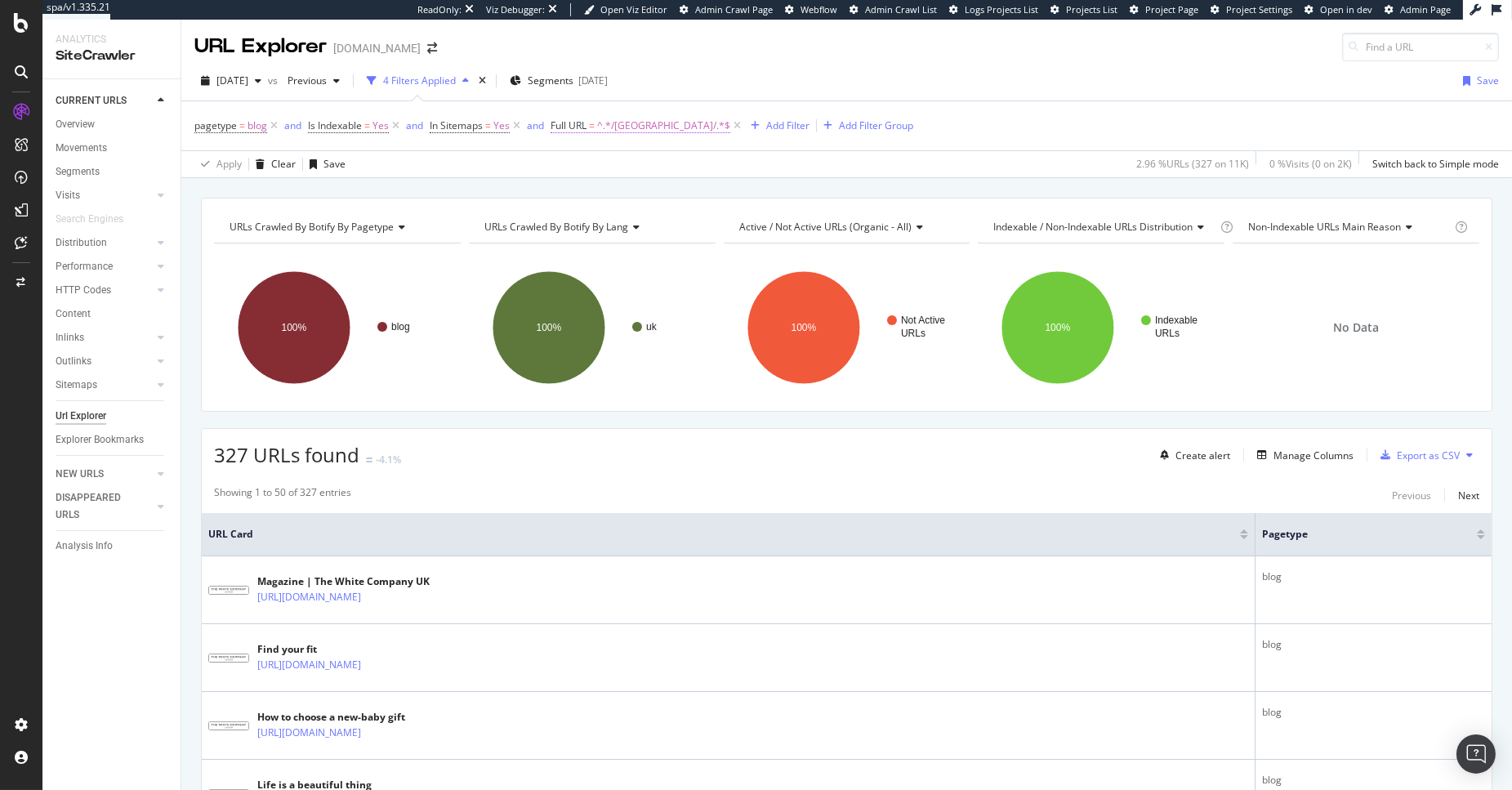
click at [606, 128] on span "^.*/uk/.*$" at bounding box center [663, 125] width 133 height 23
click at [588, 194] on input "/uk/" at bounding box center [642, 194] width 155 height 26
click at [587, 192] on input "/uk/" at bounding box center [642, 194] width 155 height 26
type input "/us/"
click at [717, 227] on div "button" at bounding box center [708, 229] width 22 height 10
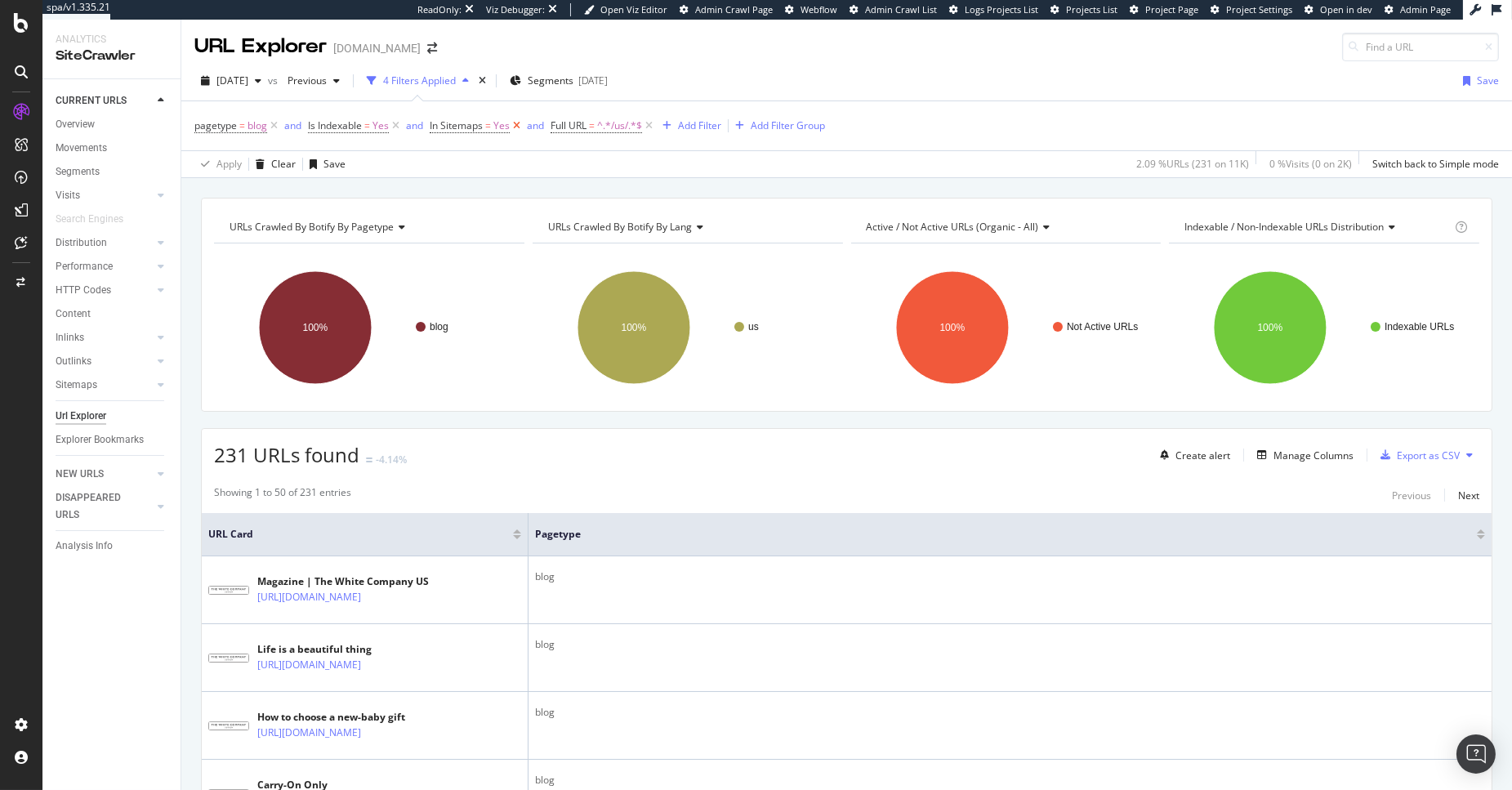
click at [519, 127] on icon at bounding box center [517, 125] width 14 height 16
click at [347, 123] on span "Is Indexable" at bounding box center [335, 125] width 54 height 14
click at [346, 187] on icon at bounding box center [345, 191] width 12 height 10
click at [372, 242] on div "No" at bounding box center [413, 245] width 175 height 21
click at [490, 224] on div "Apply" at bounding box center [489, 225] width 25 height 14
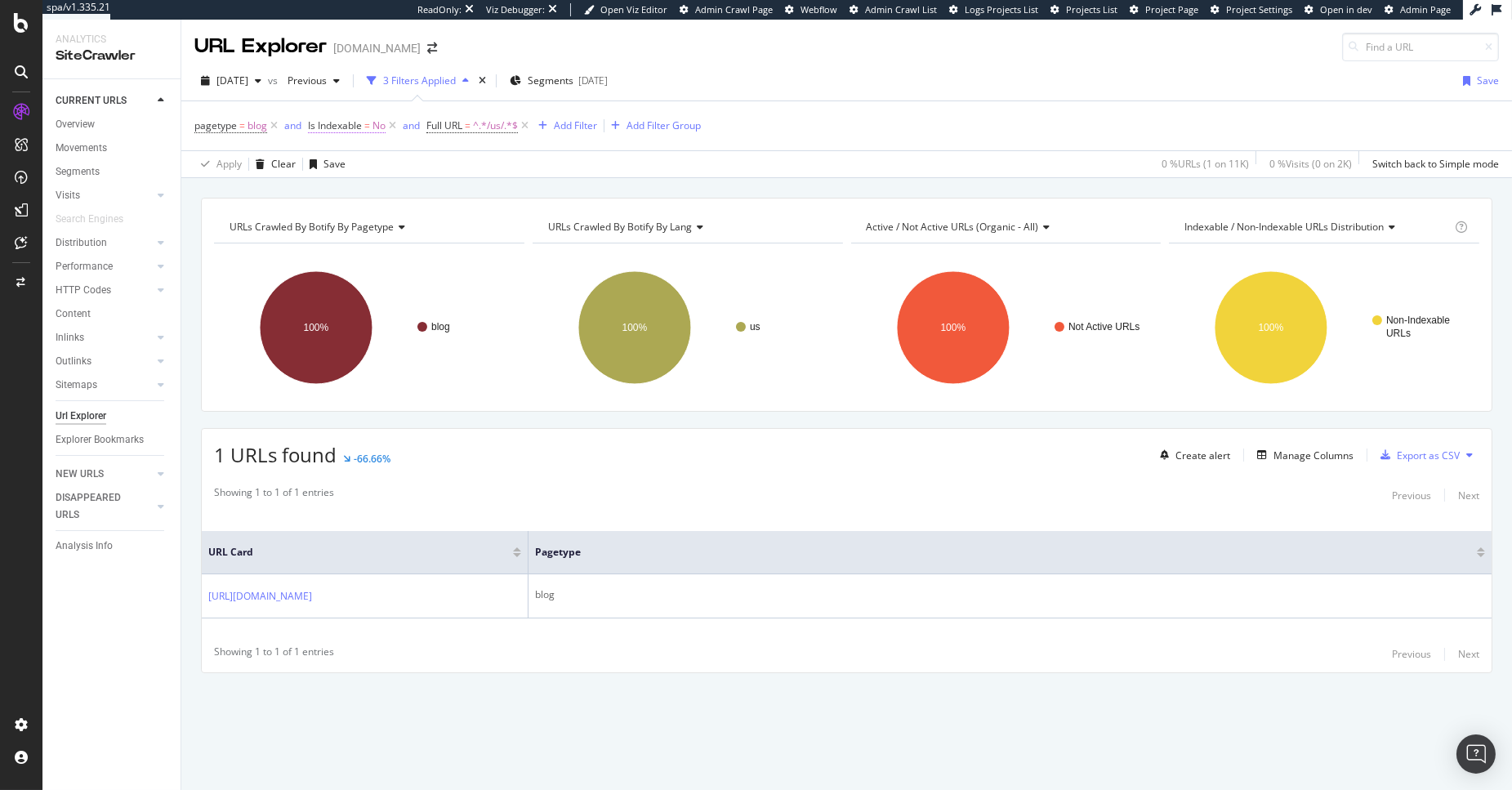
click at [381, 120] on span "No" at bounding box center [378, 125] width 13 height 23
click at [335, 188] on span "No" at bounding box center [328, 190] width 13 height 14
click at [371, 228] on div "Yes" at bounding box center [413, 224] width 175 height 21
click at [486, 222] on div "Apply" at bounding box center [489, 225] width 25 height 14
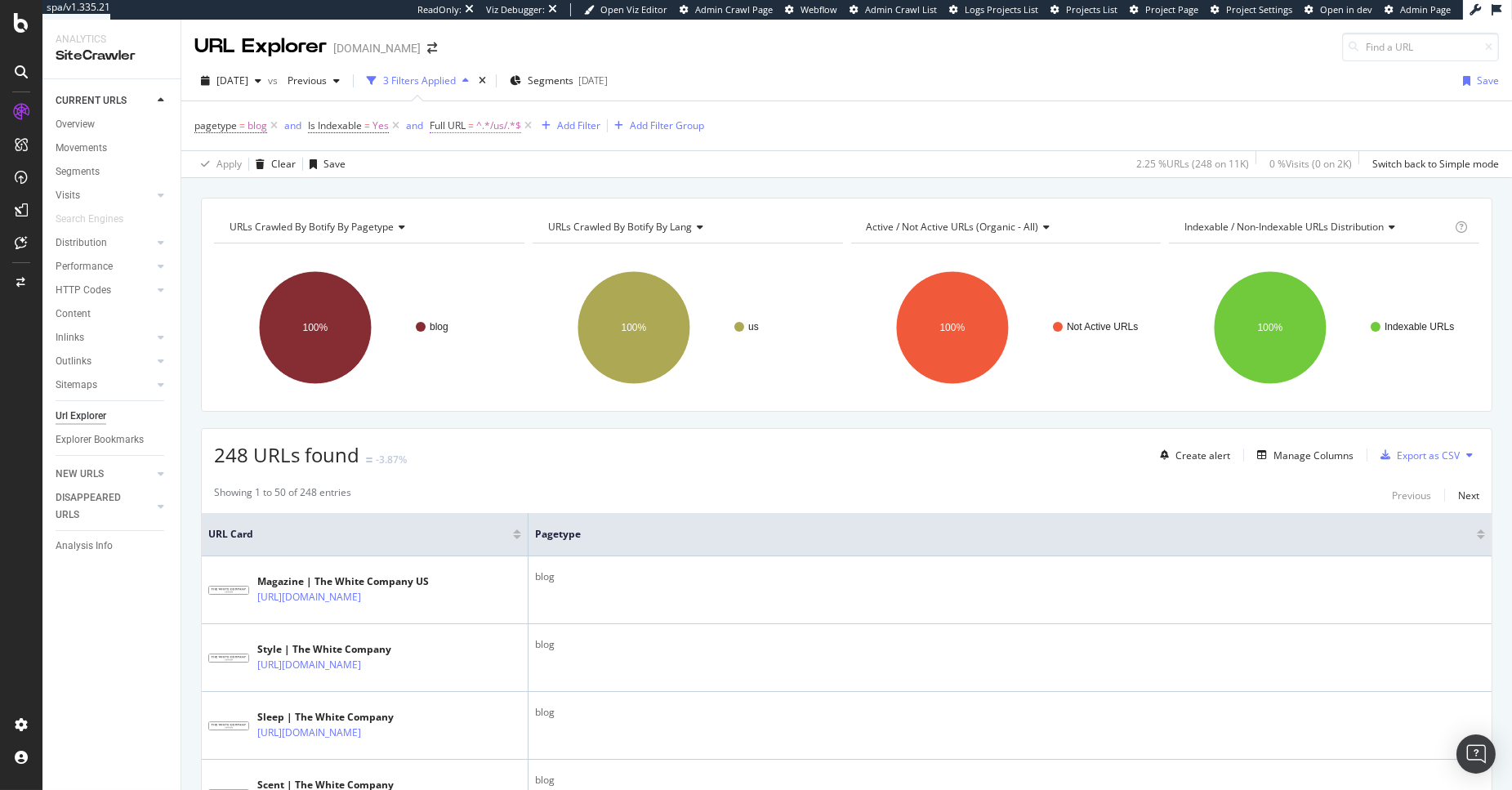
click at [473, 126] on span "=" at bounding box center [470, 125] width 6 height 14
click at [370, 151] on div "Apply Clear Save 2.25 % URLs ( 248 on 11K ) 0 % Visits ( 0 on 2K ) Switch back …" at bounding box center [846, 164] width 1330 height 27
click at [568, 122] on div "Add Filter" at bounding box center [578, 125] width 43 height 14
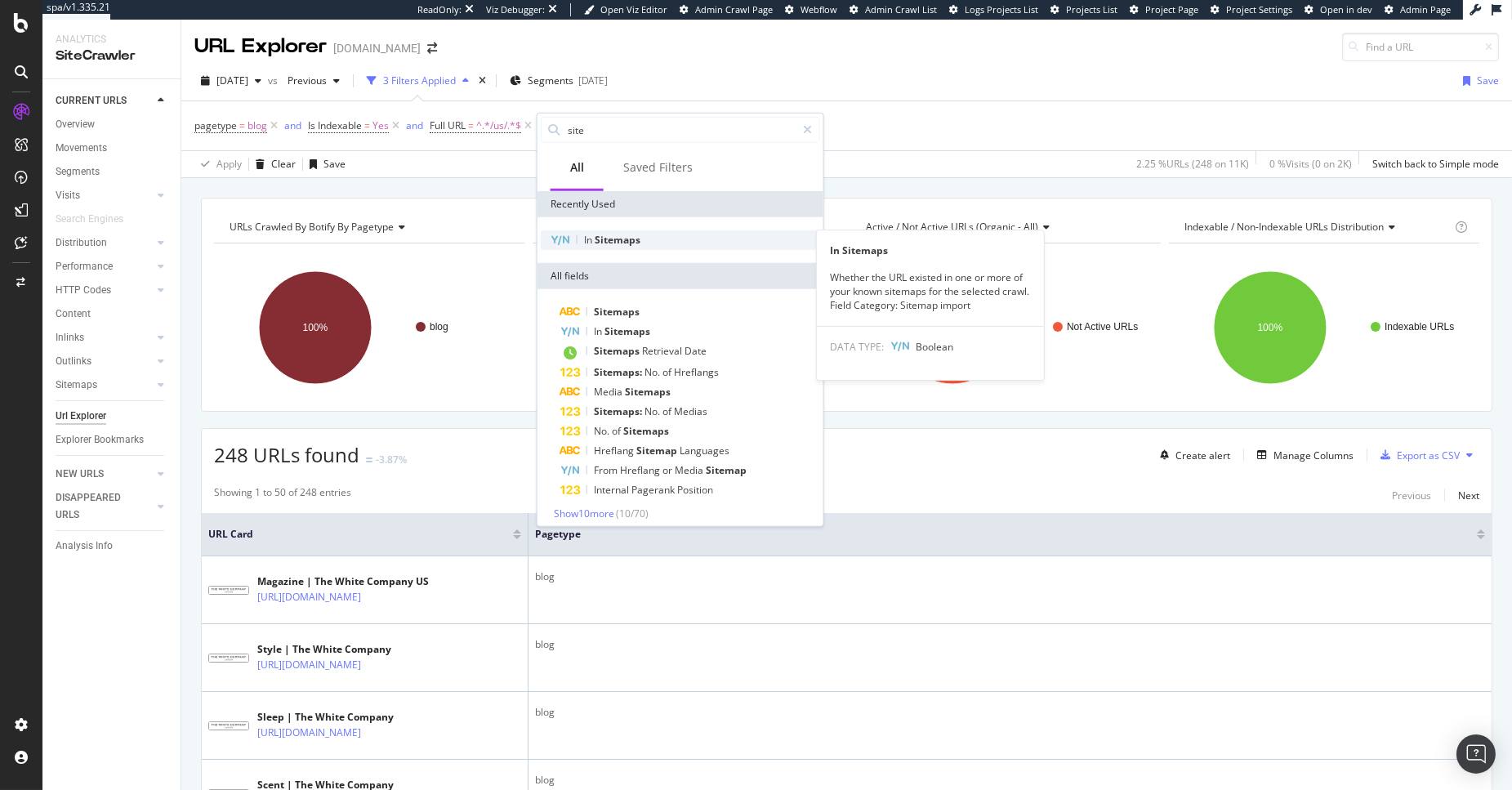
type input "site"
click at [637, 237] on span "Sitemaps" at bounding box center [617, 239] width 46 height 14
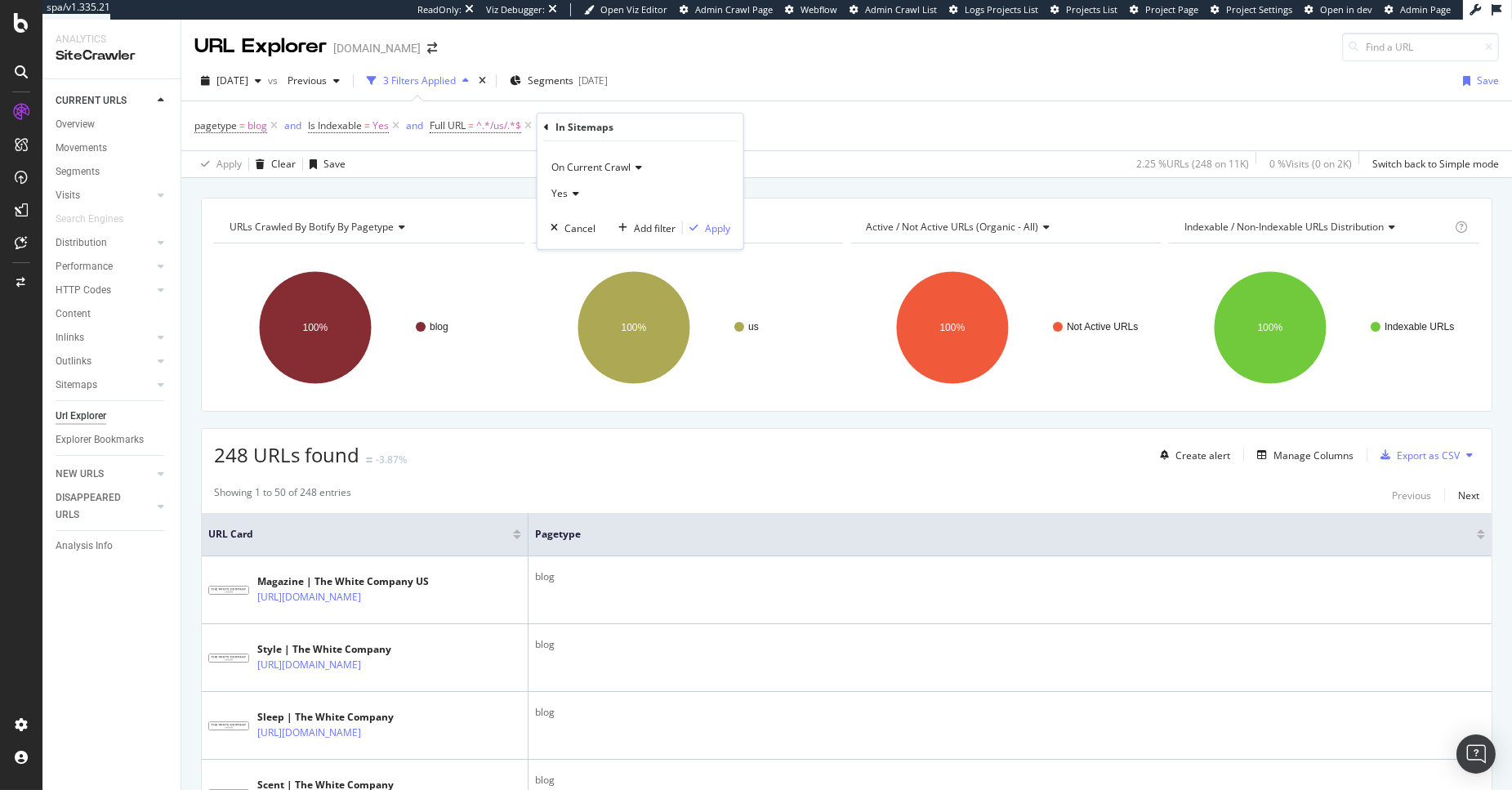
click at [569, 194] on icon at bounding box center [573, 194] width 12 height 10
click at [580, 255] on div "No" at bounding box center [642, 248] width 175 height 21
click at [704, 217] on div "On Current Crawl No Cancel Add filter Apply" at bounding box center [640, 195] width 205 height 107
click at [721, 226] on div "Apply" at bounding box center [717, 228] width 25 height 14
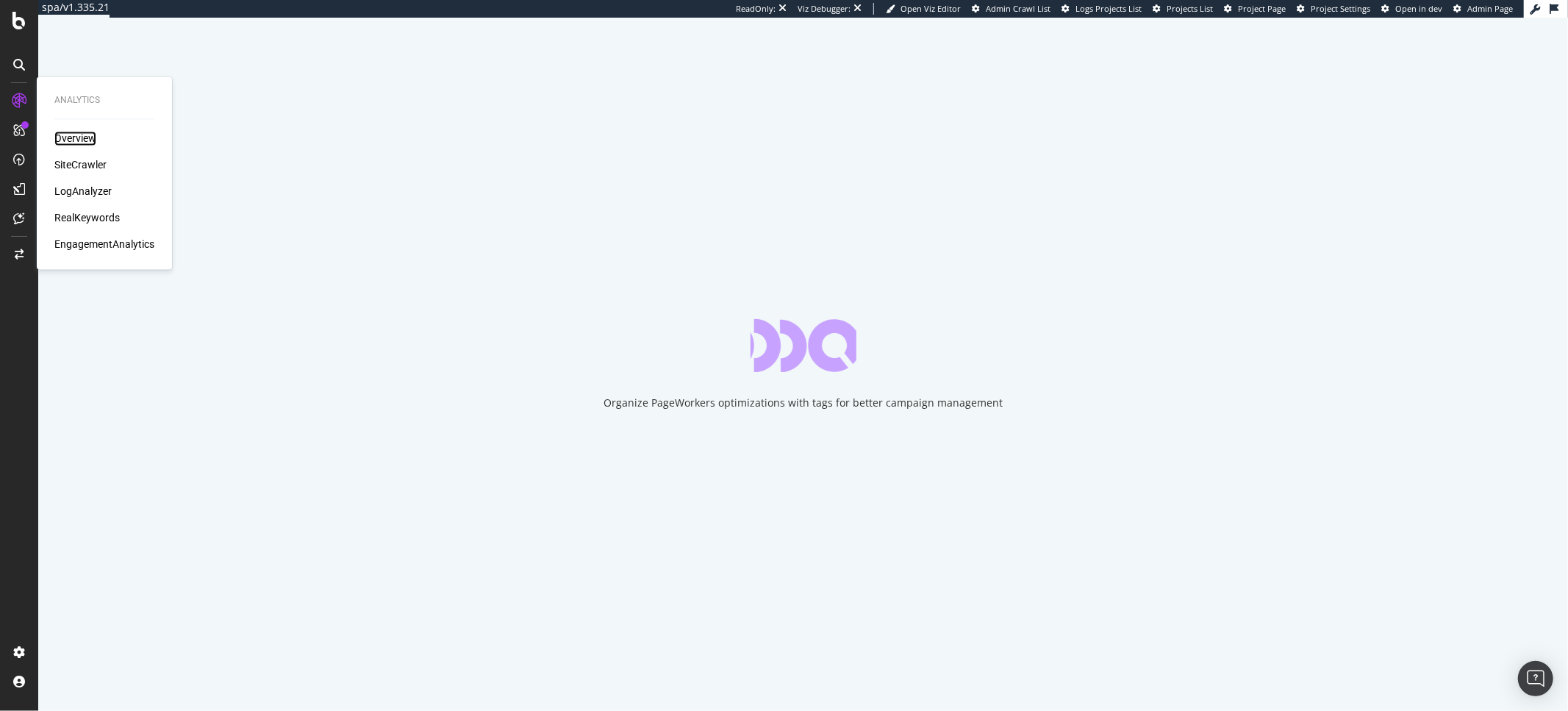
click at [74, 132] on div "Overview" at bounding box center [75, 139] width 42 height 14
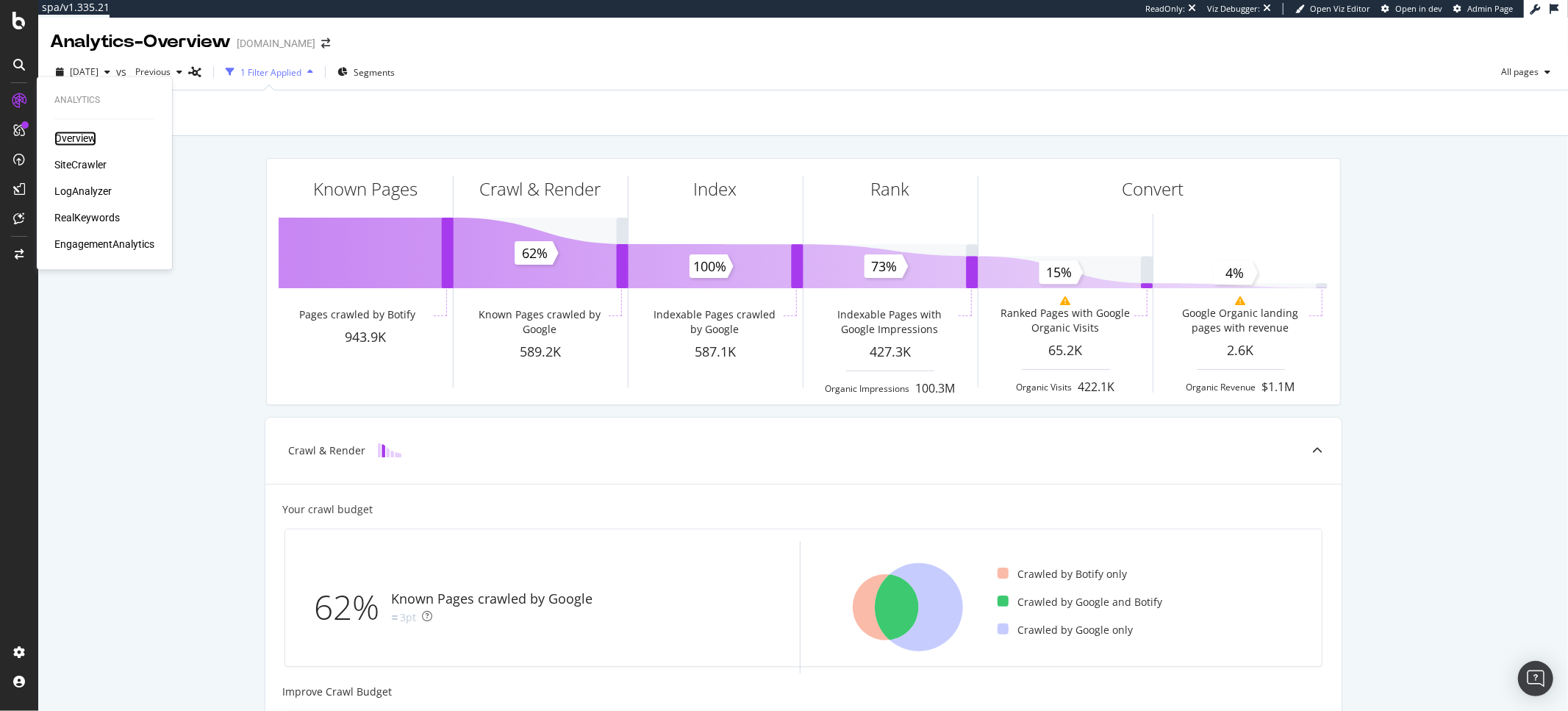
click at [70, 138] on div "Overview" at bounding box center [75, 139] width 42 height 14
click at [75, 137] on div "Overview" at bounding box center [75, 139] width 42 height 14
click at [82, 138] on div "Overview" at bounding box center [75, 139] width 42 height 14
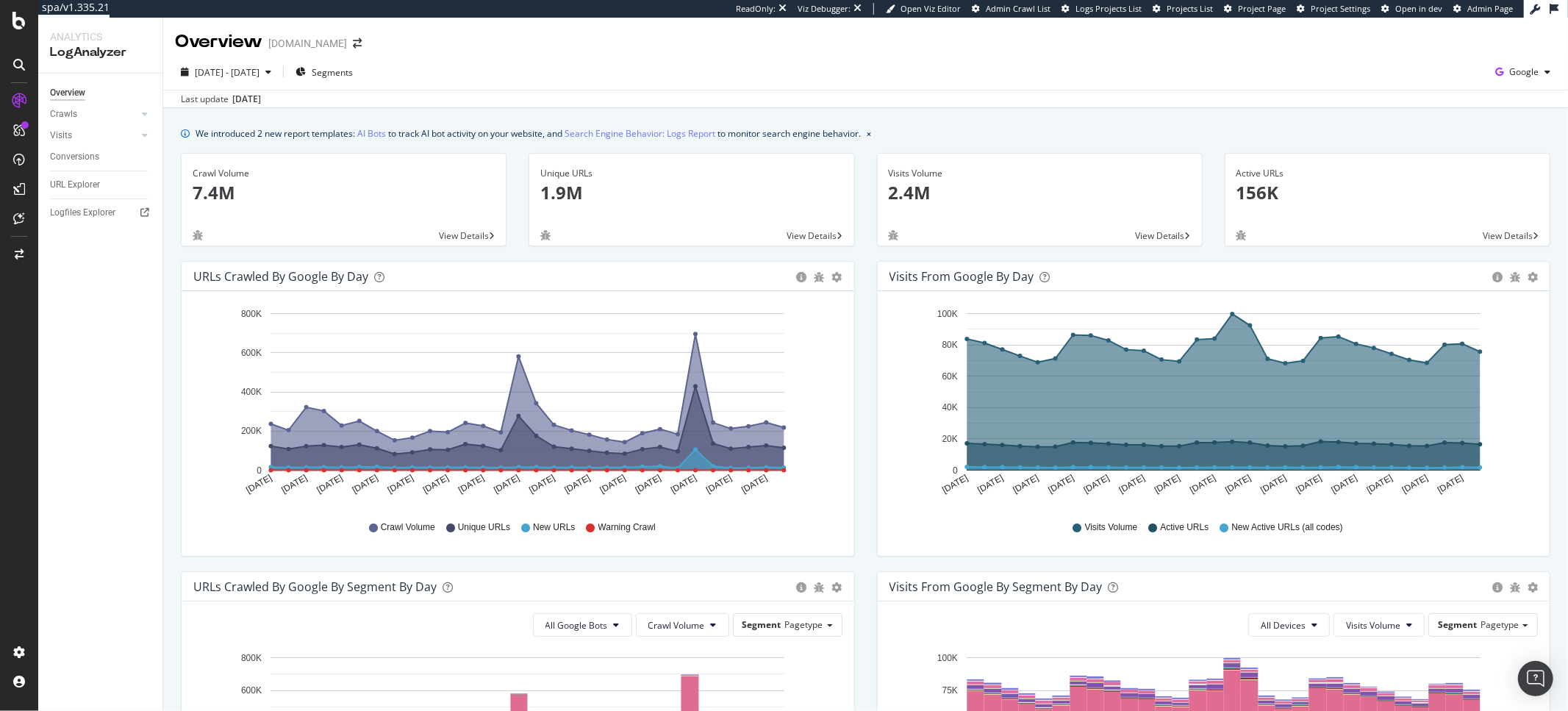
click at [620, 203] on p "1.9M" at bounding box center [691, 193] width 302 height 25
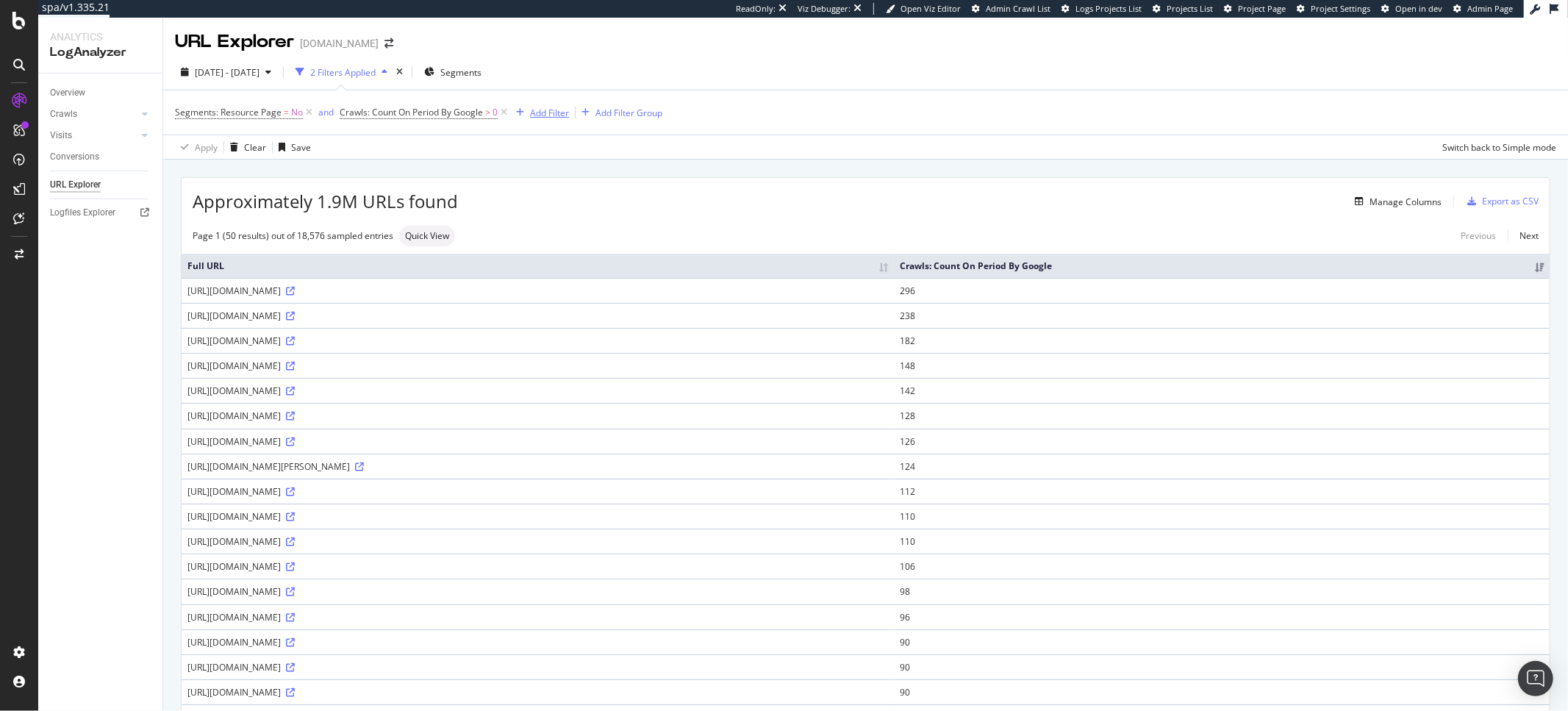
click at [549, 110] on div "Add Filter" at bounding box center [549, 113] width 39 height 12
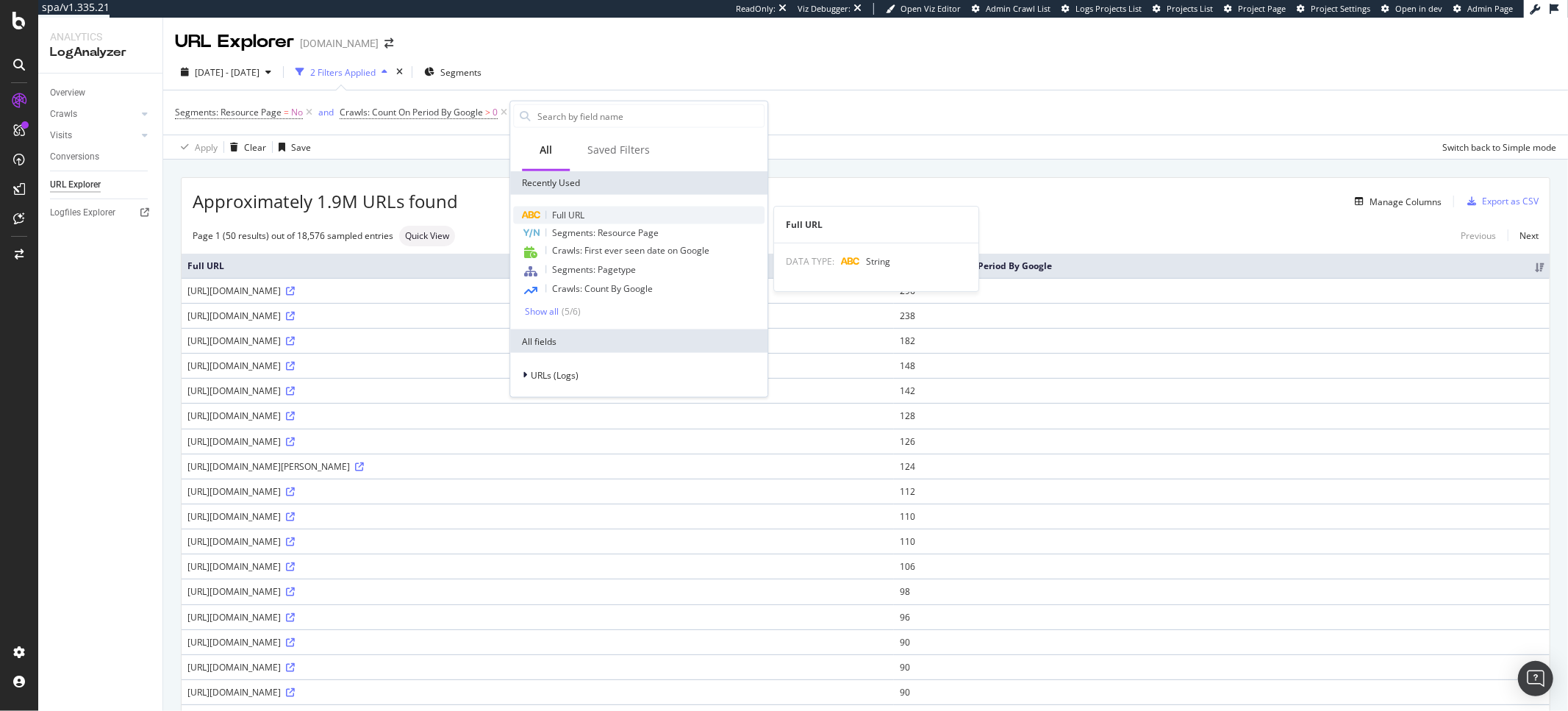
click at [577, 211] on span "Full URL" at bounding box center [568, 215] width 32 height 12
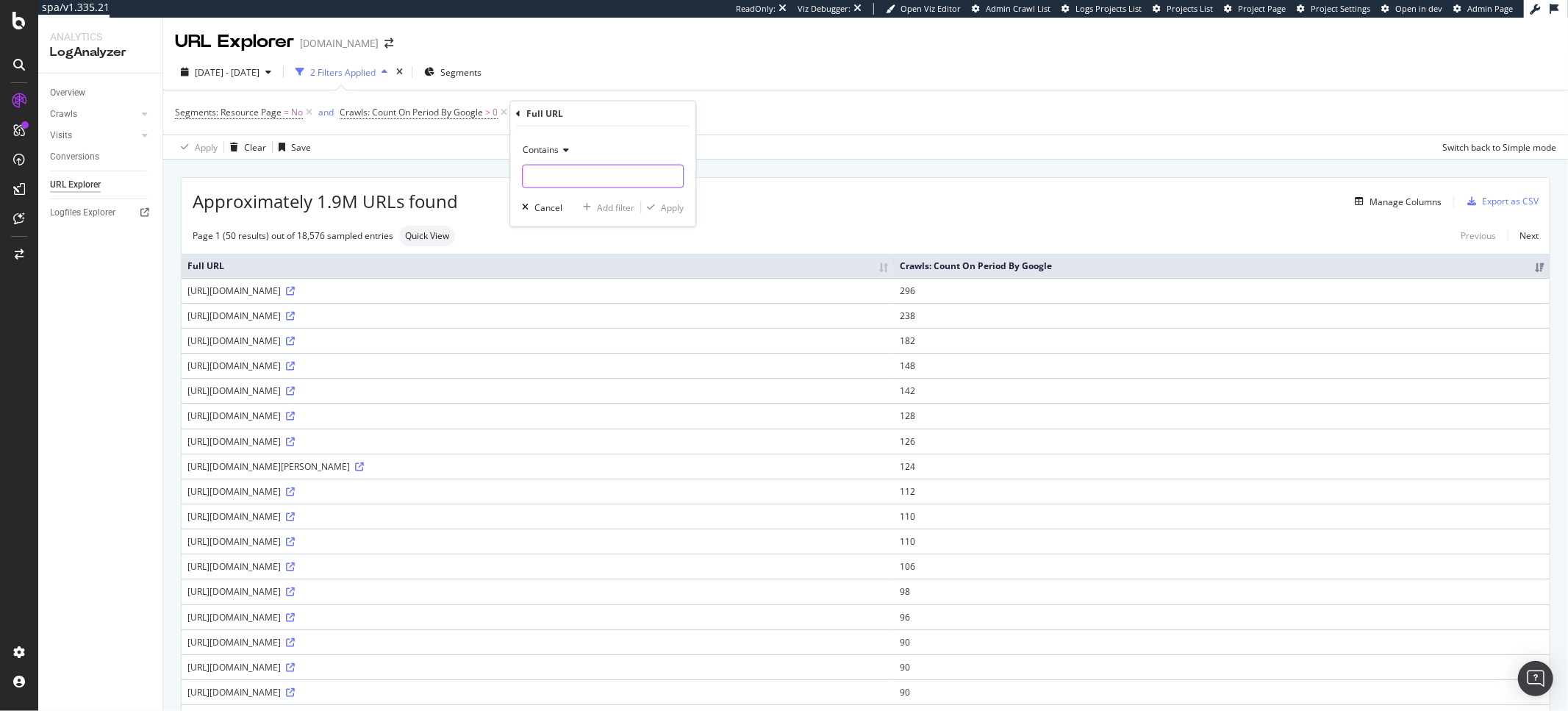
click at [566, 174] on input "text" at bounding box center [603, 176] width 161 height 24
type input "?"
click at [674, 211] on div "Apply" at bounding box center [672, 207] width 23 height 12
click at [576, 110] on span "Full URL = ^.*?.*$" at bounding box center [569, 112] width 71 height 13
click at [591, 176] on input "?" at bounding box center [617, 173] width 139 height 24
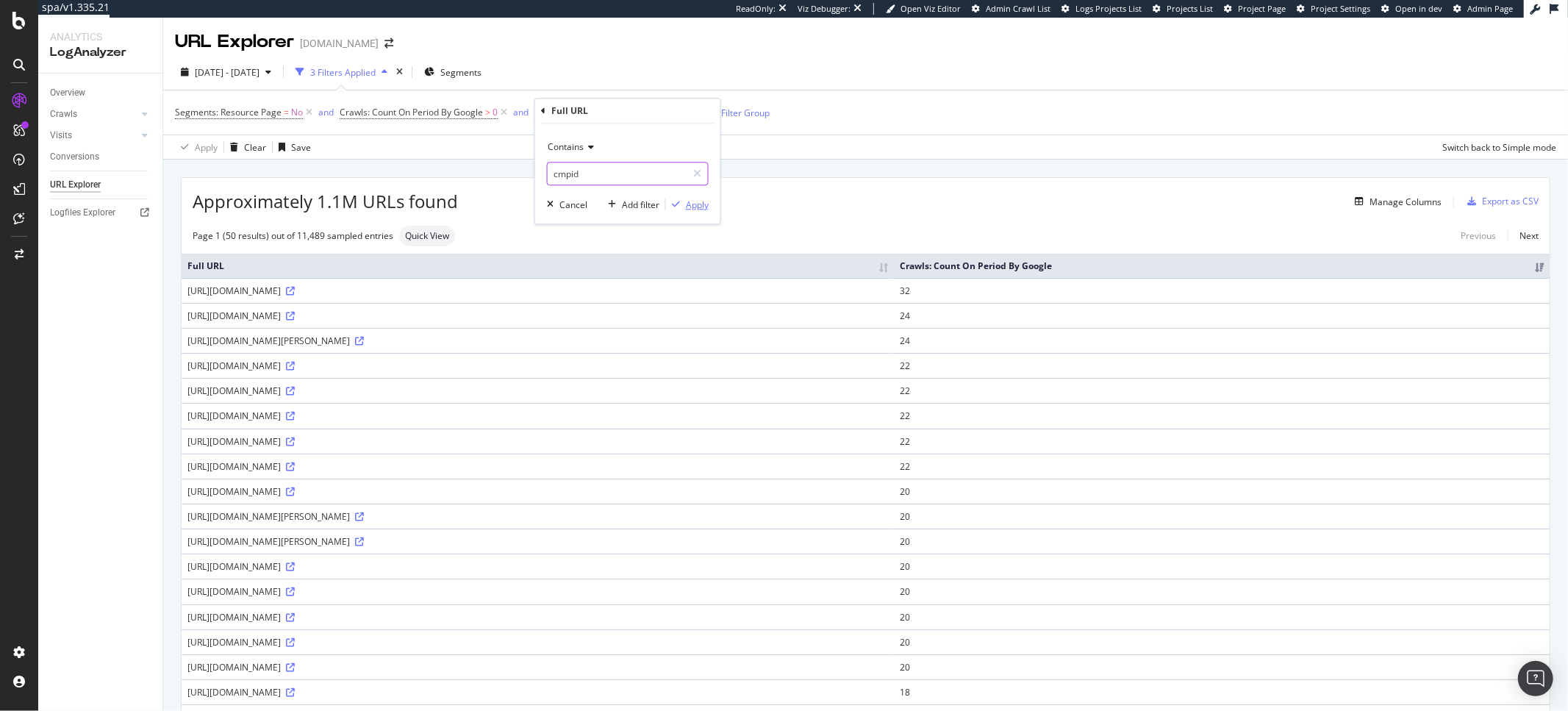
type input "cmpid"
click at [684, 206] on div "button" at bounding box center [676, 205] width 20 height 9
click at [295, 443] on icon at bounding box center [291, 442] width 9 height 9
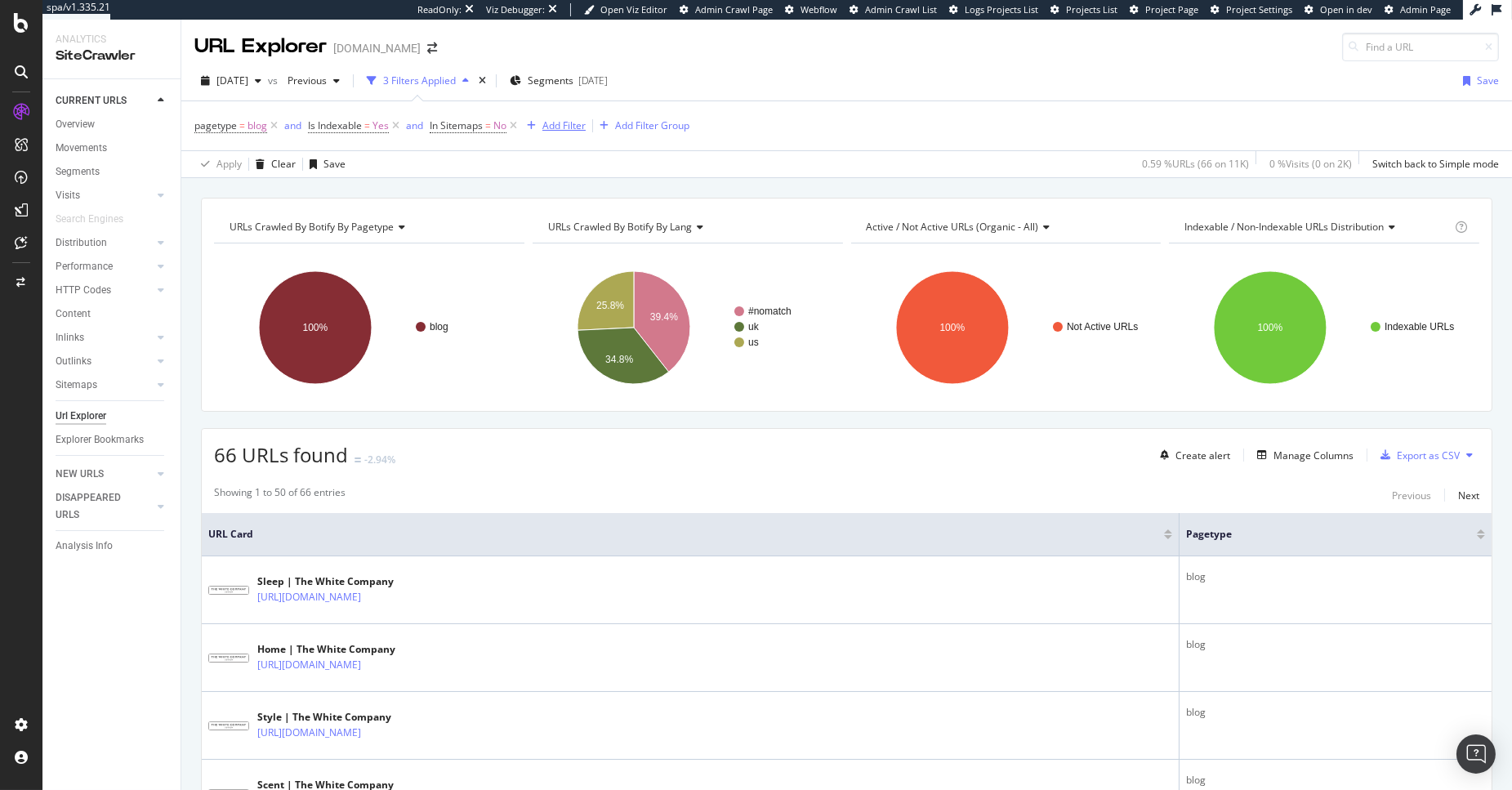
click at [562, 128] on div "Add Filter" at bounding box center [563, 125] width 43 height 14
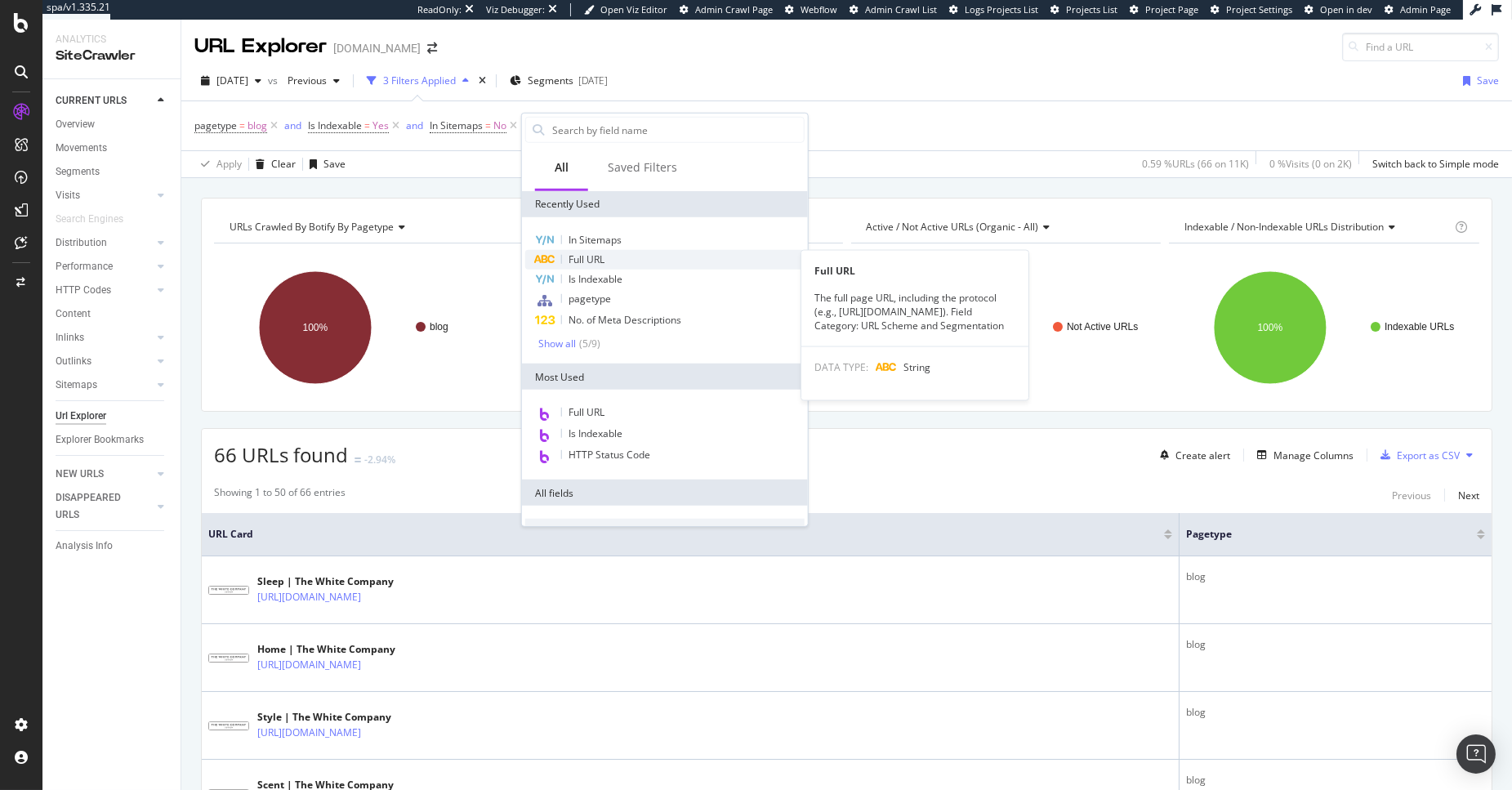
click at [611, 255] on div "Full URL" at bounding box center [665, 260] width 279 height 19
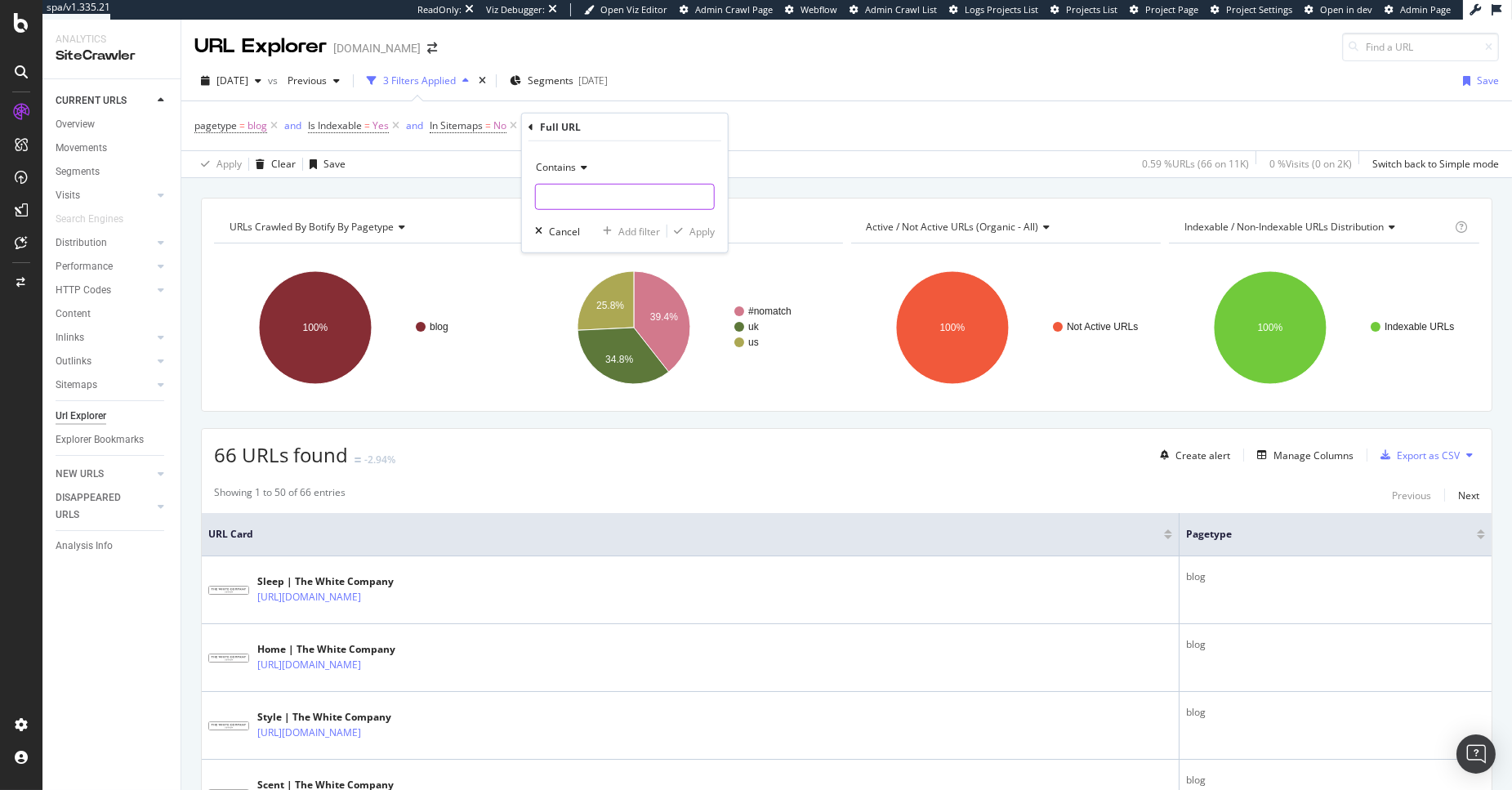
click at [595, 198] on input "text" at bounding box center [625, 196] width 178 height 26
type input "/us/"
click at [698, 232] on div "Apply" at bounding box center [702, 231] width 25 height 14
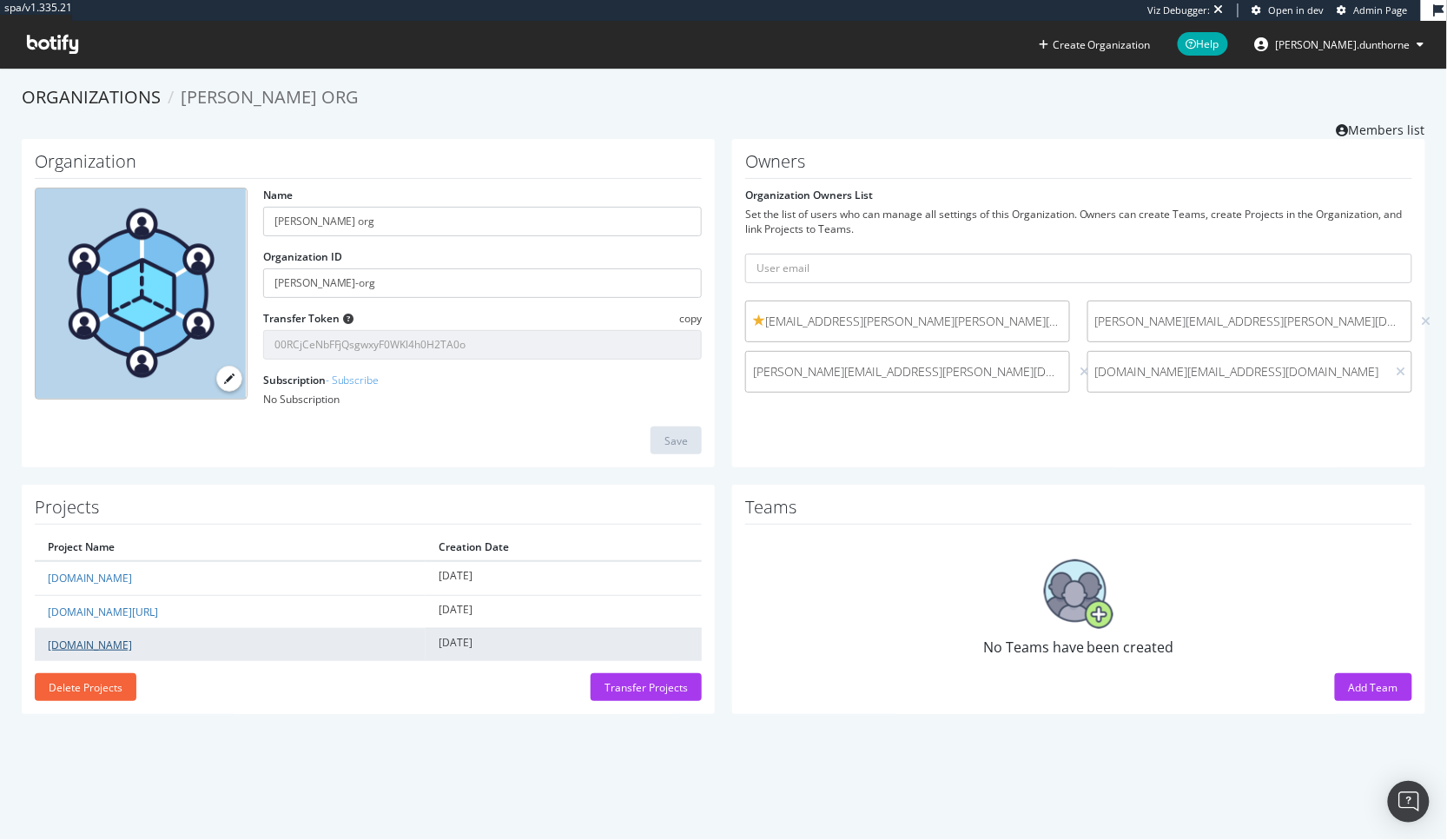
click at [126, 640] on link "[DOMAIN_NAME]" at bounding box center [90, 645] width 85 height 14
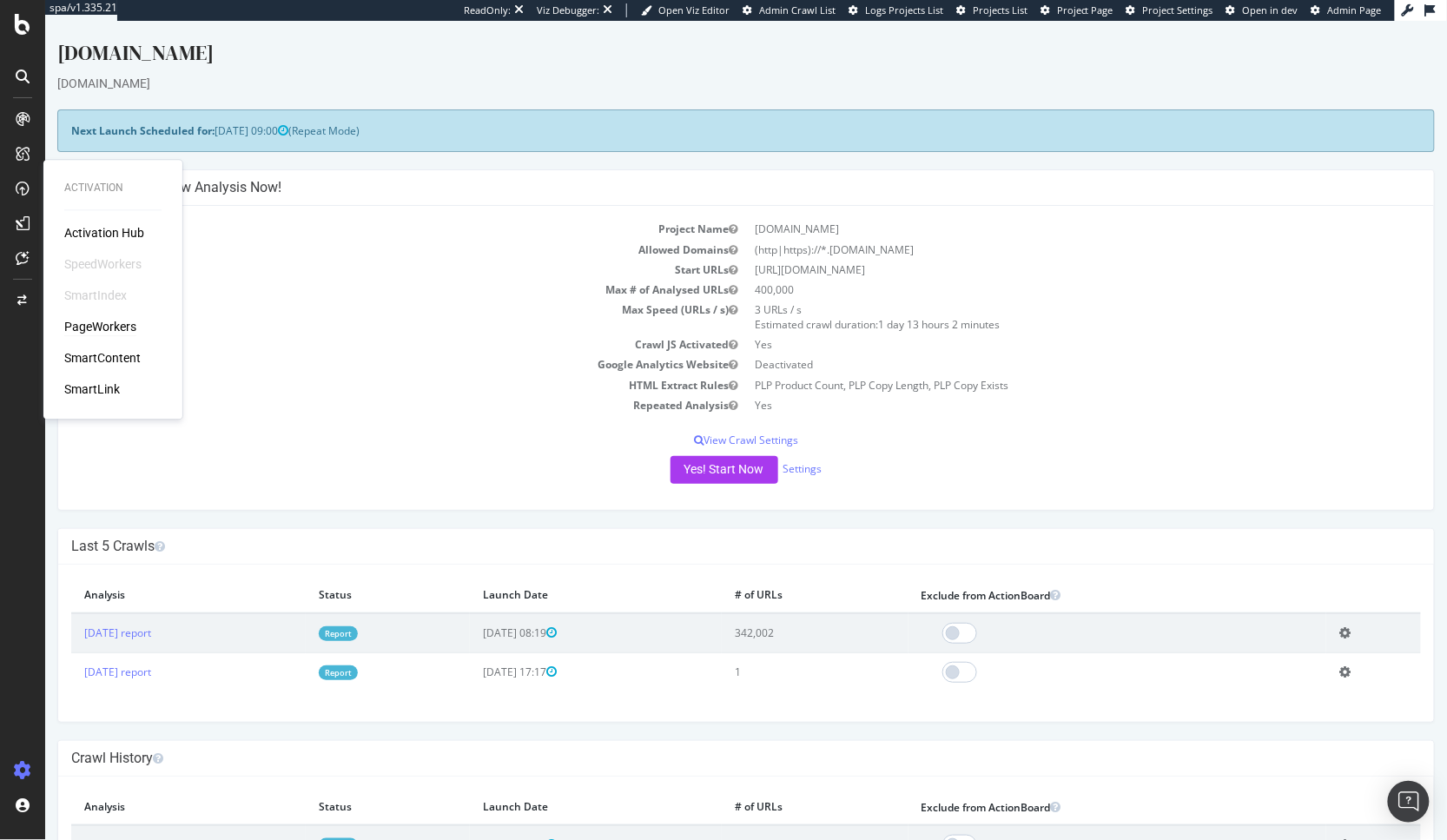
click at [112, 322] on div "PageWorkers" at bounding box center [100, 326] width 72 height 17
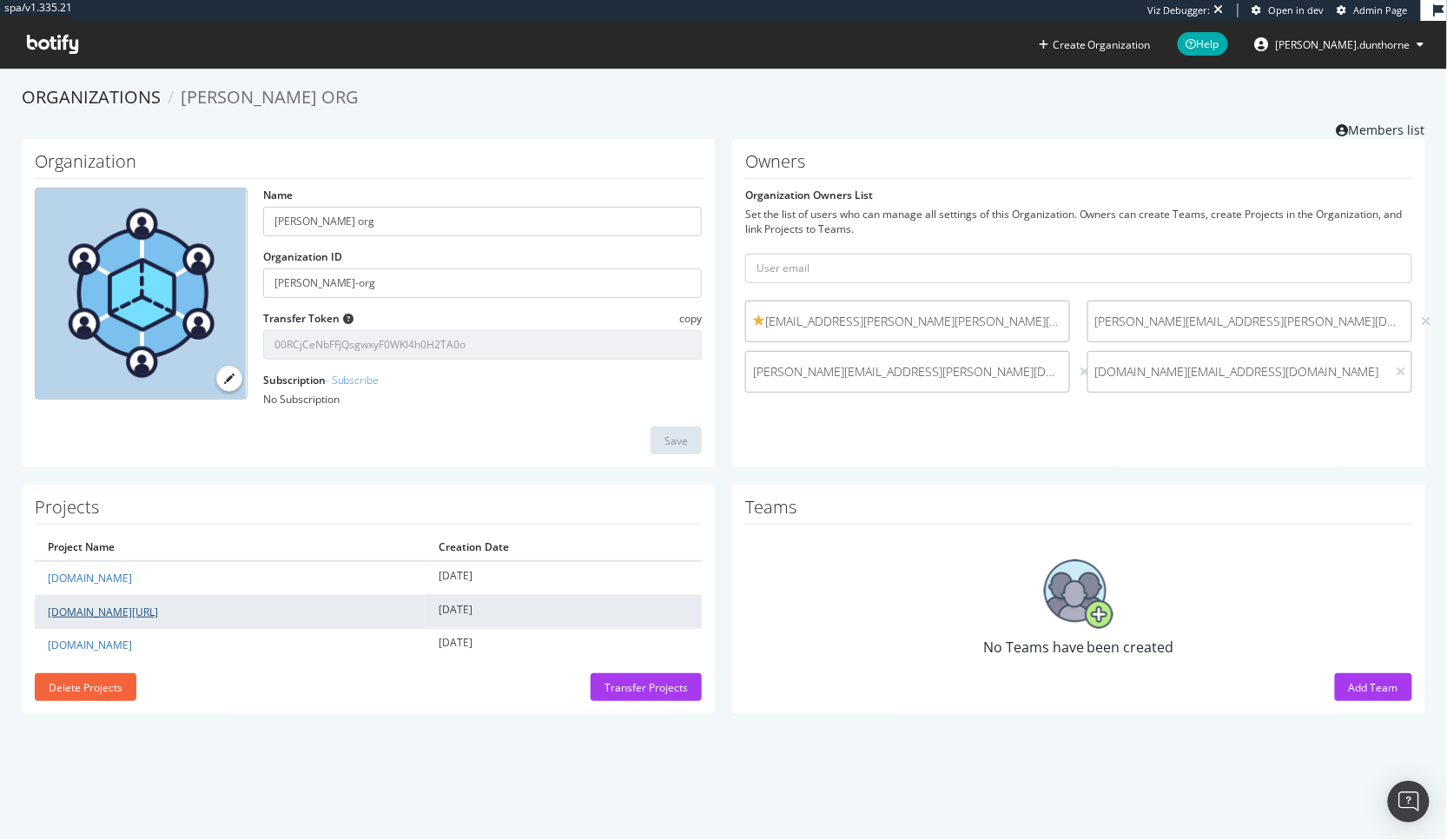
click at [110, 604] on link "[DOMAIN_NAME][URL]" at bounding box center [103, 612] width 111 height 14
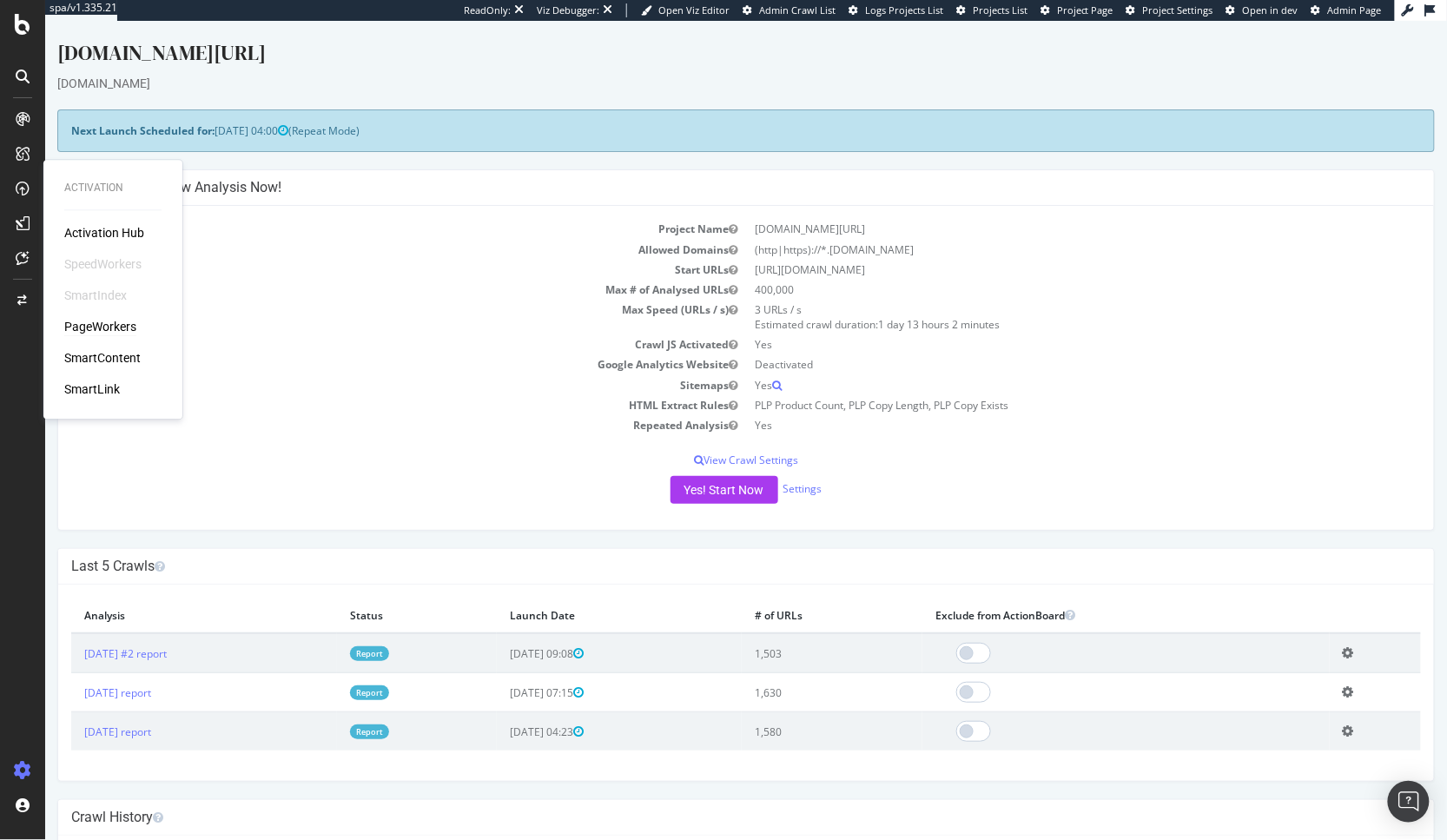
click at [108, 326] on div "PageWorkers" at bounding box center [100, 326] width 72 height 17
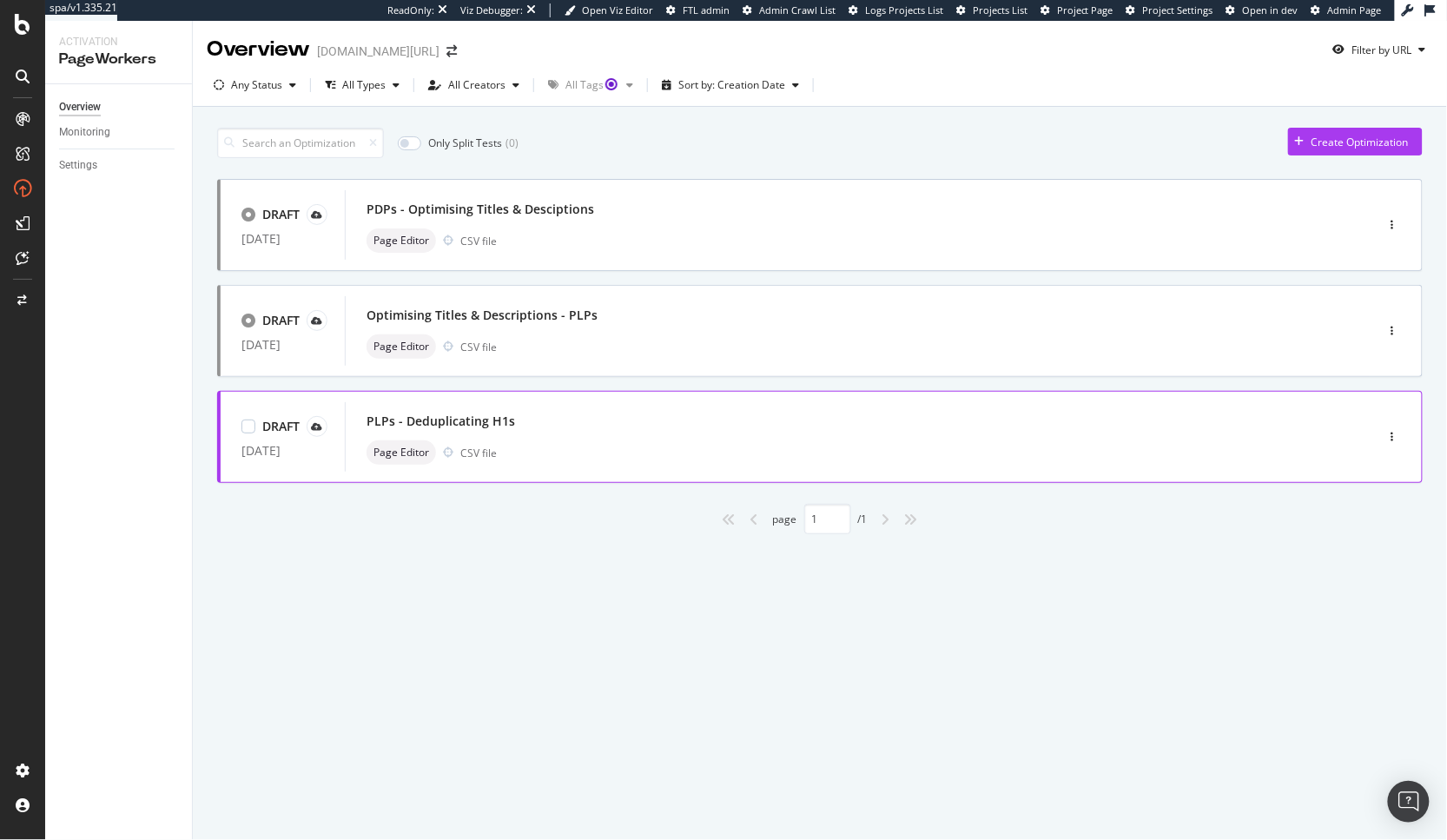
click at [622, 433] on div "PLPs - Deduplicating H1s" at bounding box center [834, 421] width 934 height 24
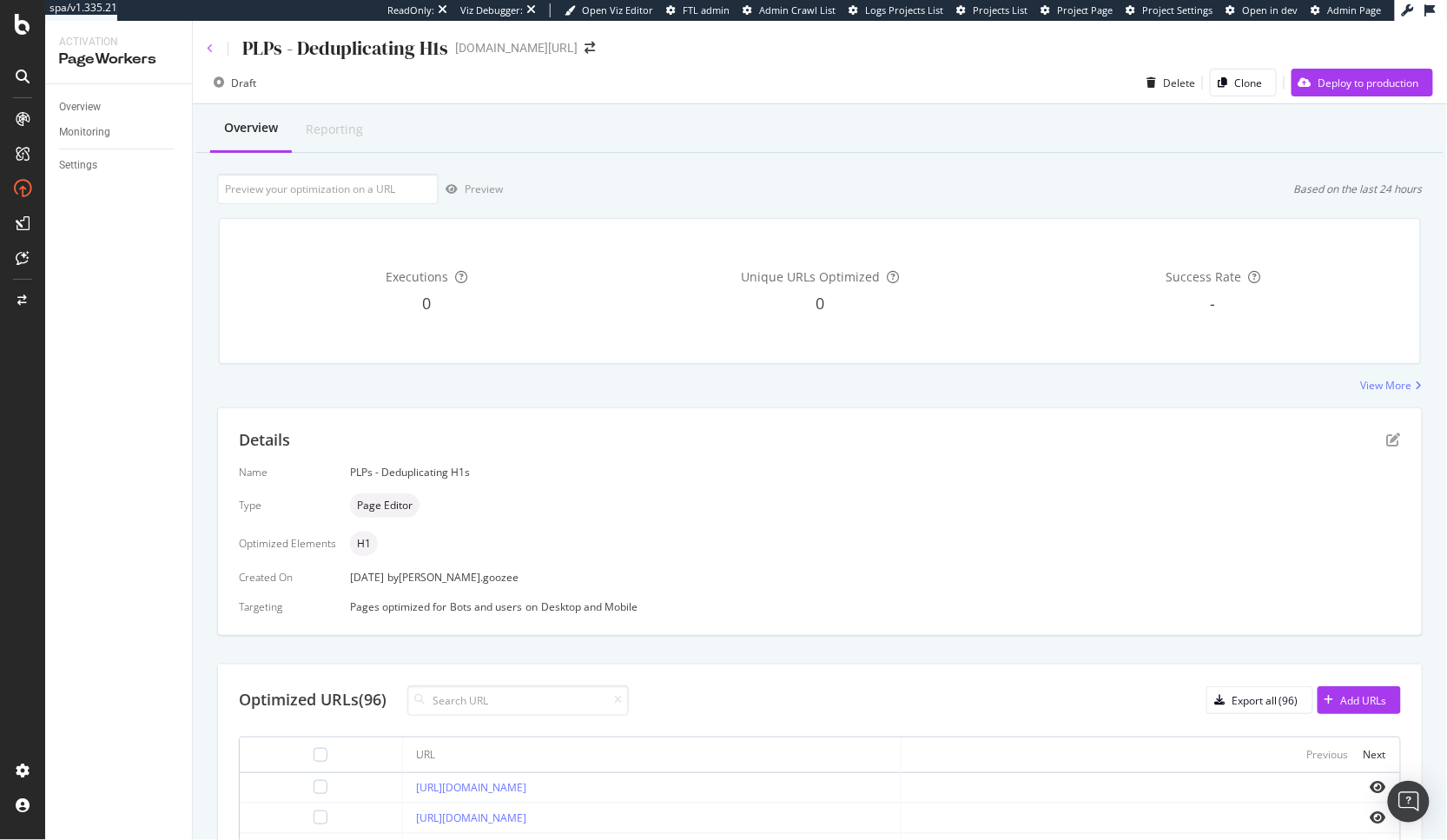
click at [212, 44] on icon at bounding box center [210, 49] width 7 height 11
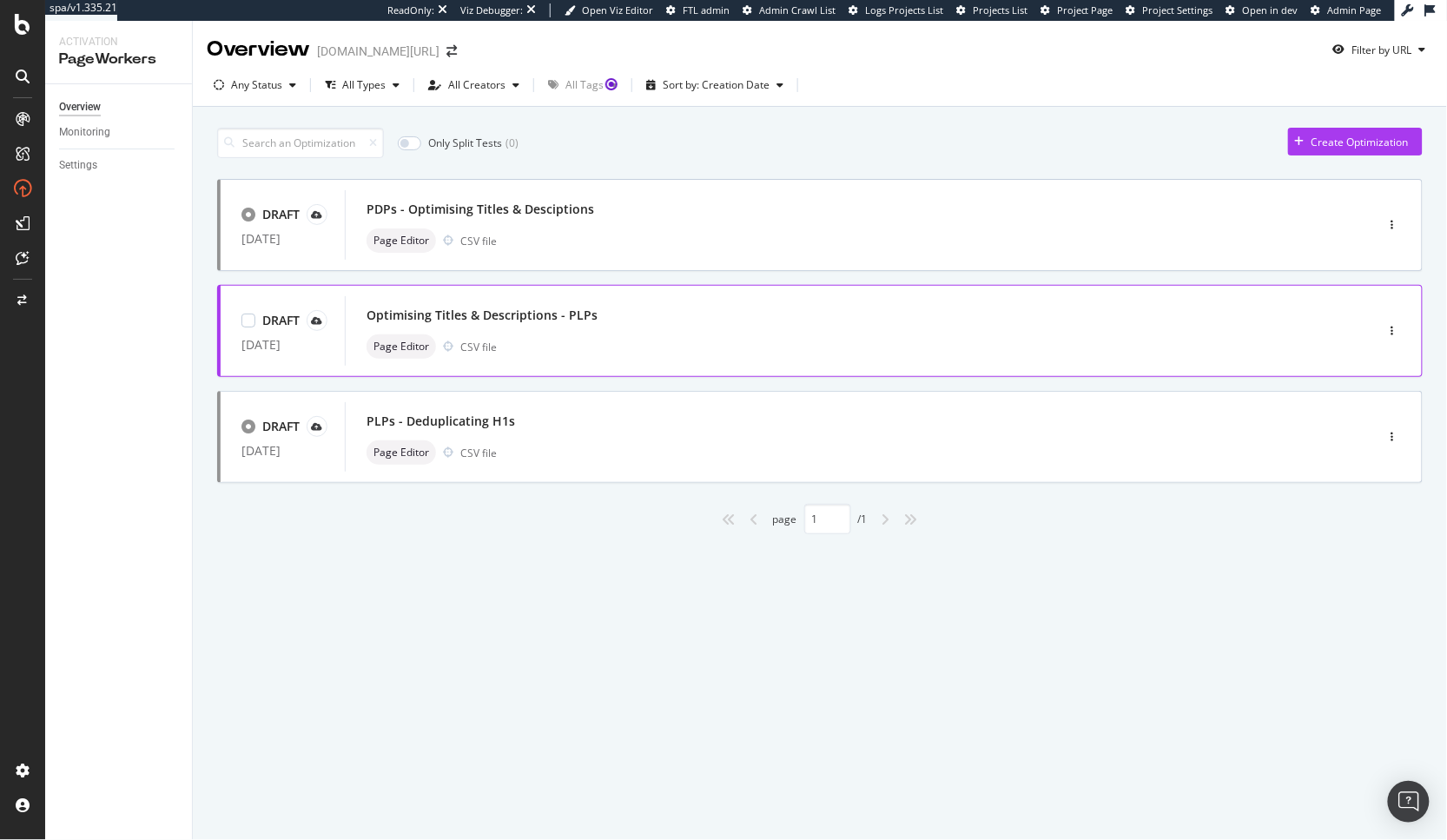
click at [545, 342] on div "Page Editor CSV file" at bounding box center [834, 346] width 934 height 24
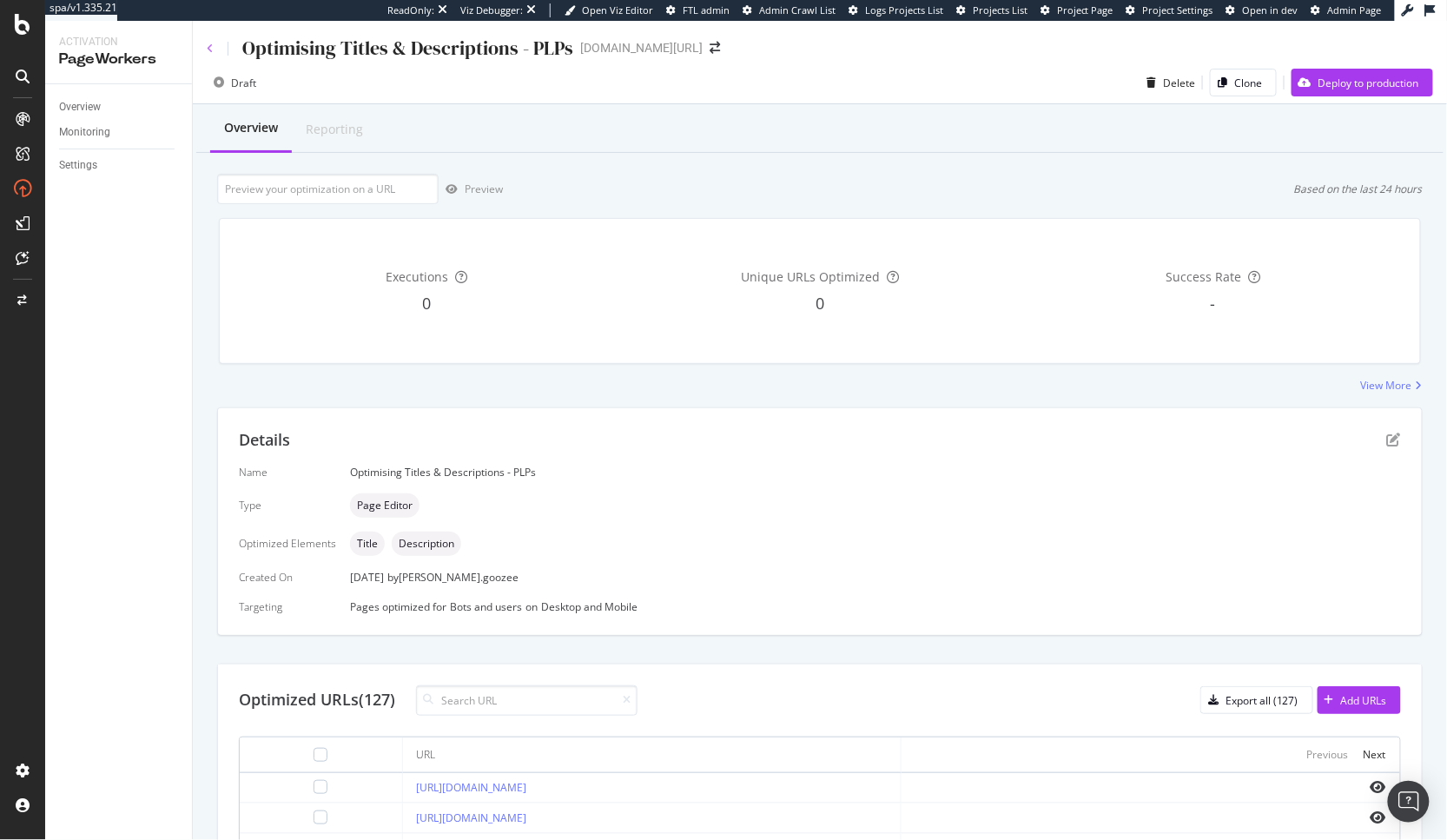
click at [210, 44] on icon at bounding box center [210, 49] width 7 height 11
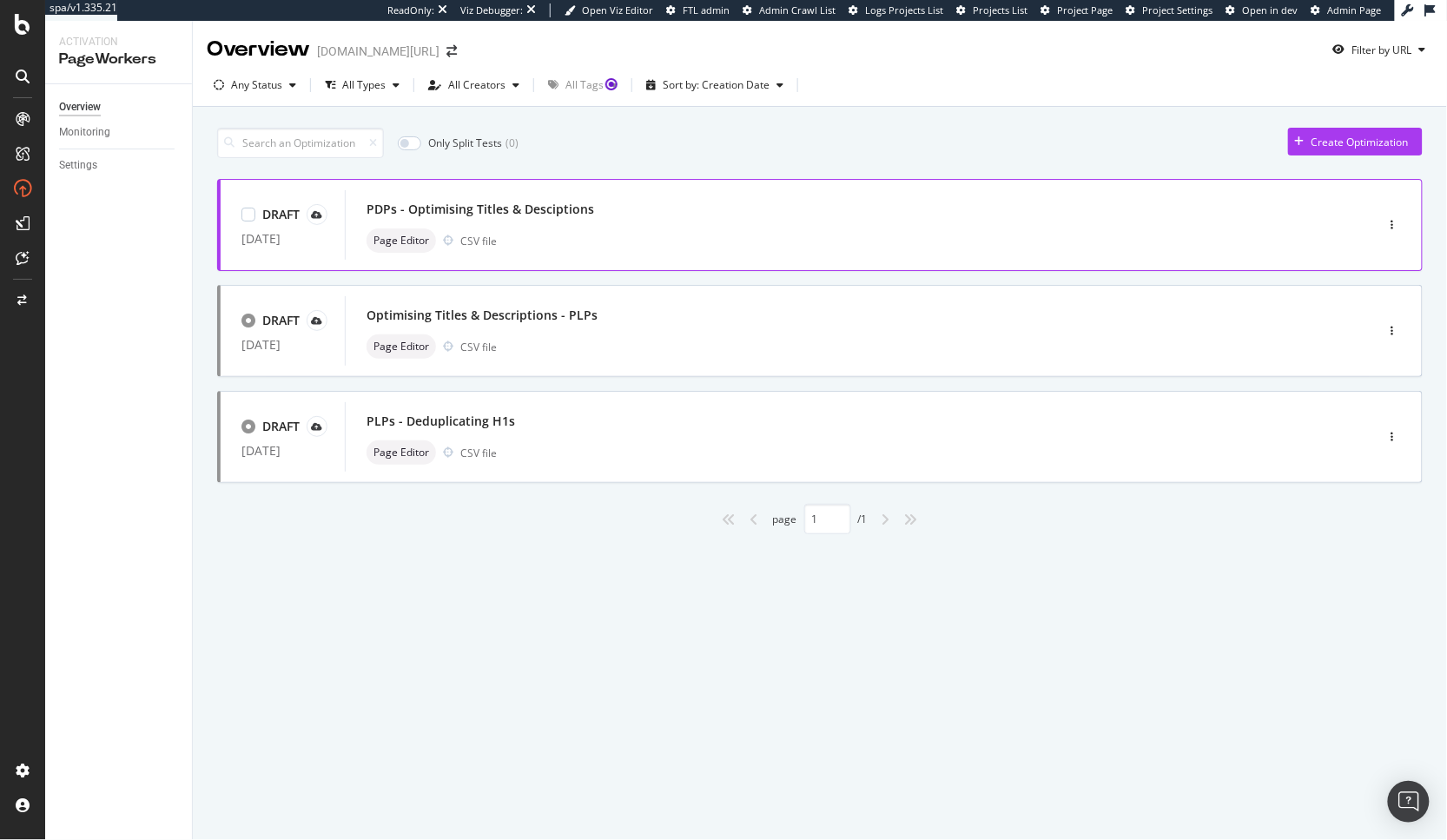
click at [622, 227] on div "PDPs - Optimising Titles & Desciptions Page Editor CSV file" at bounding box center [834, 225] width 934 height 56
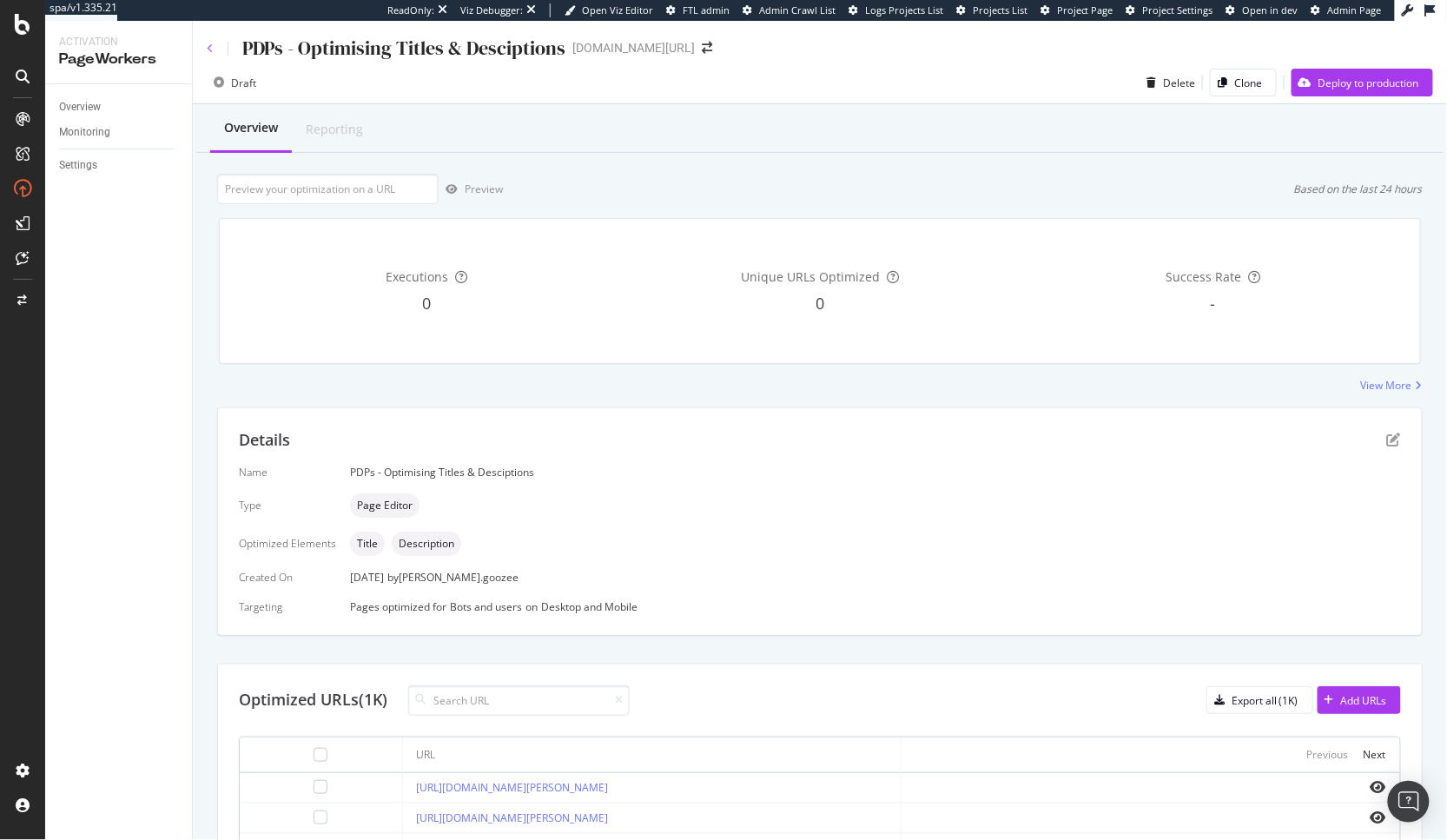
click at [211, 47] on icon at bounding box center [210, 49] width 7 height 11
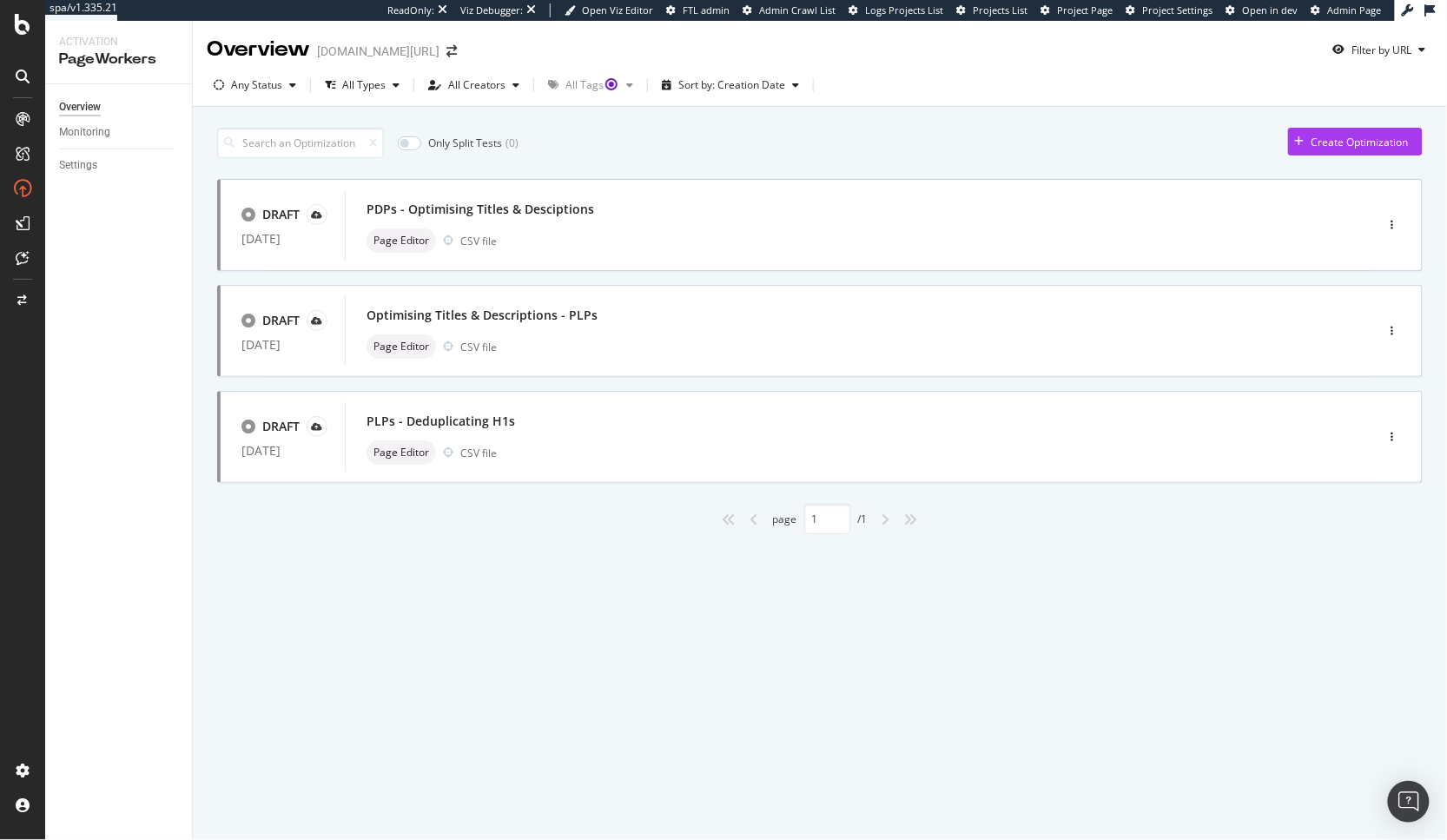
click at [690, 634] on div "Overview [DOMAIN_NAME][URL] Filter by URL Any Status All Types All Creators All…" at bounding box center [819, 430] width 1255 height 819
